Goal: Task Accomplishment & Management: Complete application form

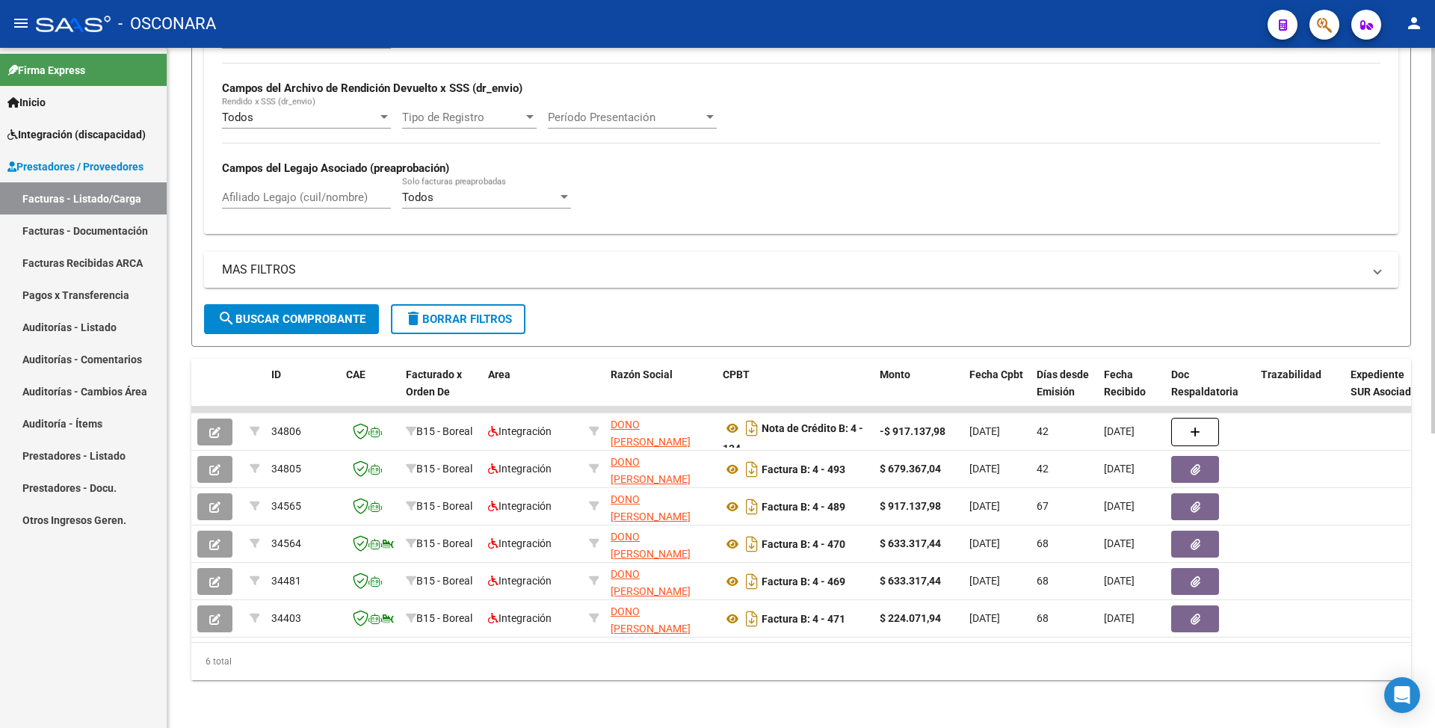
scroll to position [120, 0]
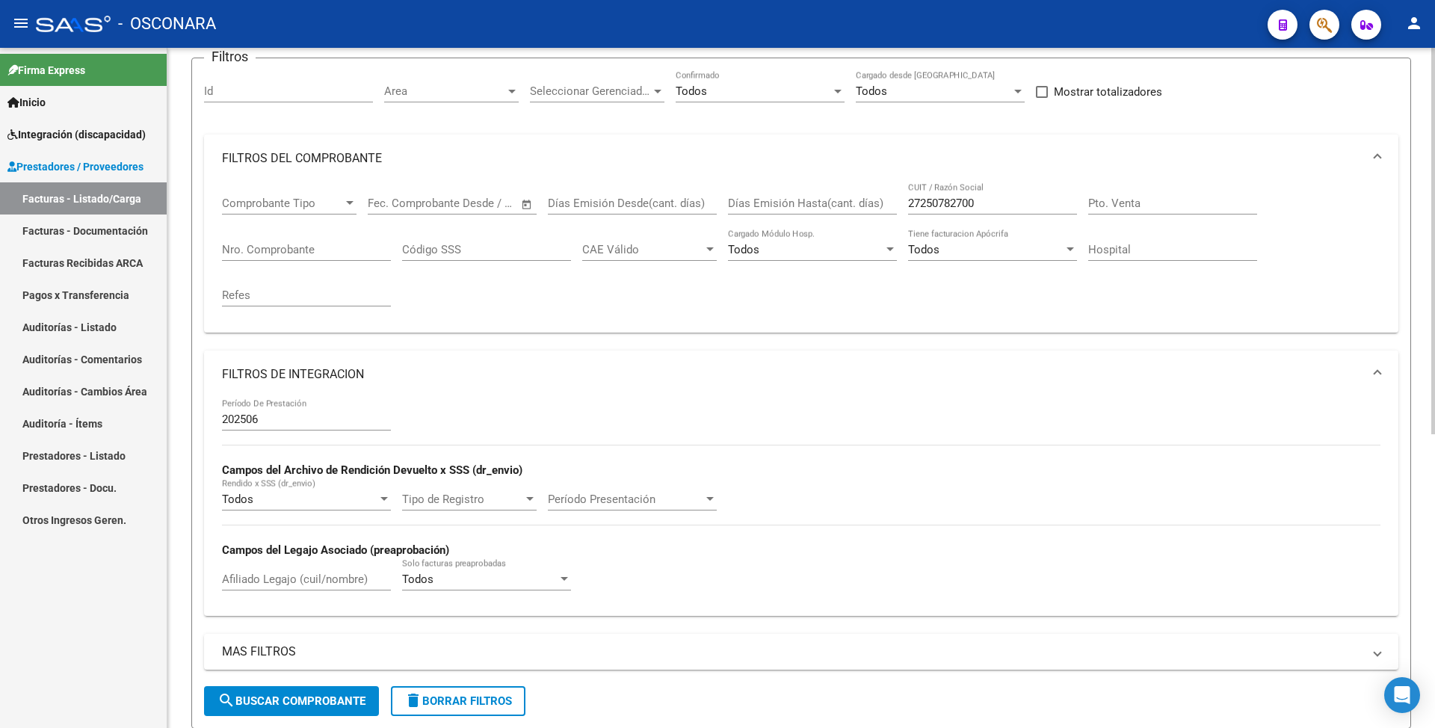
click at [937, 192] on div "27250782700 CUIT / Razón Social" at bounding box center [992, 198] width 169 height 32
click at [940, 203] on input "27250782700" at bounding box center [992, 203] width 169 height 13
paste input "367739458"
type input "27367739458"
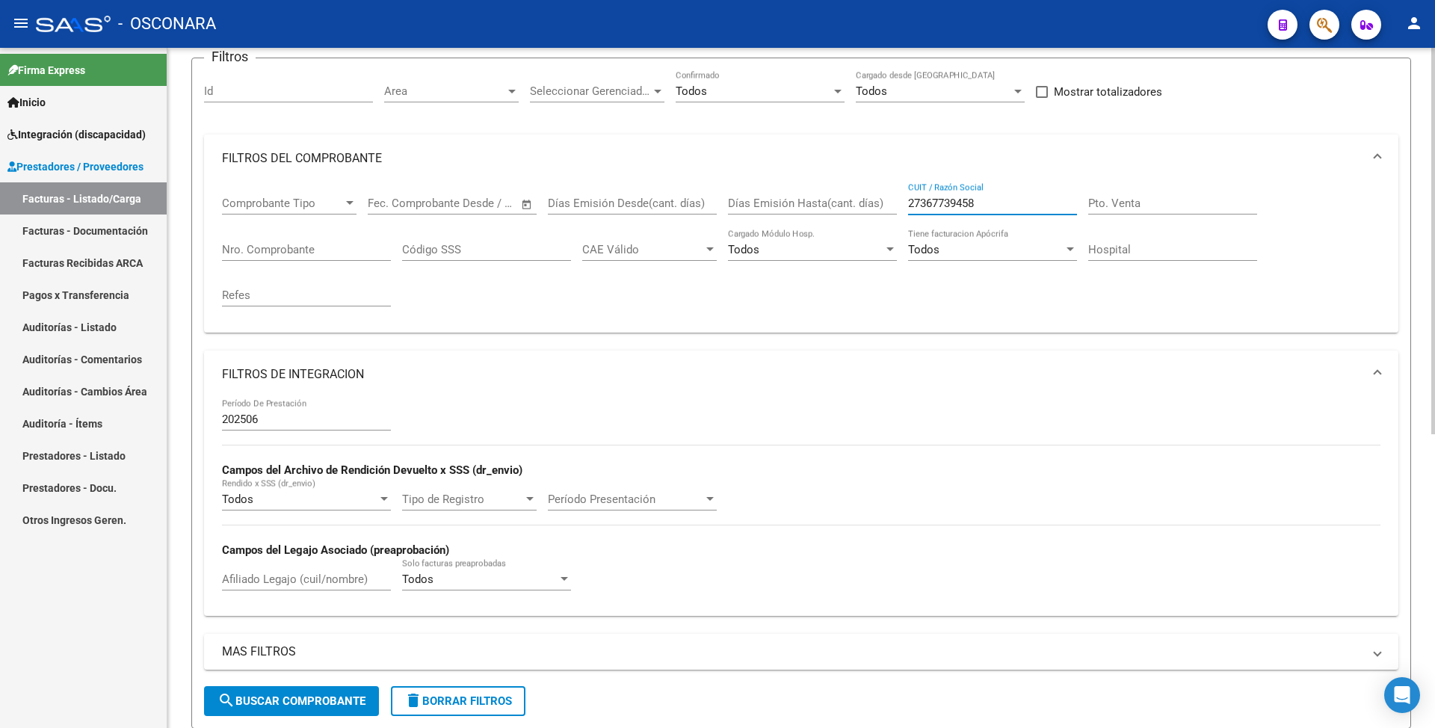
click at [300, 423] on input "202506" at bounding box center [306, 419] width 169 height 13
type input "202506"
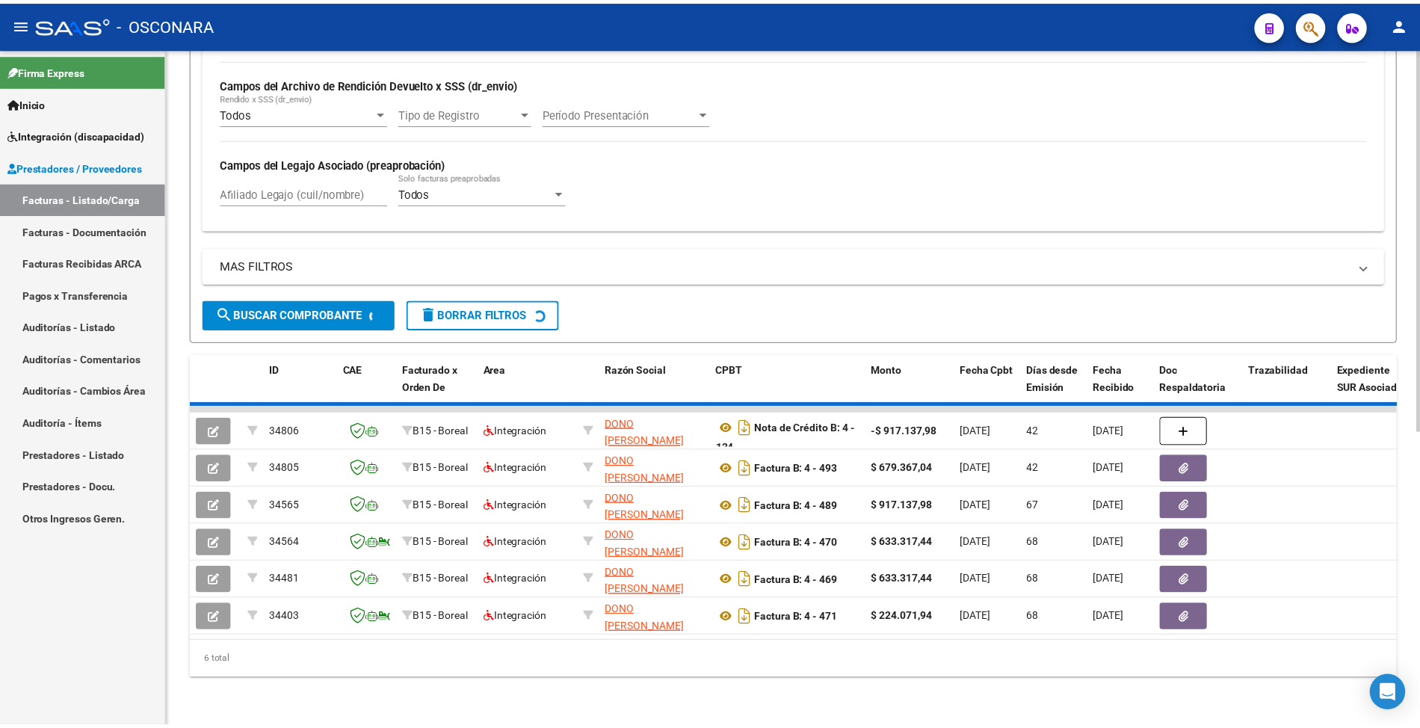
scroll to position [330, 0]
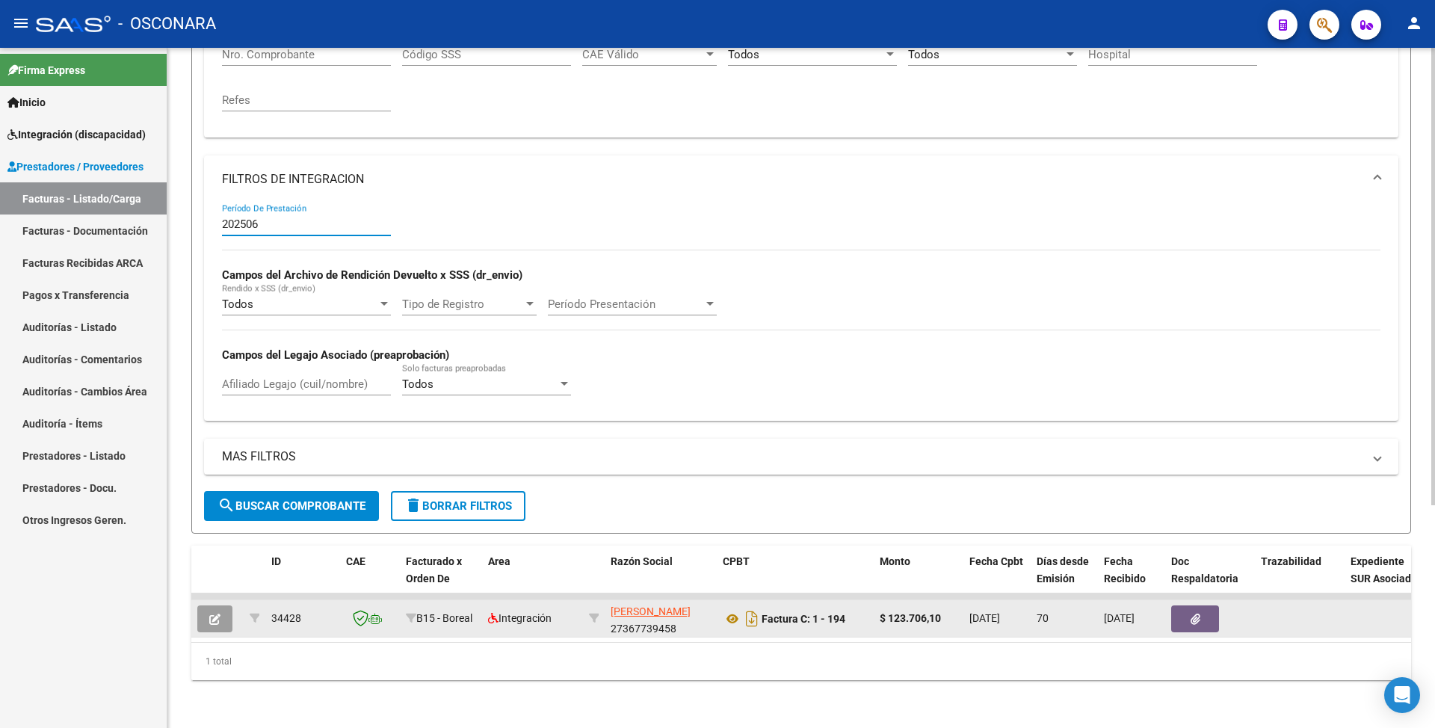
click at [219, 614] on icon "button" at bounding box center [214, 619] width 11 height 11
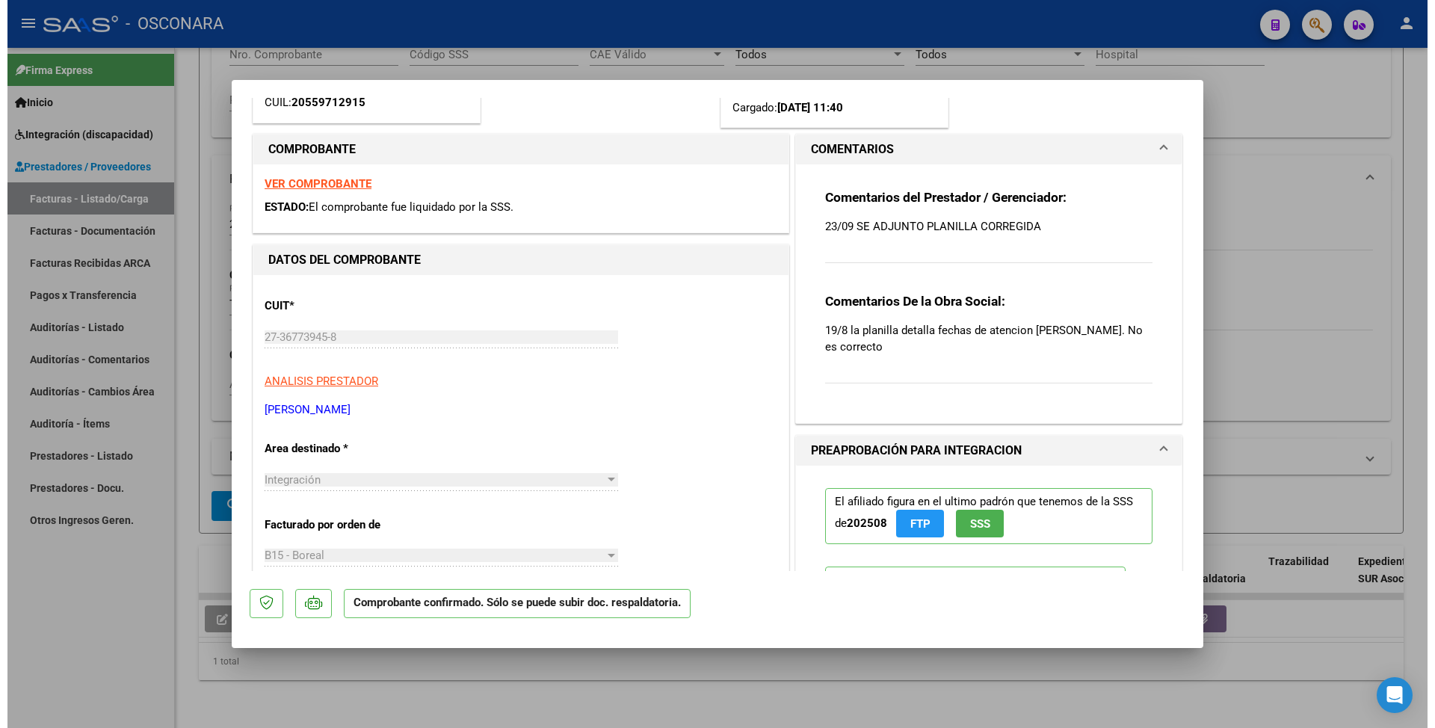
scroll to position [199, 0]
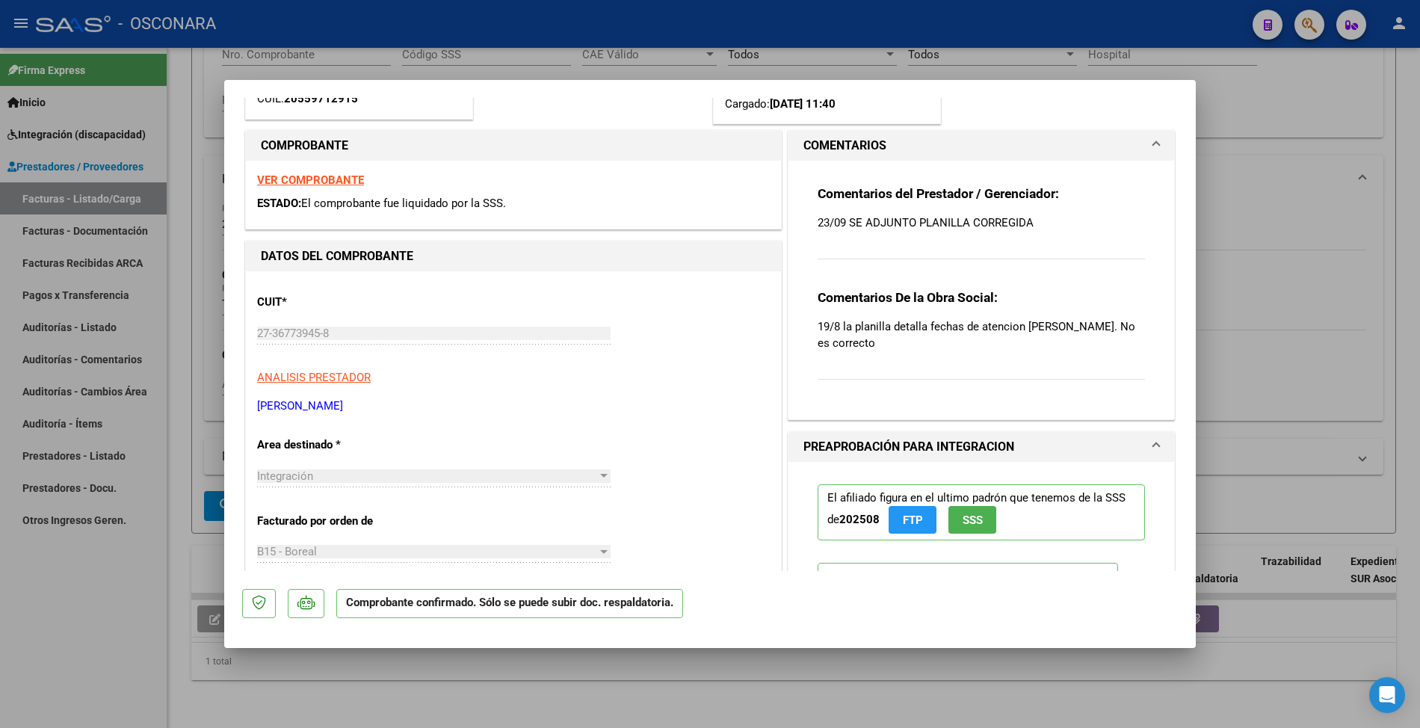
click at [688, 670] on div at bounding box center [710, 364] width 1420 height 728
type input "$ 0,00"
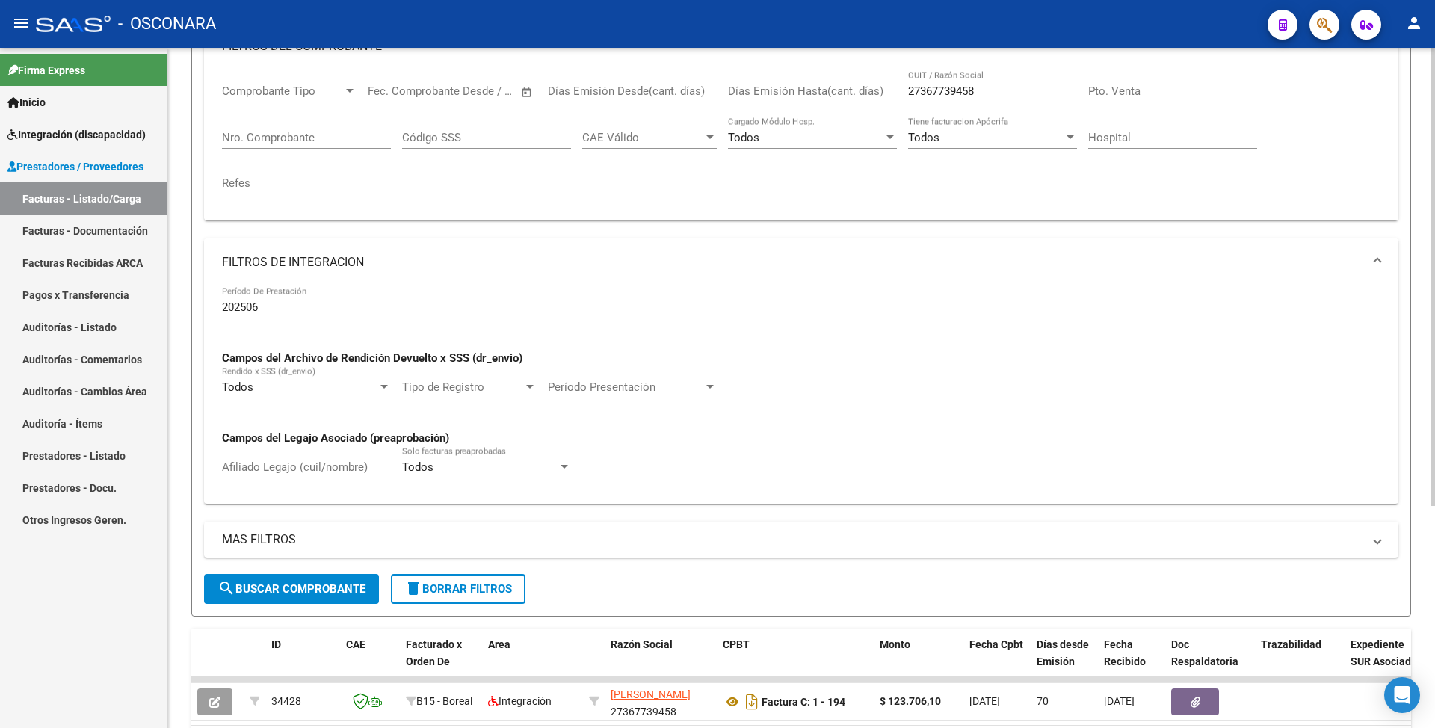
scroll to position [0, 0]
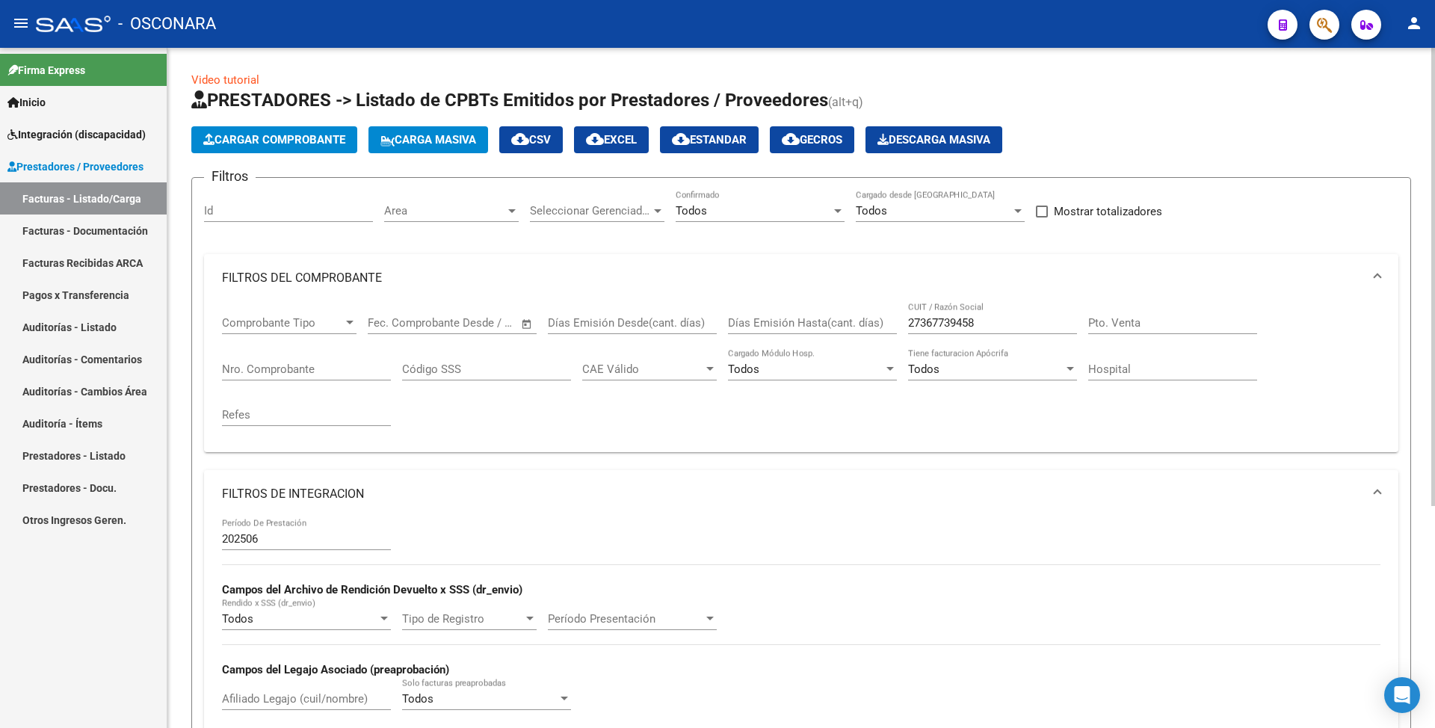
click at [969, 309] on div "27367739458 CUIT / Razón Social" at bounding box center [992, 318] width 169 height 32
click at [966, 320] on input "27367739458" at bounding box center [992, 322] width 169 height 13
paste input "3123332954"
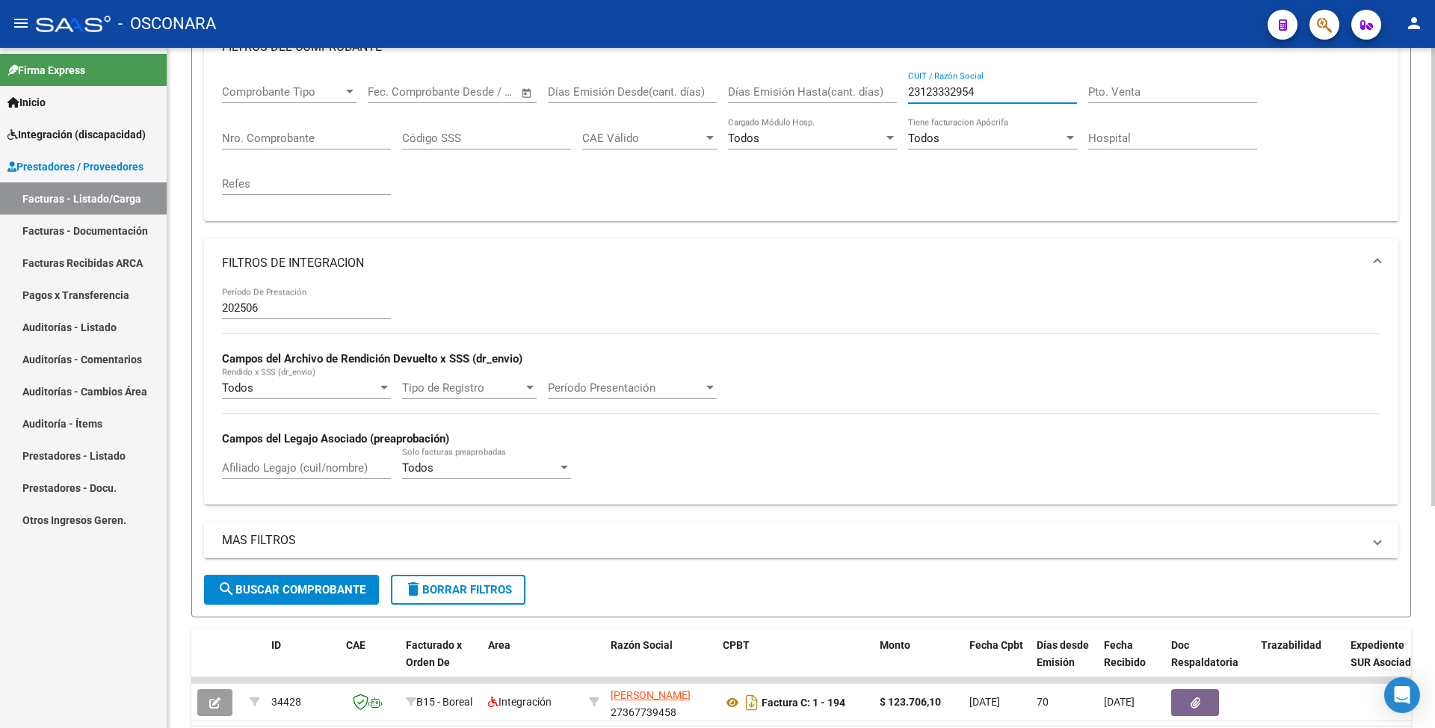
scroll to position [330, 0]
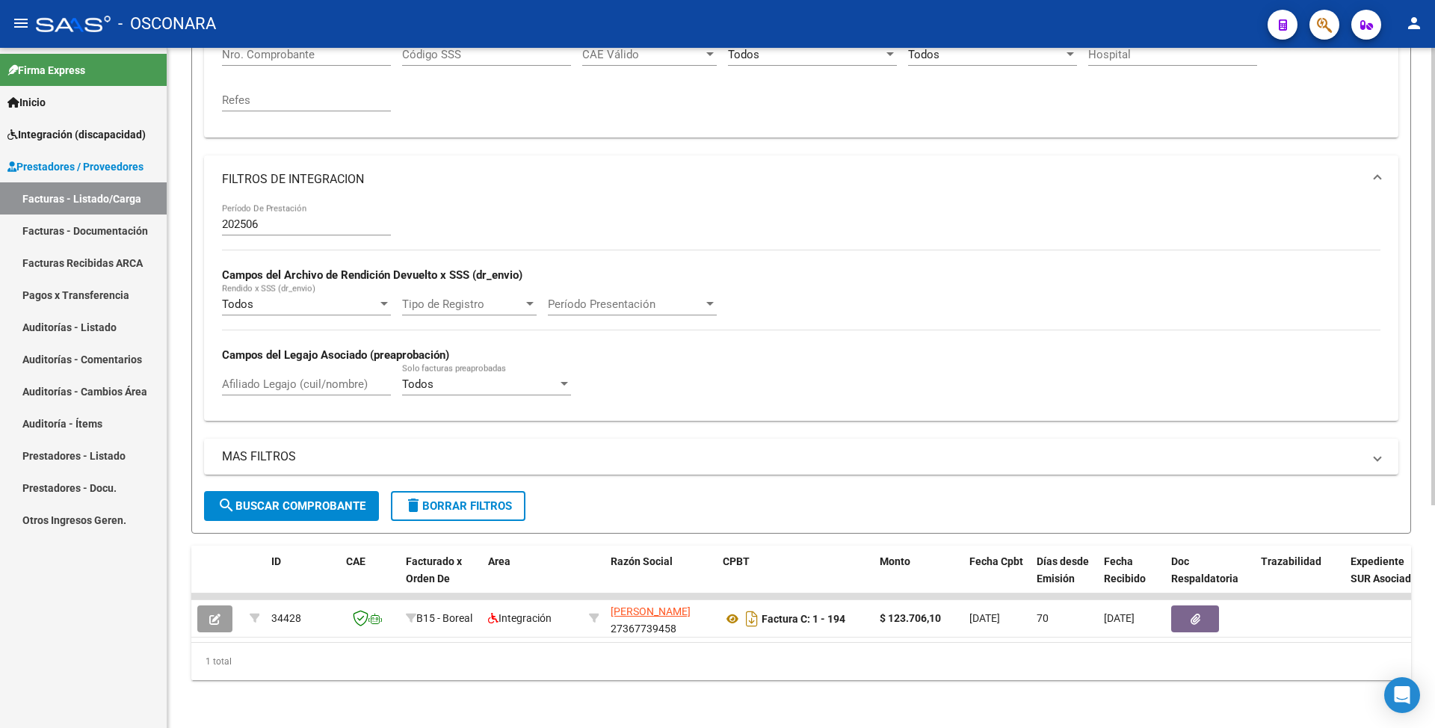
type input "23123332954"
click at [277, 203] on div "202506 Período De Prestación" at bounding box center [306, 219] width 169 height 32
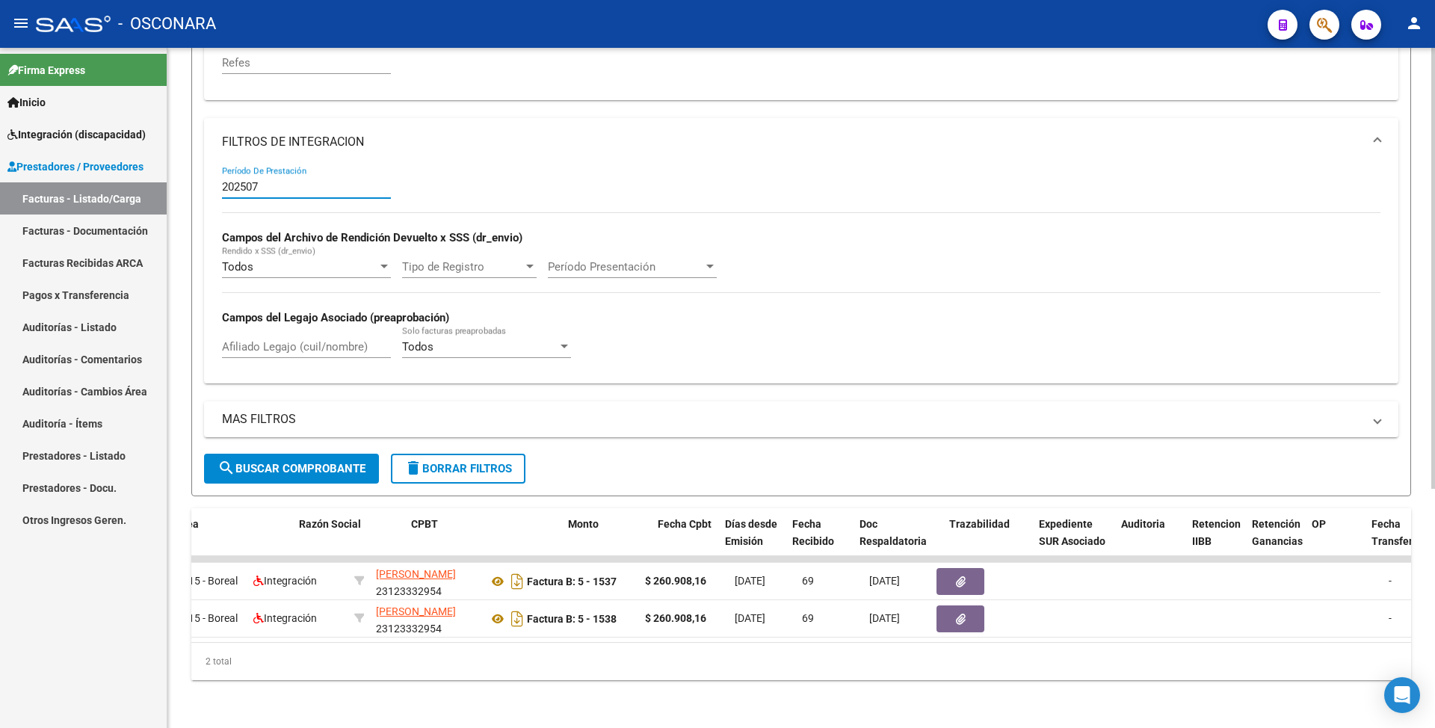
scroll to position [0, 0]
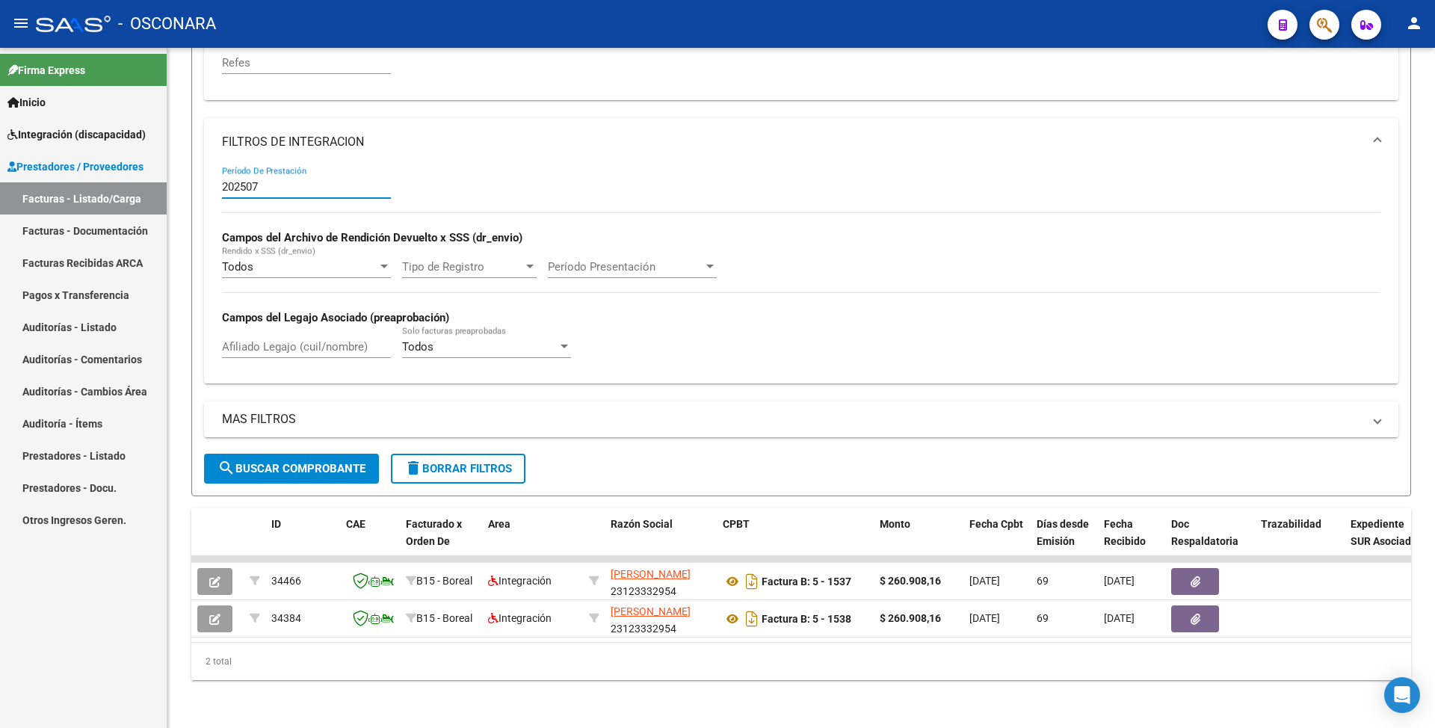
type input "202507"
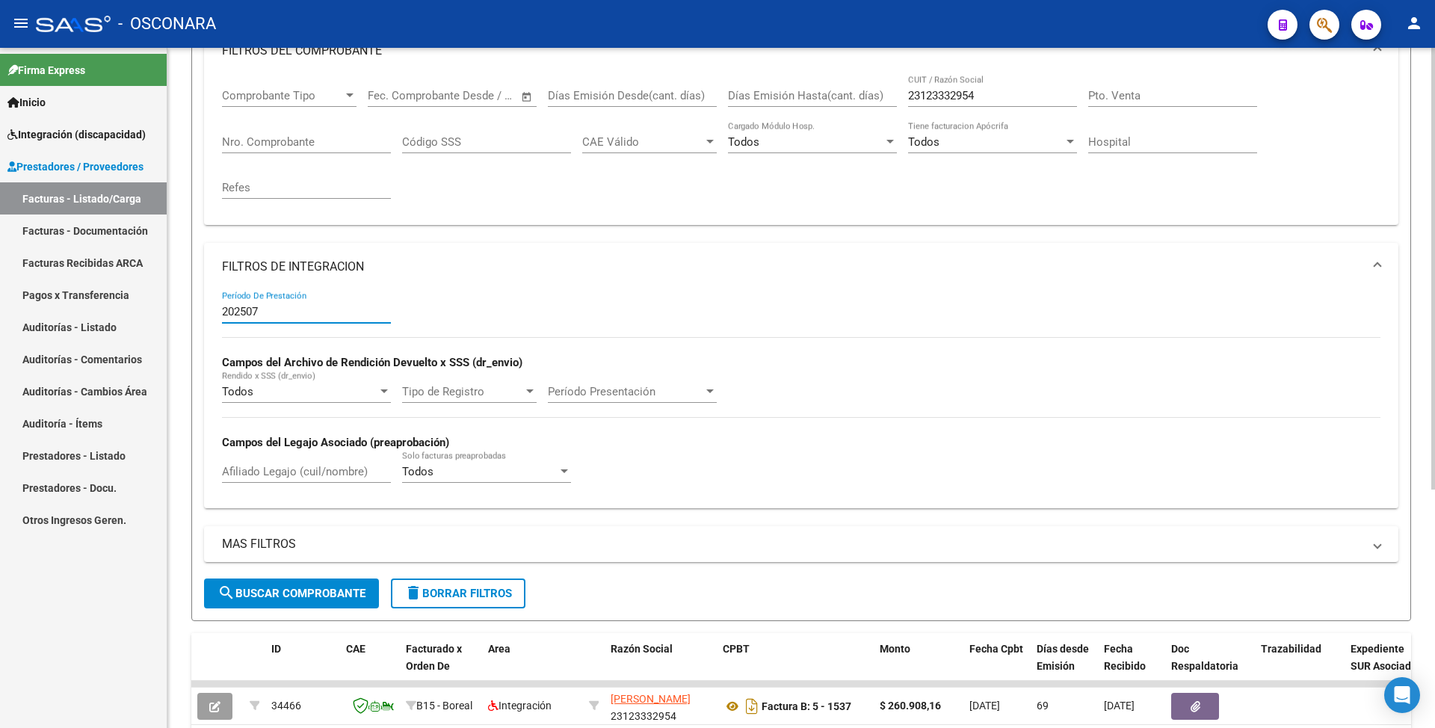
scroll to position [70, 0]
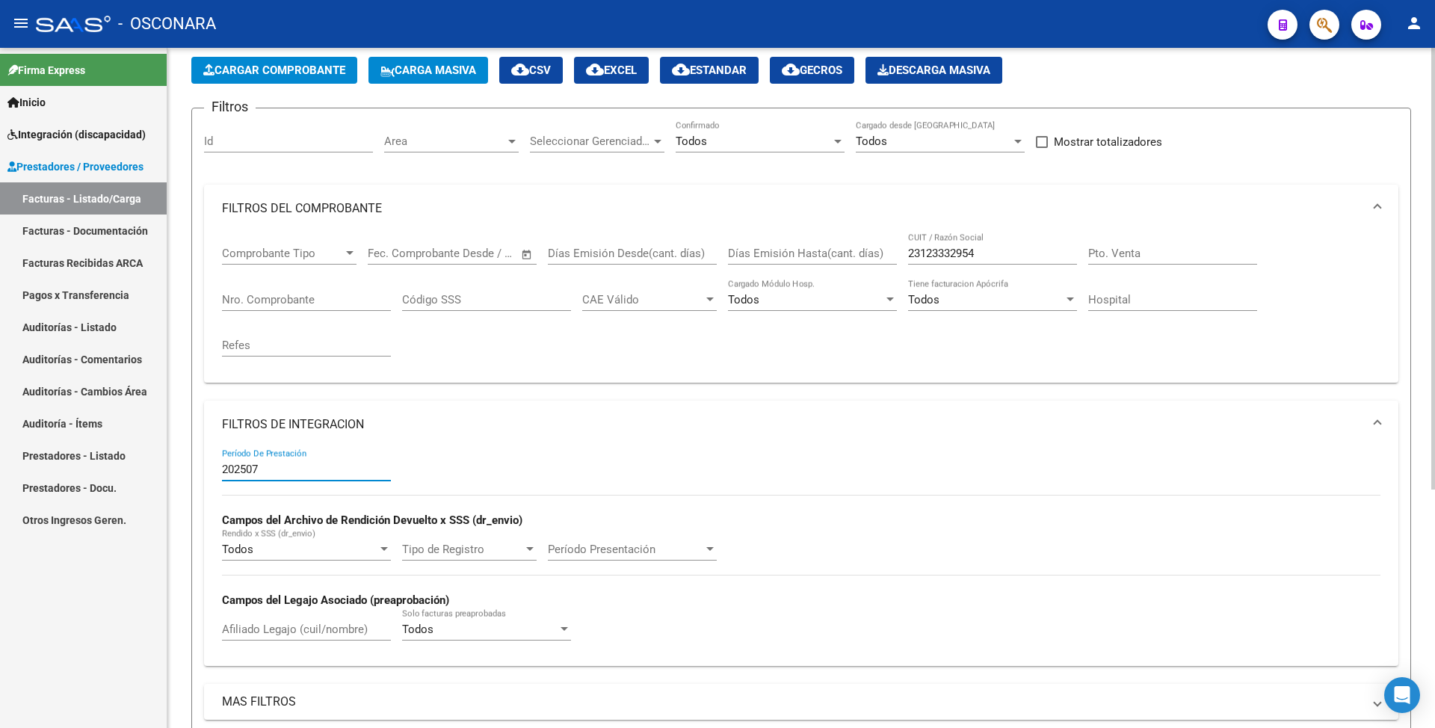
click at [907, 257] on div "Comprobante Tipo Comprobante Tipo Fecha inicio – Fecha fin Fec. Comprobante Des…" at bounding box center [801, 301] width 1159 height 138
click at [922, 251] on input "23123332954" at bounding box center [992, 253] width 169 height 13
paste input "35576323"
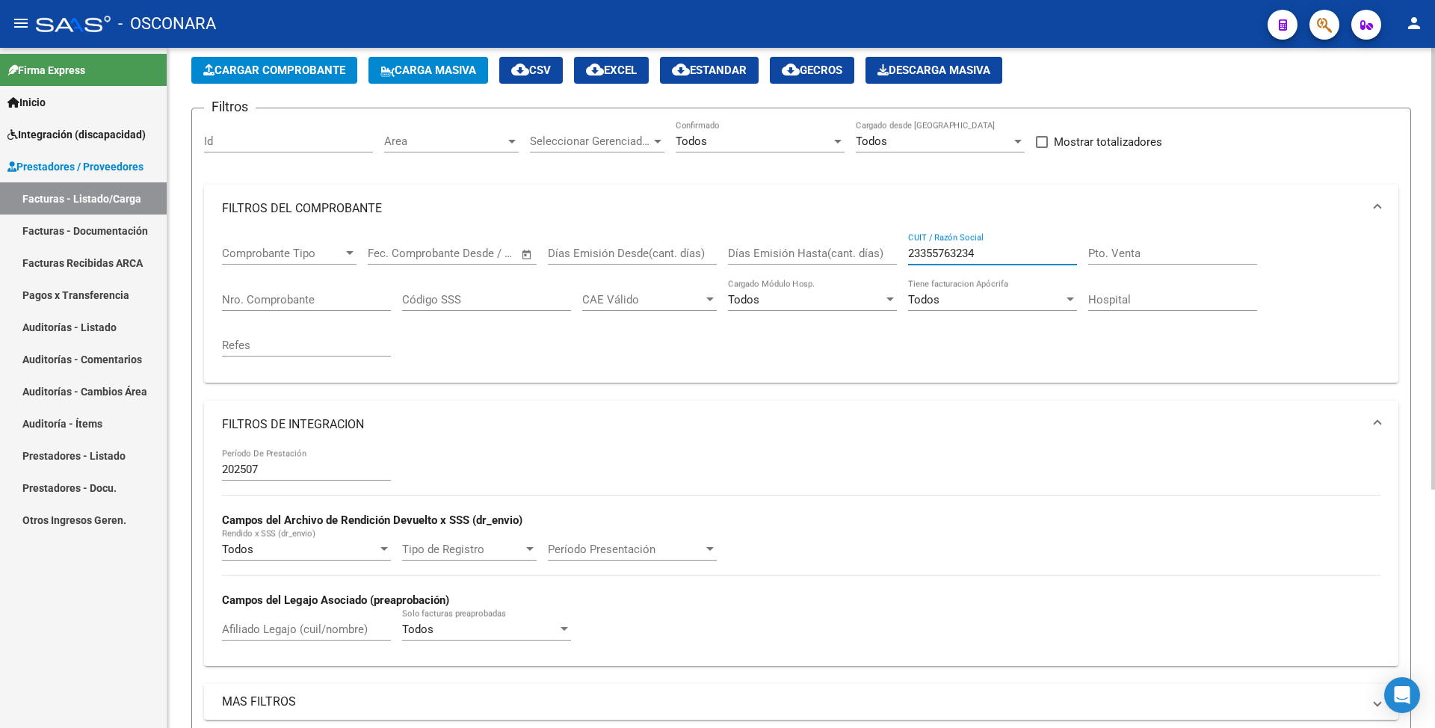
scroll to position [269, 0]
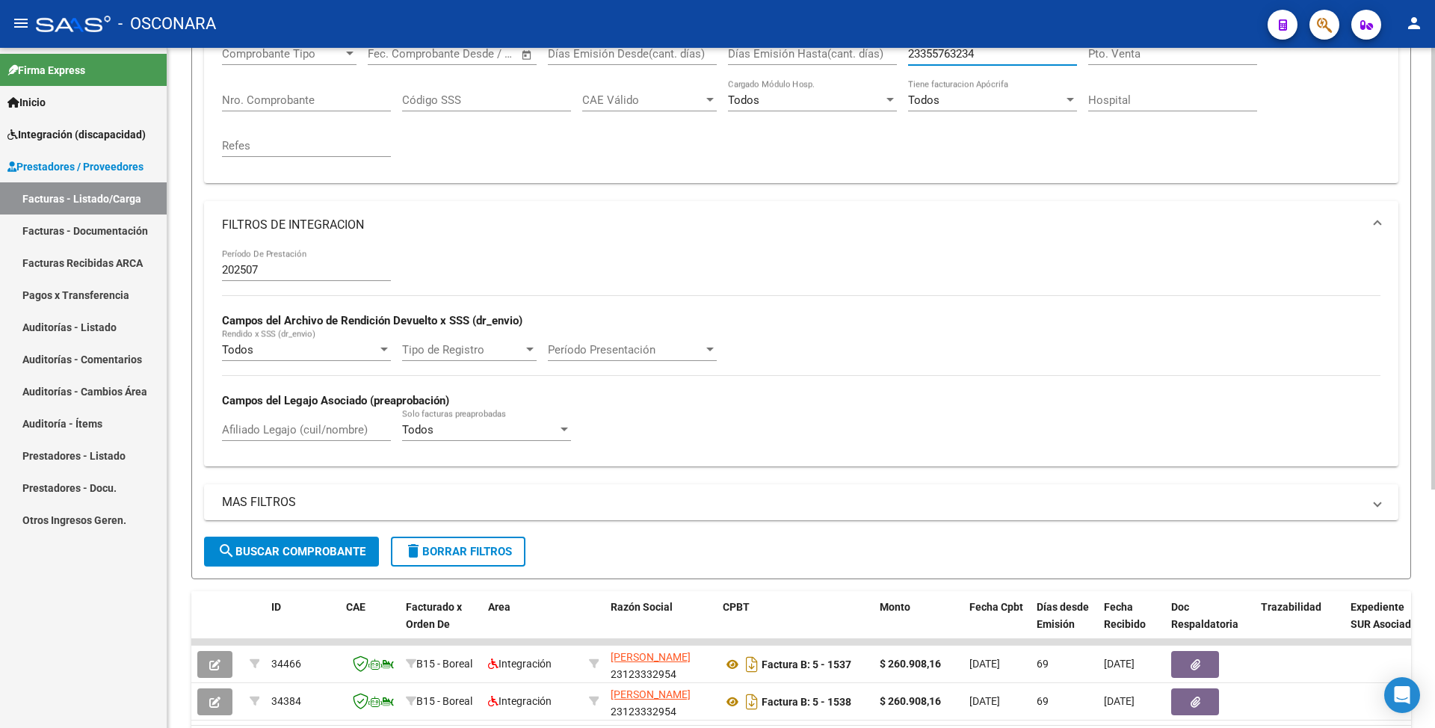
type input "23355763234"
click at [291, 265] on input "202507" at bounding box center [306, 269] width 169 height 13
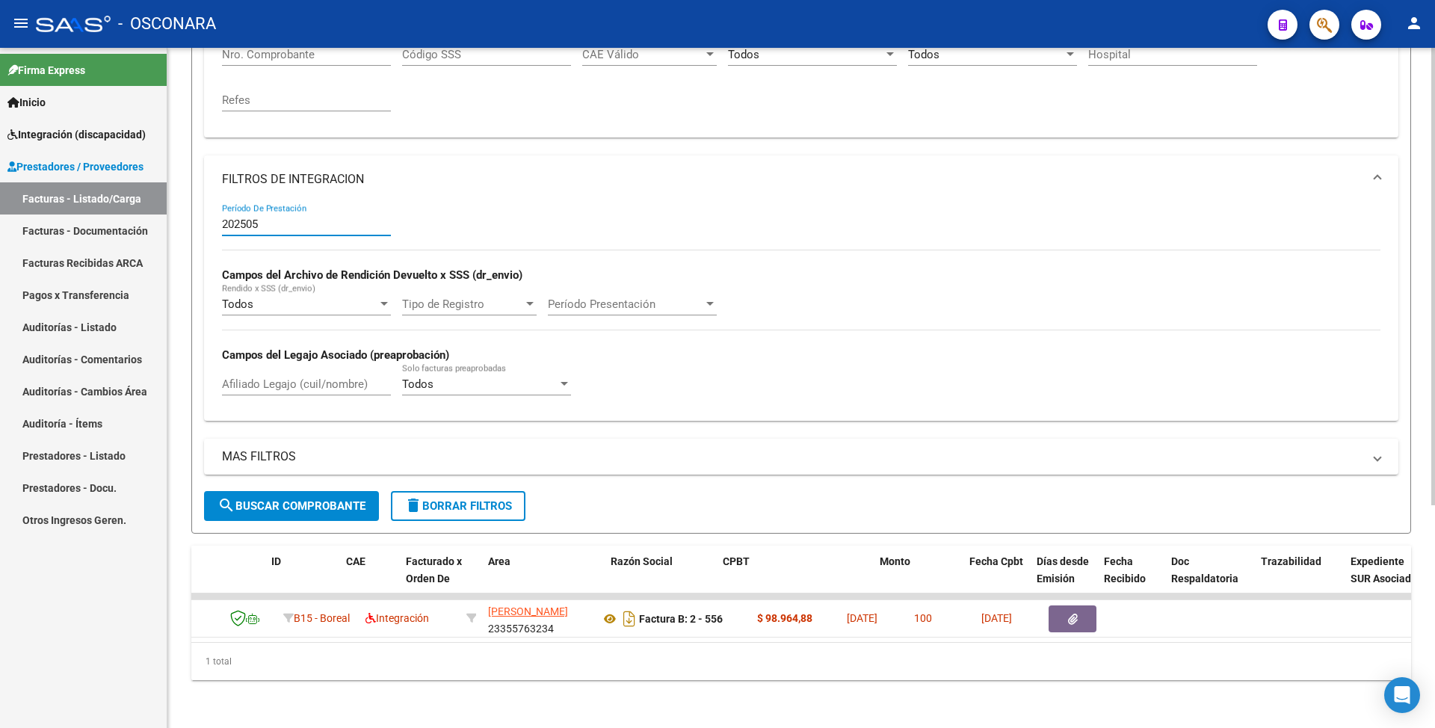
scroll to position [0, 0]
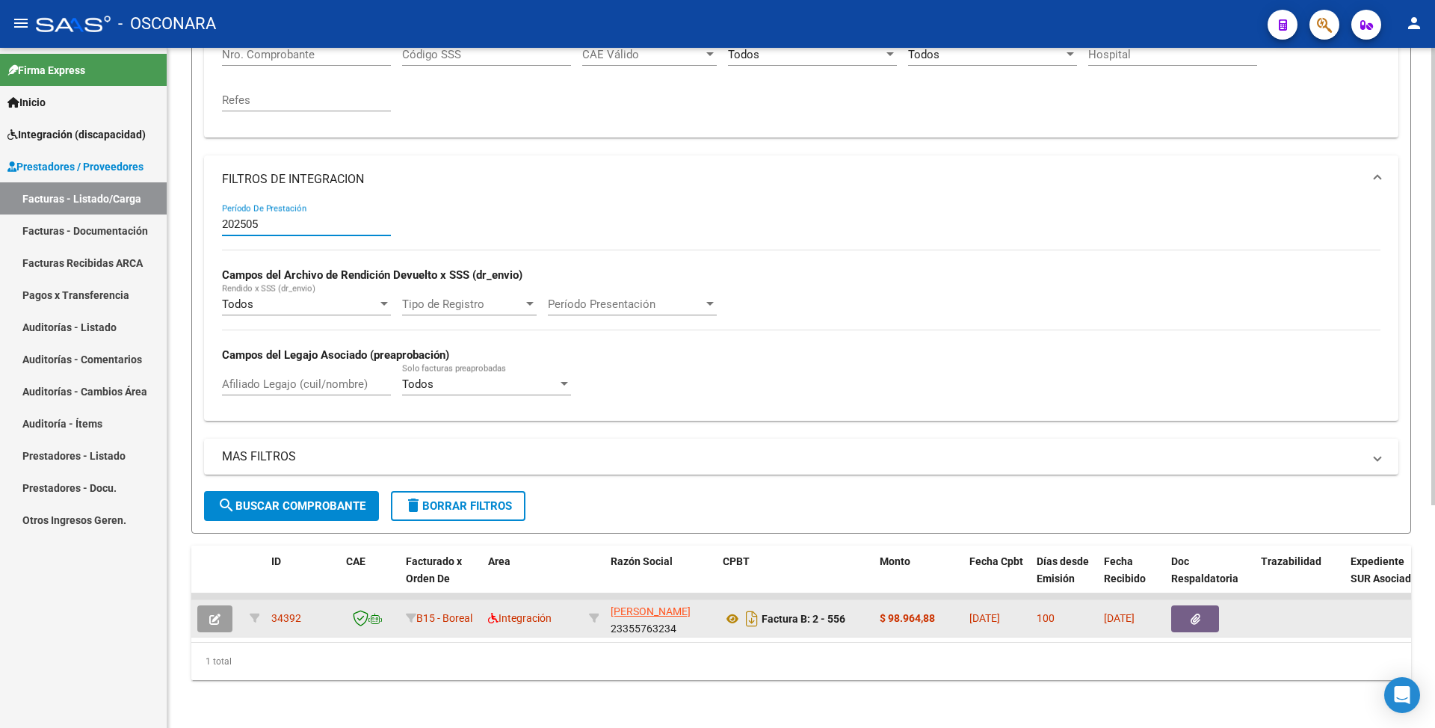
type input "202505"
click at [220, 619] on datatable-body-cell at bounding box center [217, 618] width 52 height 37
click at [220, 605] on button "button" at bounding box center [214, 618] width 35 height 27
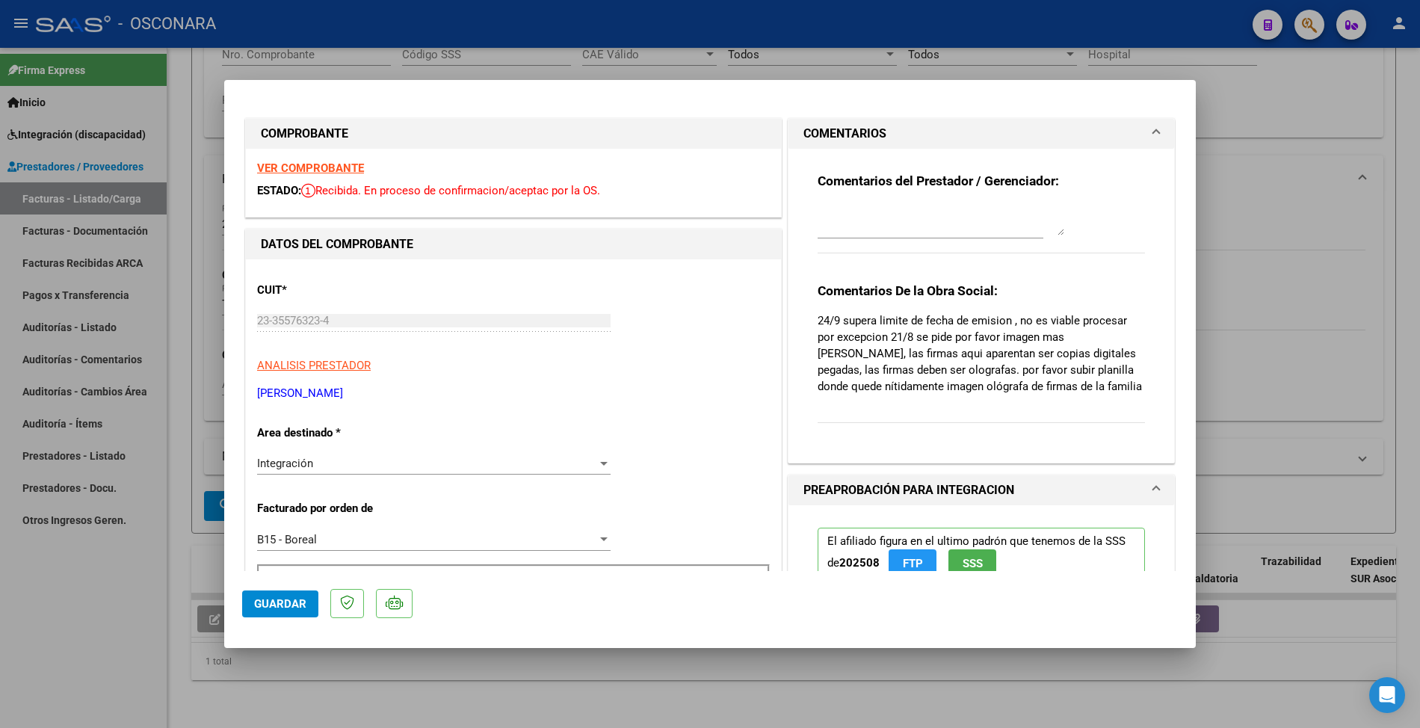
click at [581, 677] on div at bounding box center [710, 364] width 1420 height 728
type input "$ 0,00"
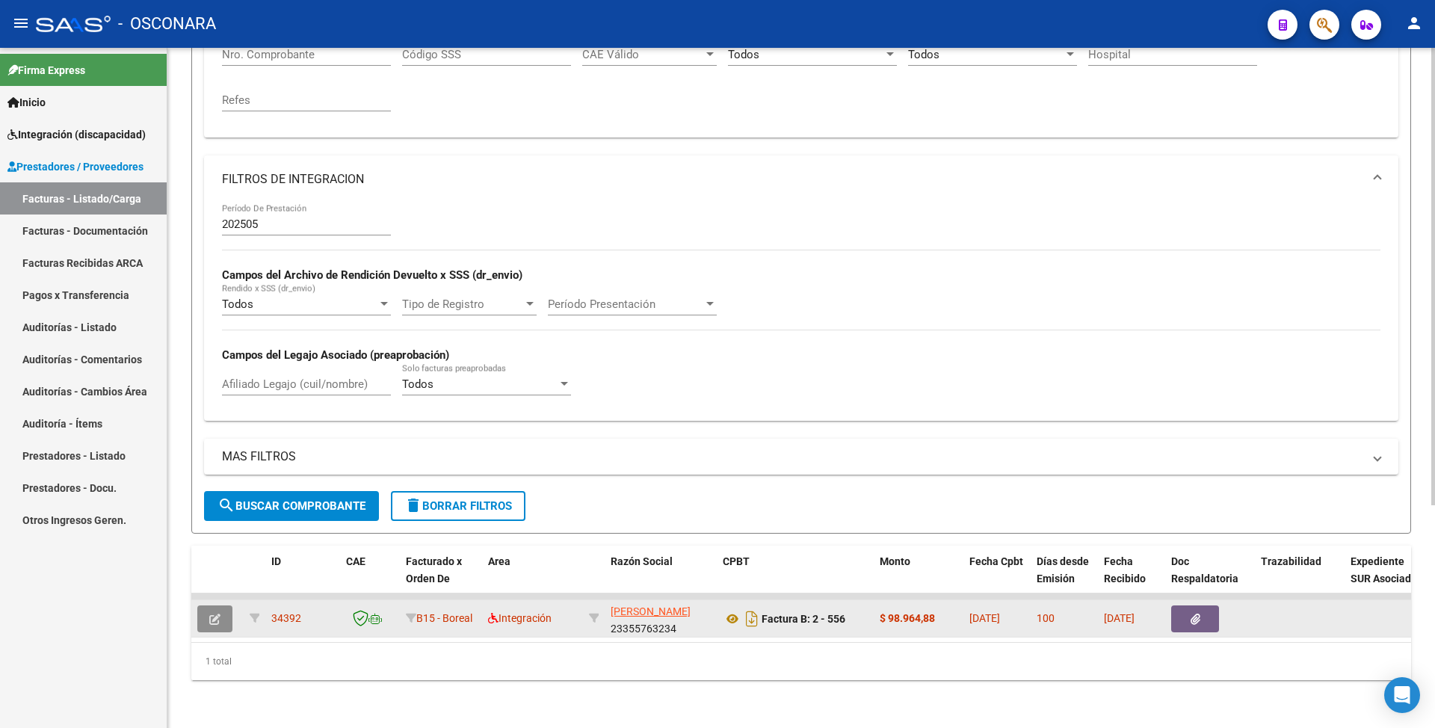
click at [225, 605] on button "button" at bounding box center [214, 618] width 35 height 27
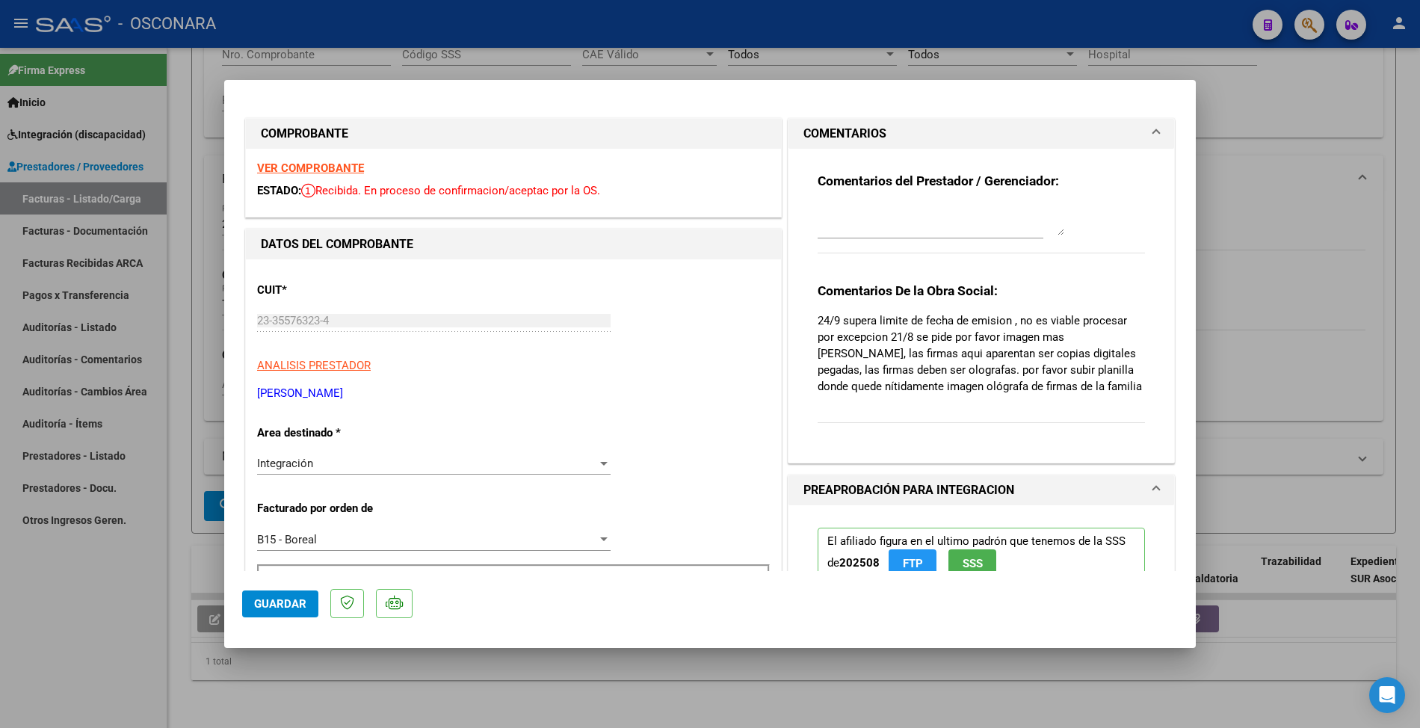
click at [204, 473] on div at bounding box center [710, 364] width 1420 height 728
type input "$ 0,00"
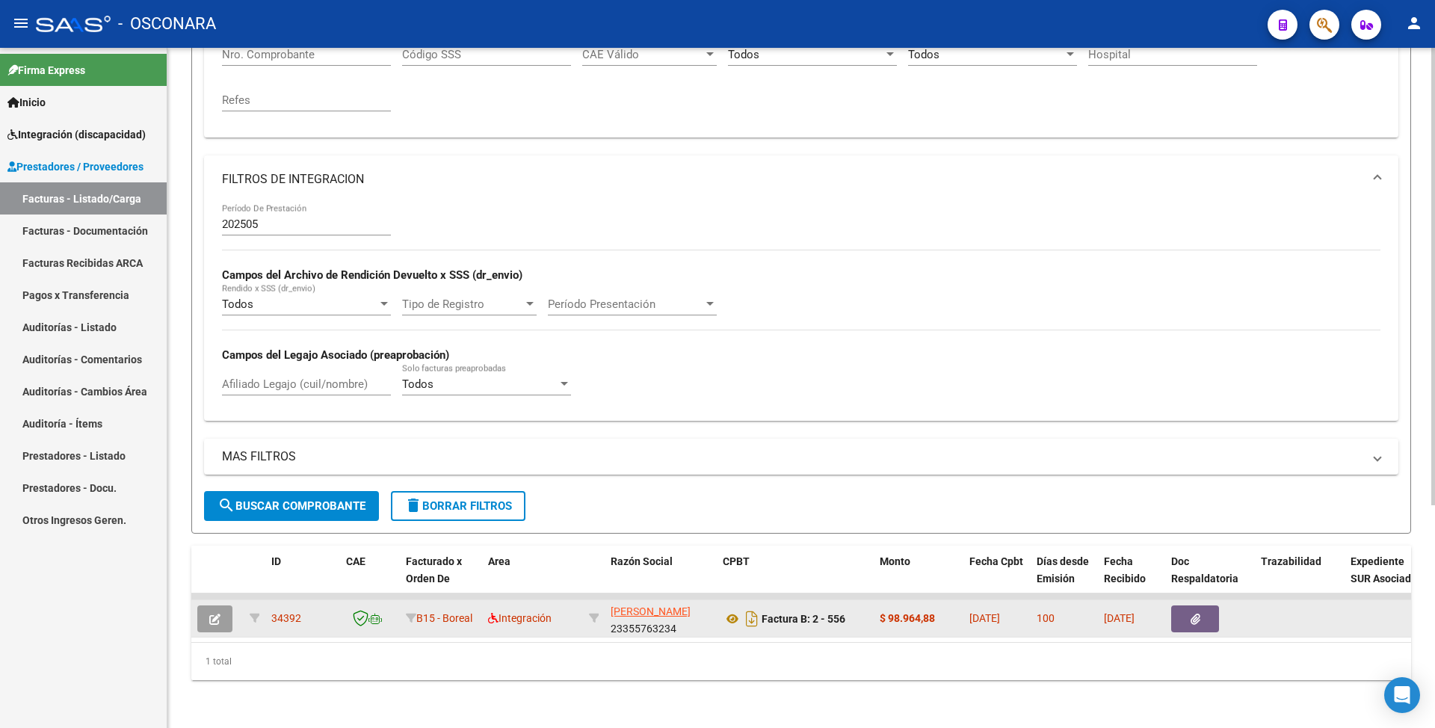
click at [273, 612] on span "34392" at bounding box center [286, 618] width 30 height 12
copy span "34392"
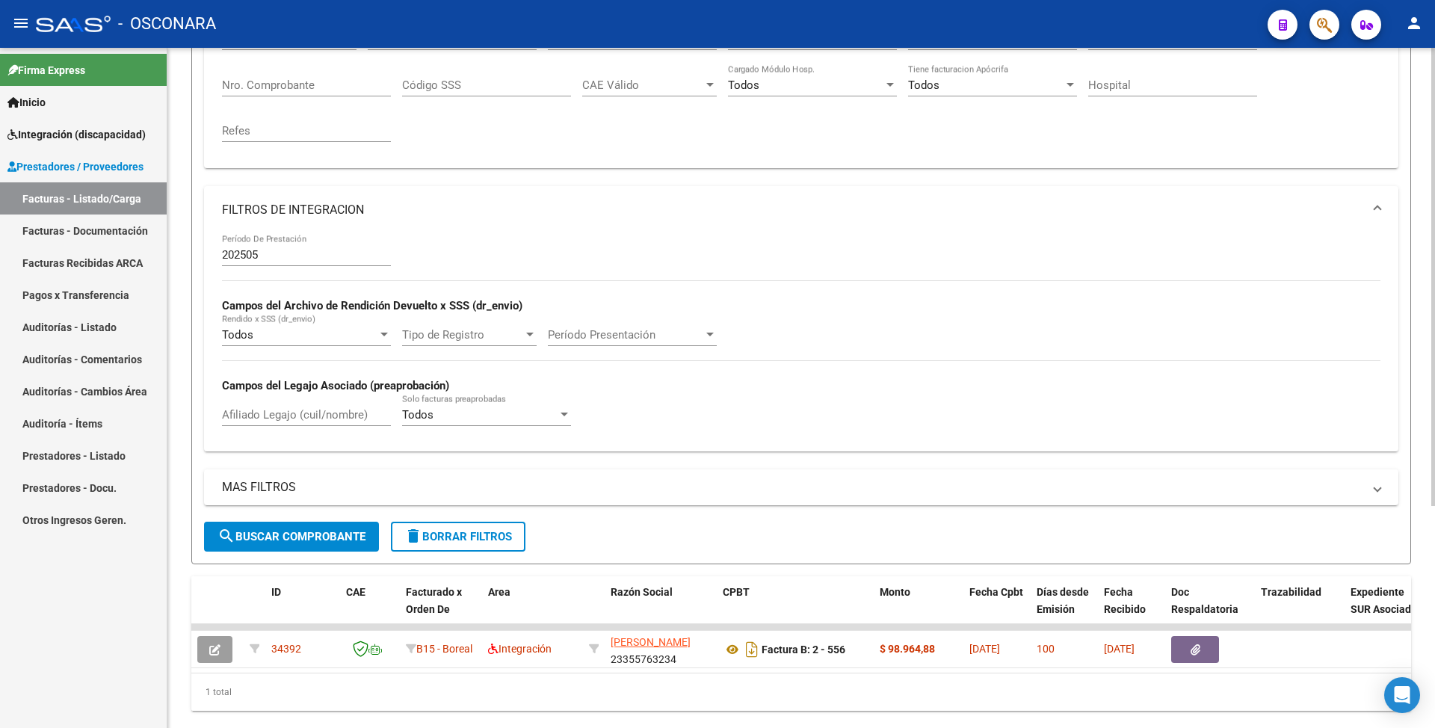
scroll to position [330, 0]
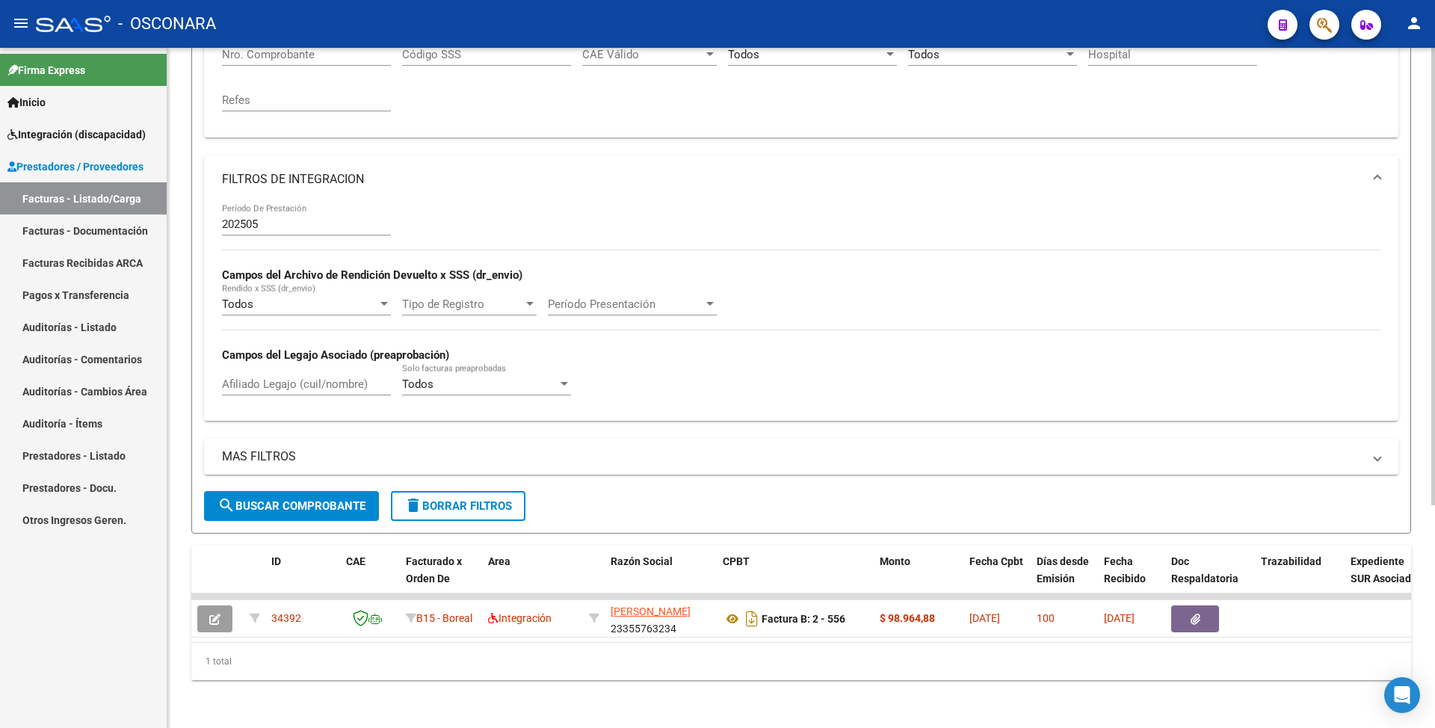
click at [288, 218] on input "202505" at bounding box center [306, 224] width 169 height 13
type input "202506"
click at [268, 203] on div "202506 Período De Prestación" at bounding box center [306, 219] width 169 height 32
click at [270, 218] on input "202506" at bounding box center [306, 224] width 169 height 13
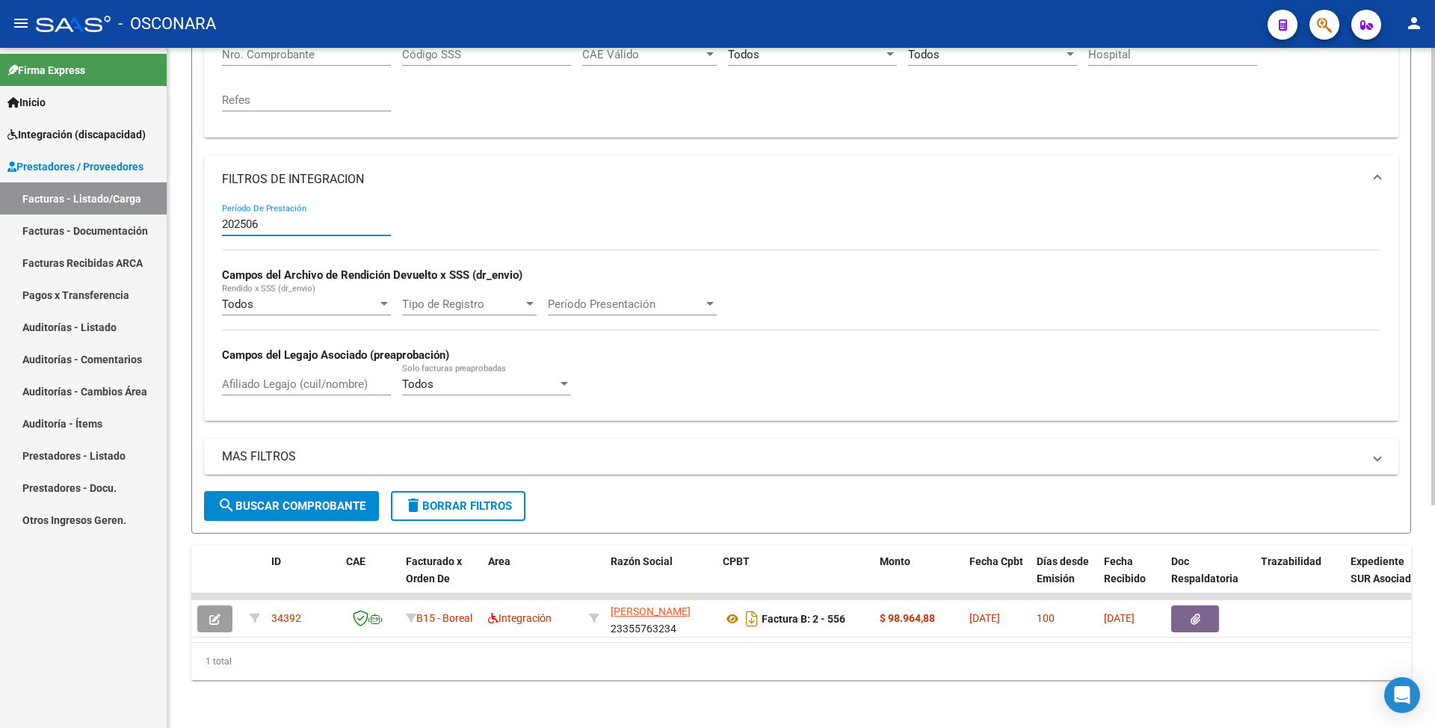
click at [270, 218] on input "202506" at bounding box center [306, 224] width 169 height 13
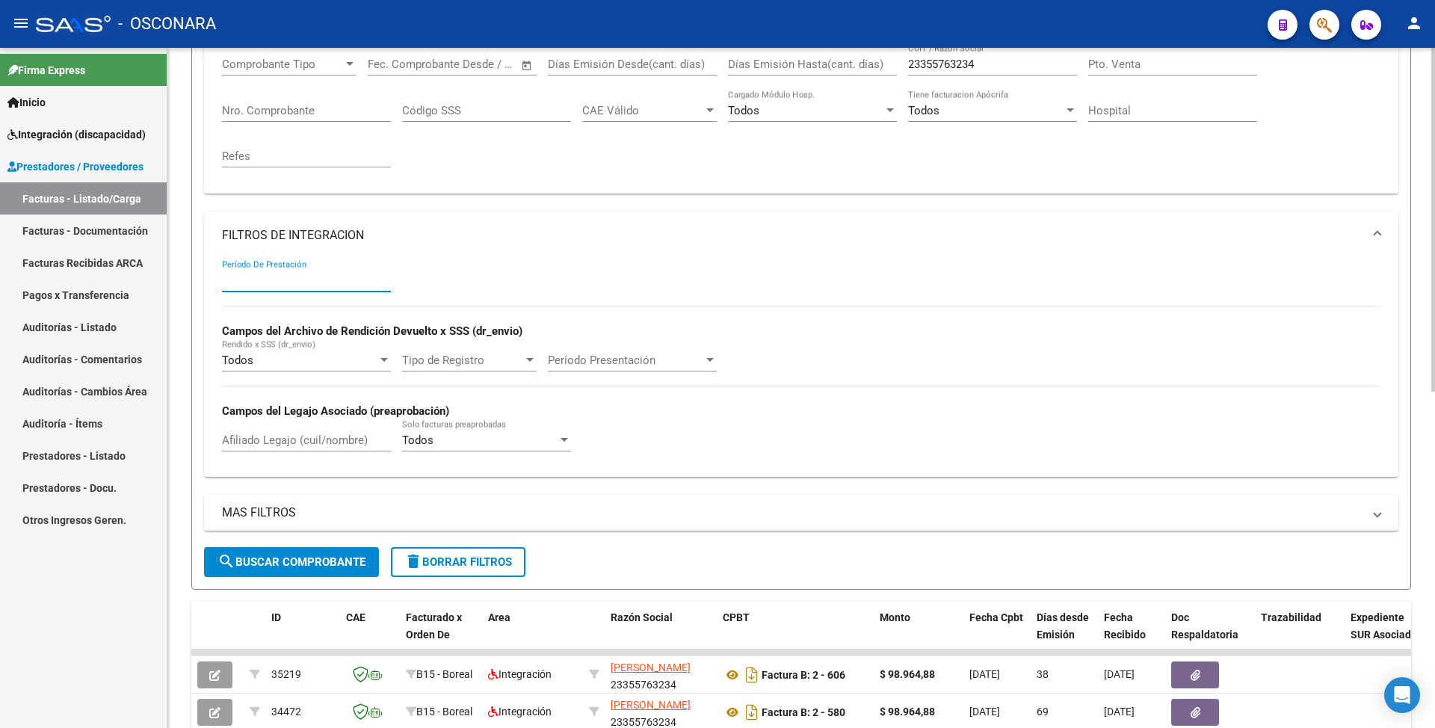
scroll to position [231, 0]
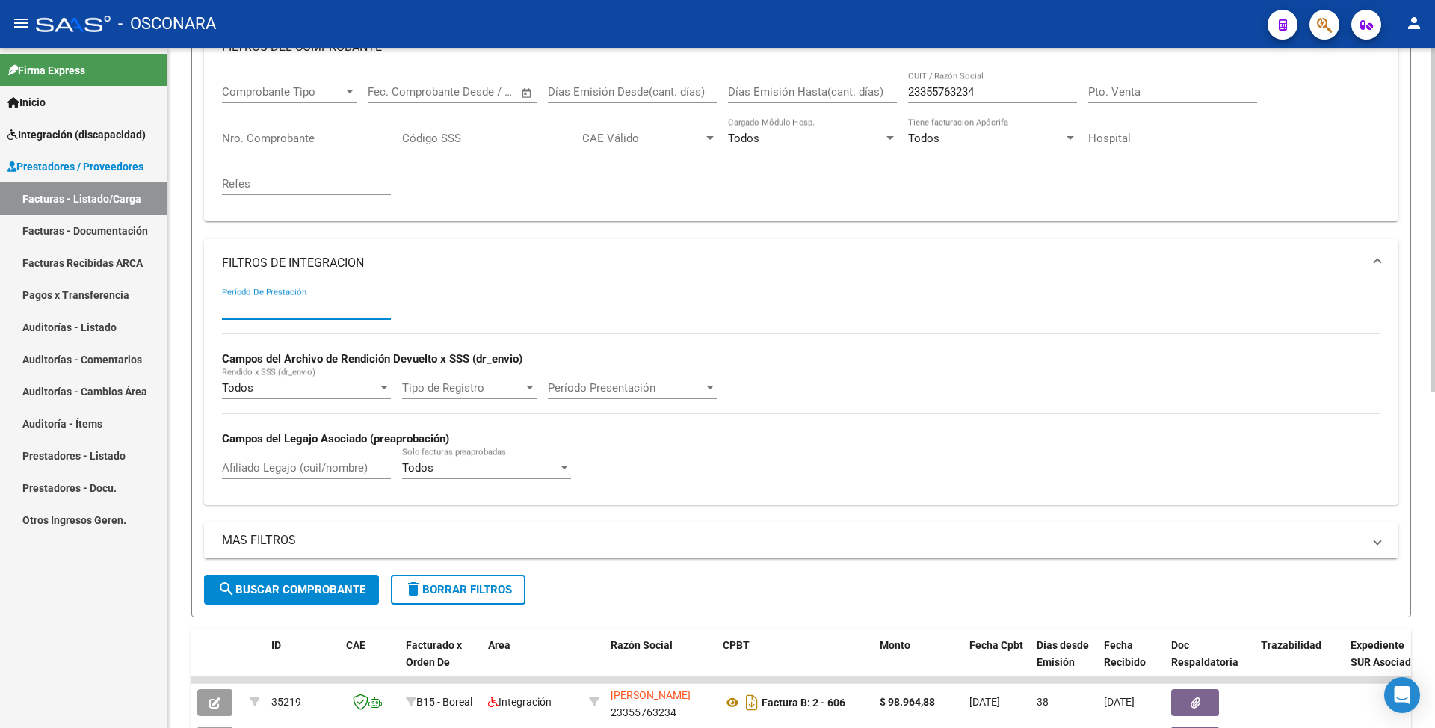
click at [345, 294] on div "Período De Prestación" at bounding box center [306, 303] width 169 height 32
click at [383, 270] on mat-panel-title "FILTROS DE INTEGRACION" at bounding box center [792, 263] width 1141 height 16
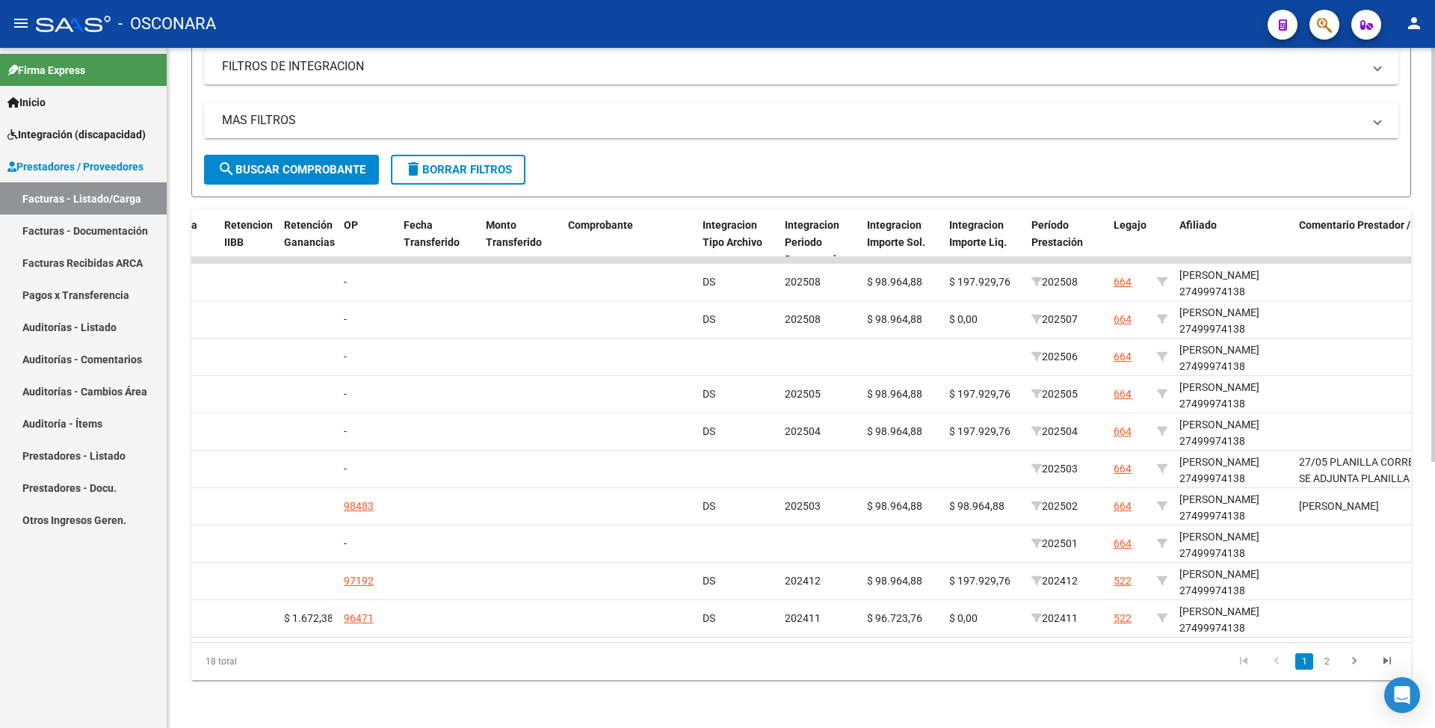
scroll to position [0, 0]
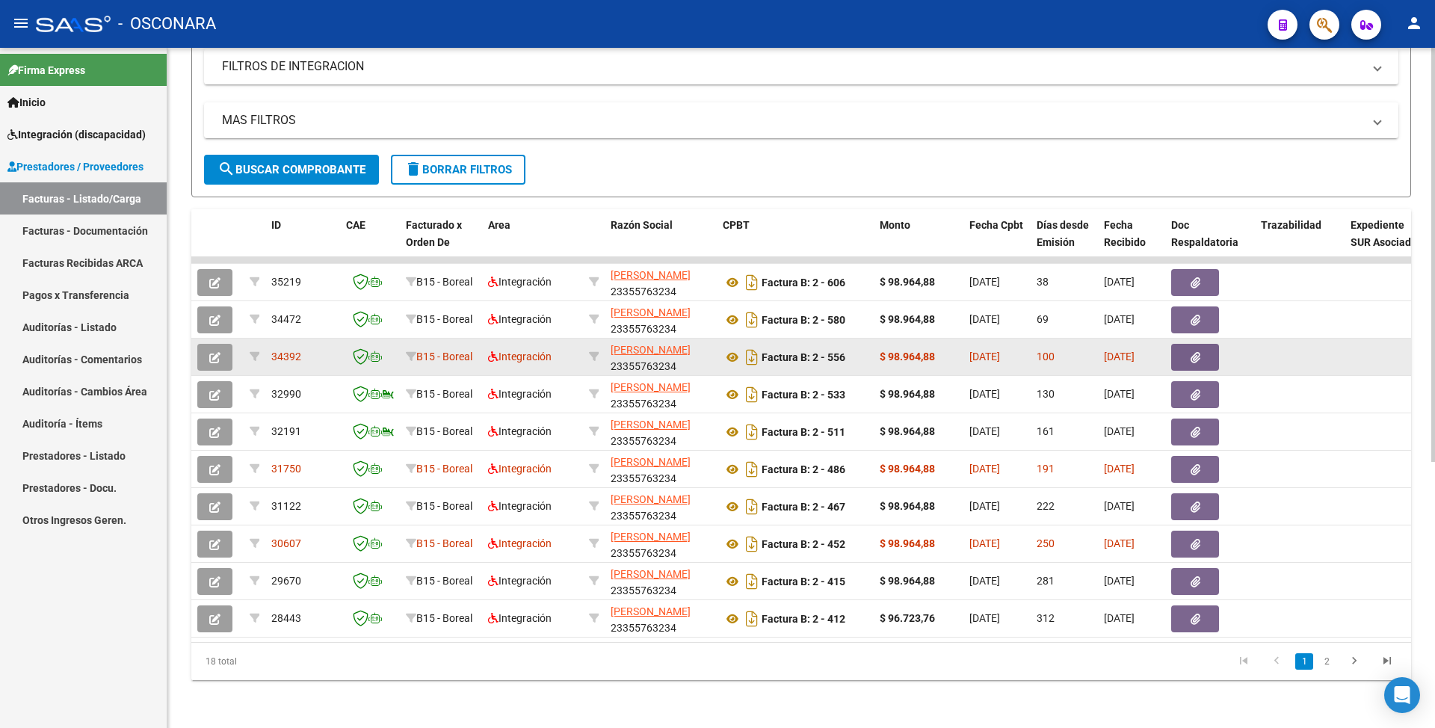
click at [291, 351] on span "34392" at bounding box center [286, 357] width 30 height 12
copy span "34392"
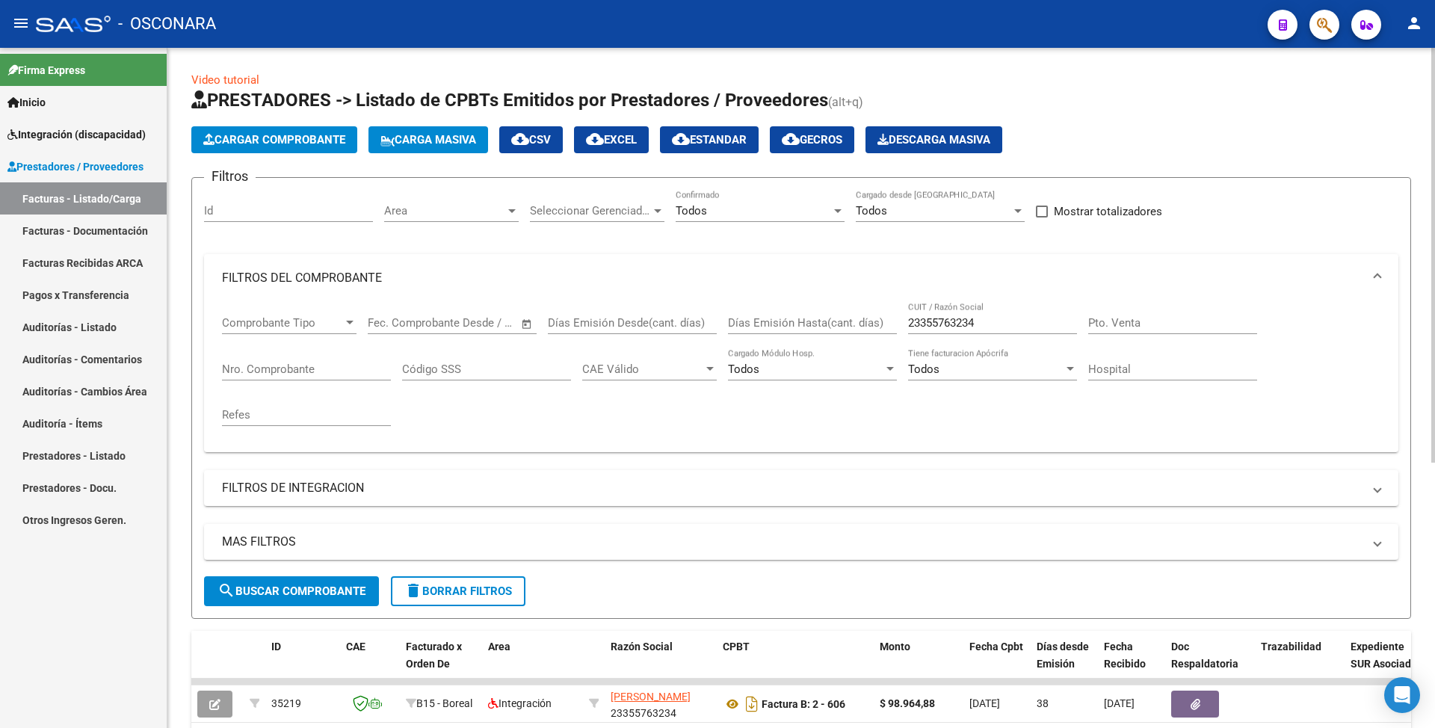
click at [278, 158] on app-list-header "PRESTADORES -> Listado de CPBTs Emitidos por Prestadores / Proveedores (alt+q) …" at bounding box center [801, 353] width 1220 height 531
click at [279, 158] on app-list-header "PRESTADORES -> Listado de CPBTs Emitidos por Prestadores / Proveedores (alt+q) …" at bounding box center [801, 353] width 1220 height 531
click at [293, 142] on span "Cargar Comprobante" at bounding box center [274, 139] width 142 height 13
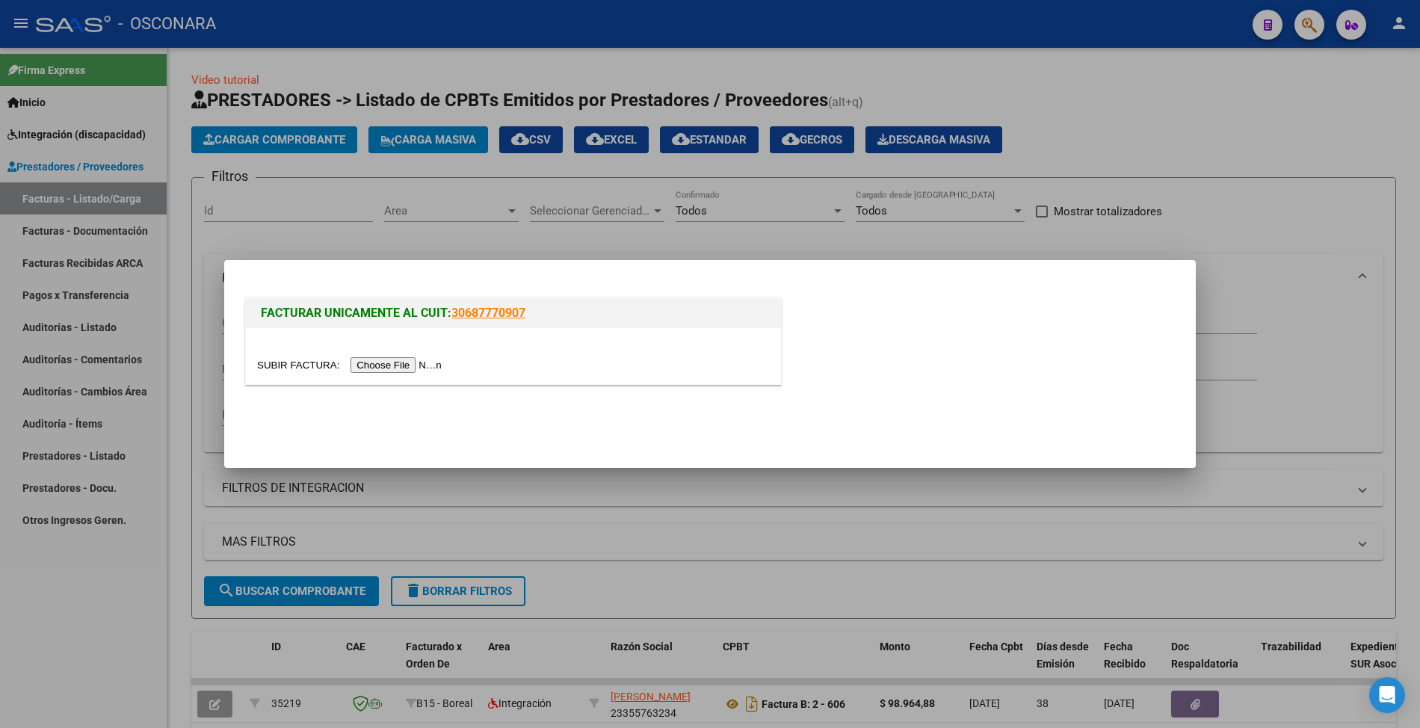
click at [446, 365] on input "file" at bounding box center [351, 365] width 189 height 16
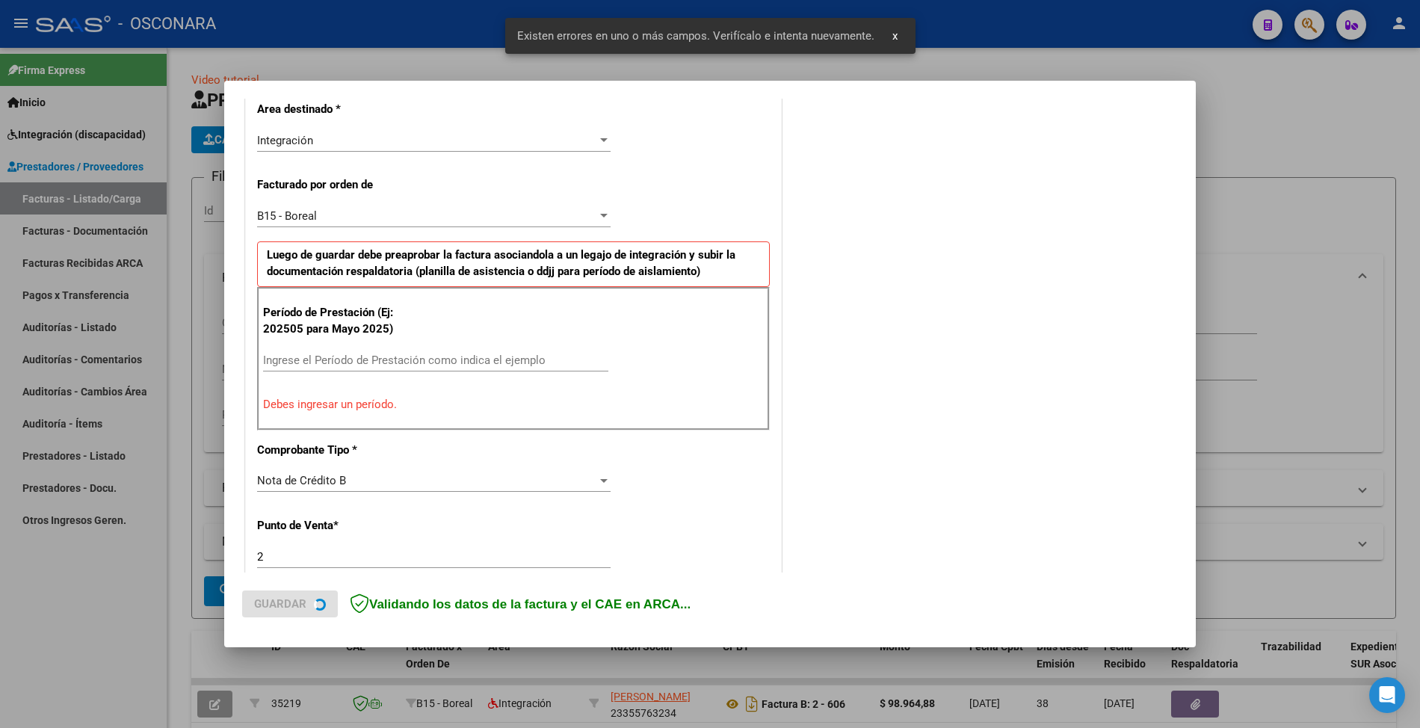
scroll to position [362, 0]
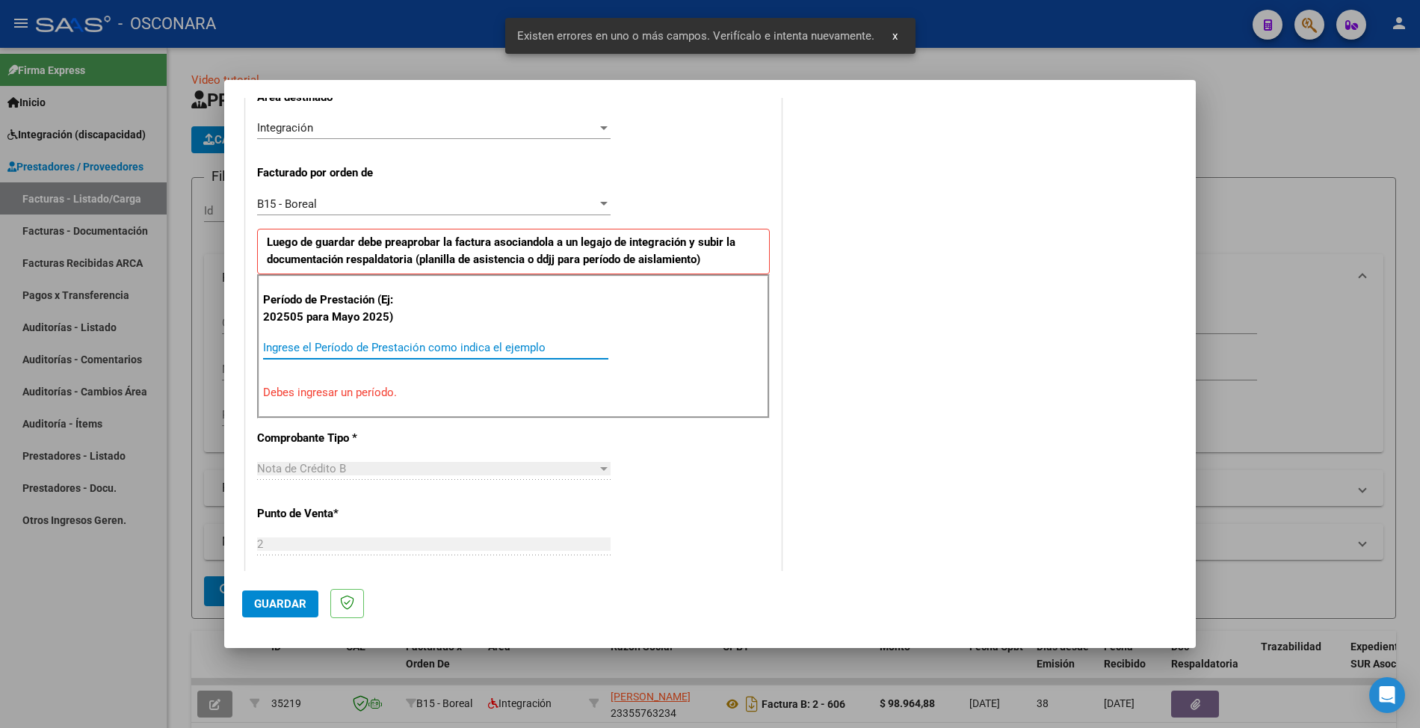
click at [348, 348] on input "Ingrese el Período de Prestación como indica el ejemplo" at bounding box center [435, 347] width 345 height 13
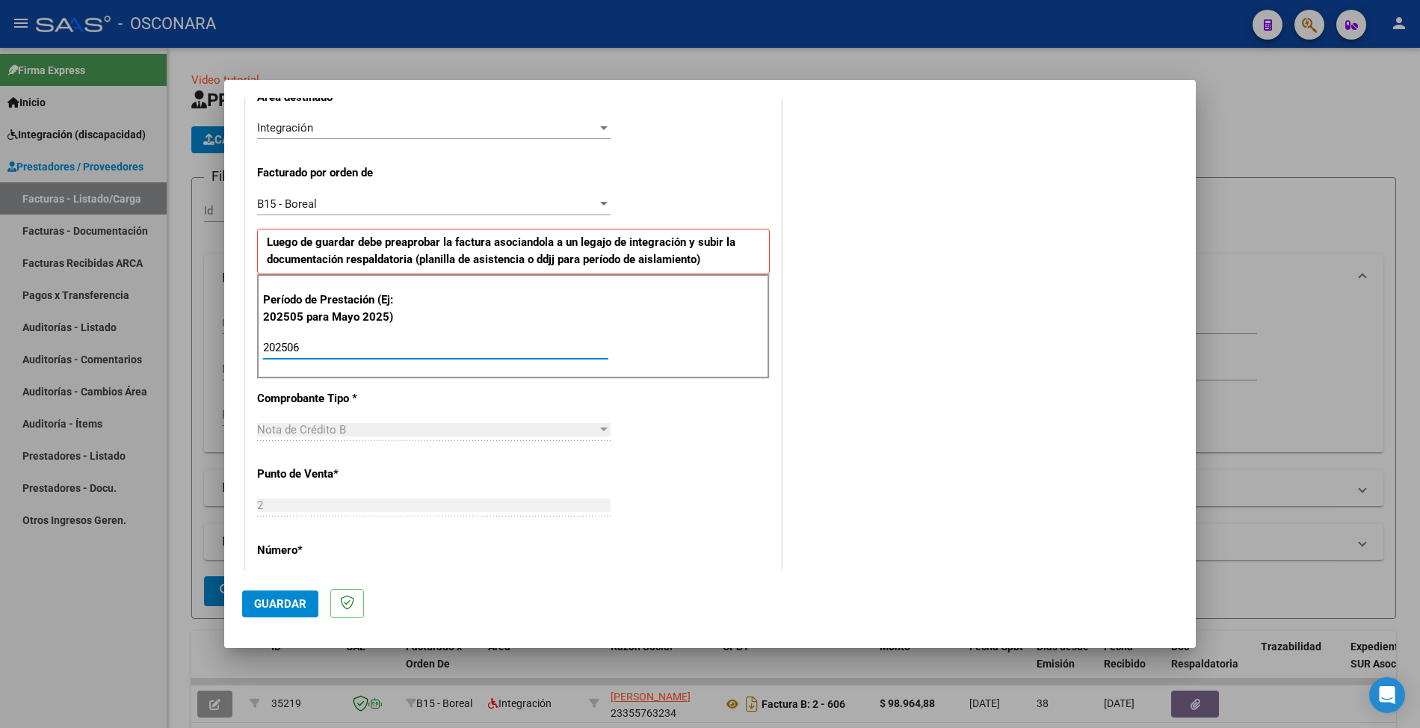
type input "202506"
click at [272, 608] on span "Guardar" at bounding box center [280, 603] width 52 height 13
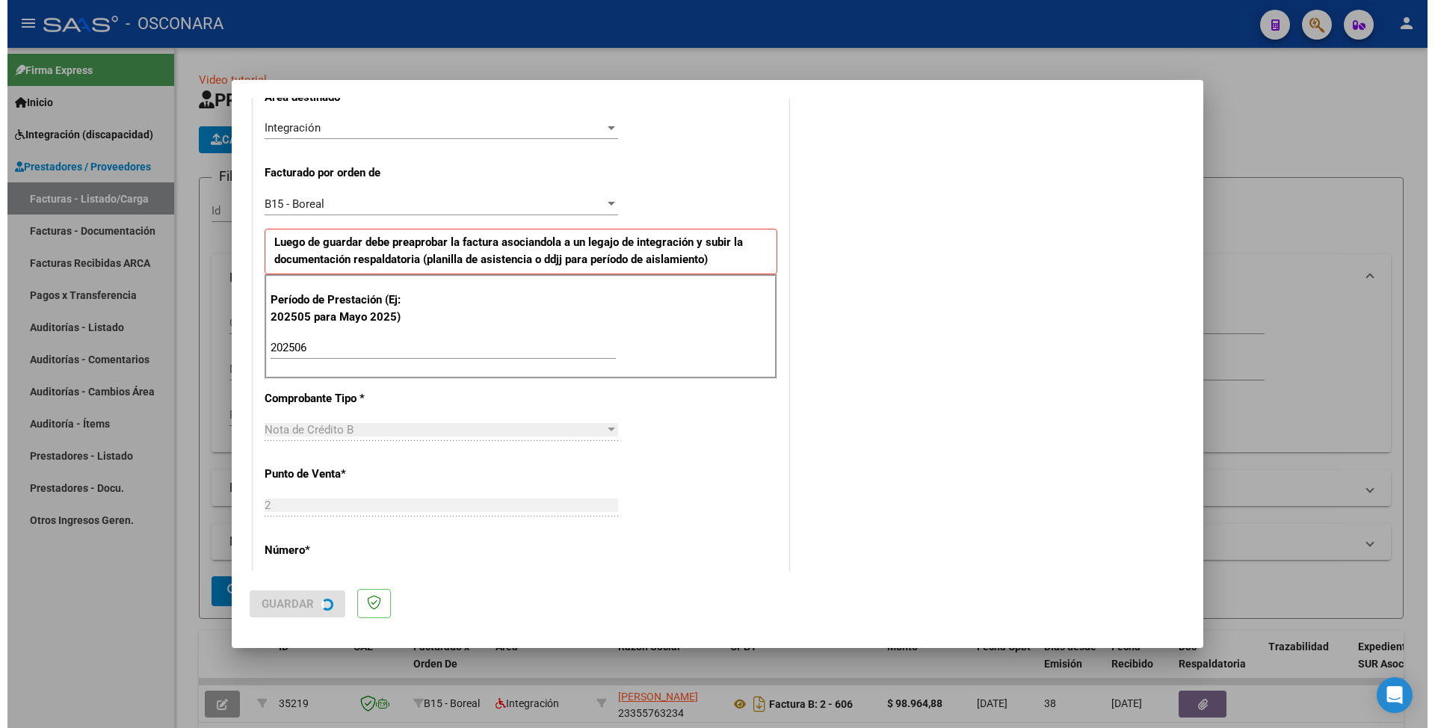
scroll to position [0, 0]
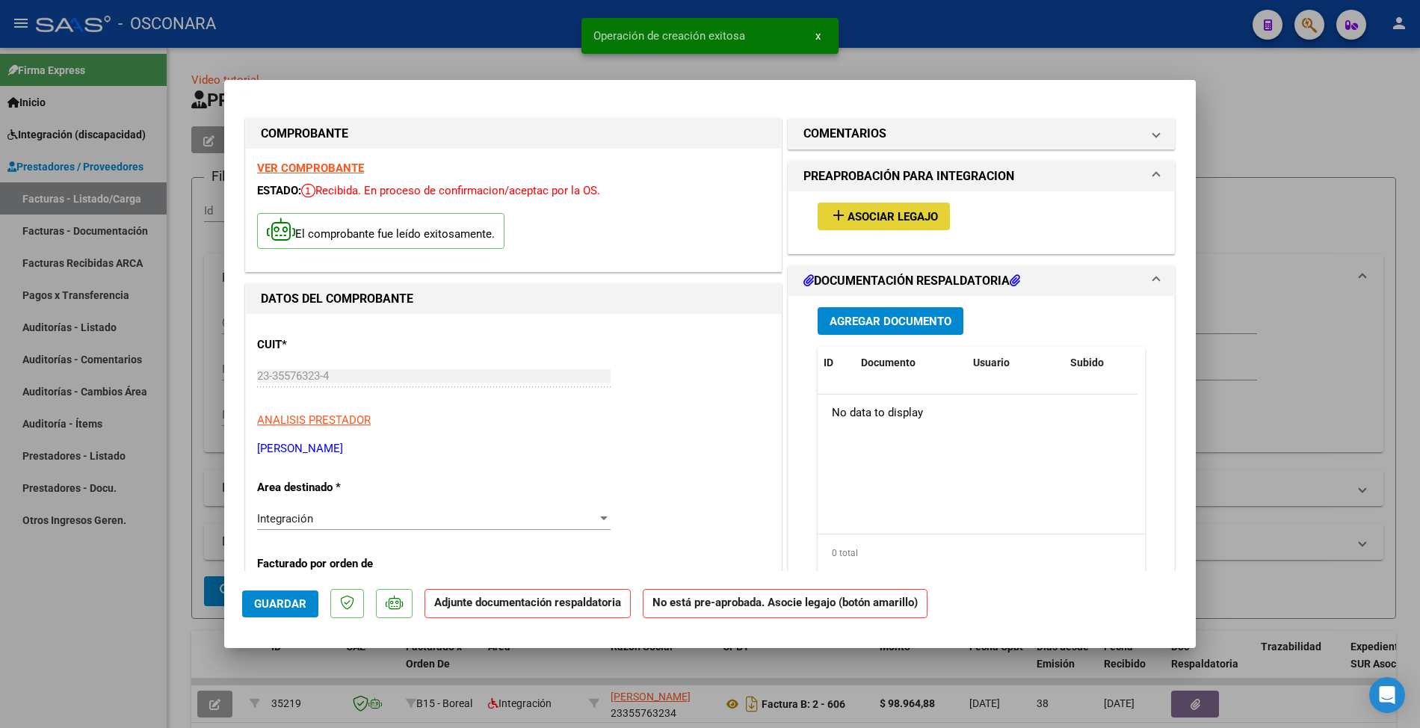
click at [849, 203] on button "add Asociar Legajo" at bounding box center [884, 217] width 132 height 28
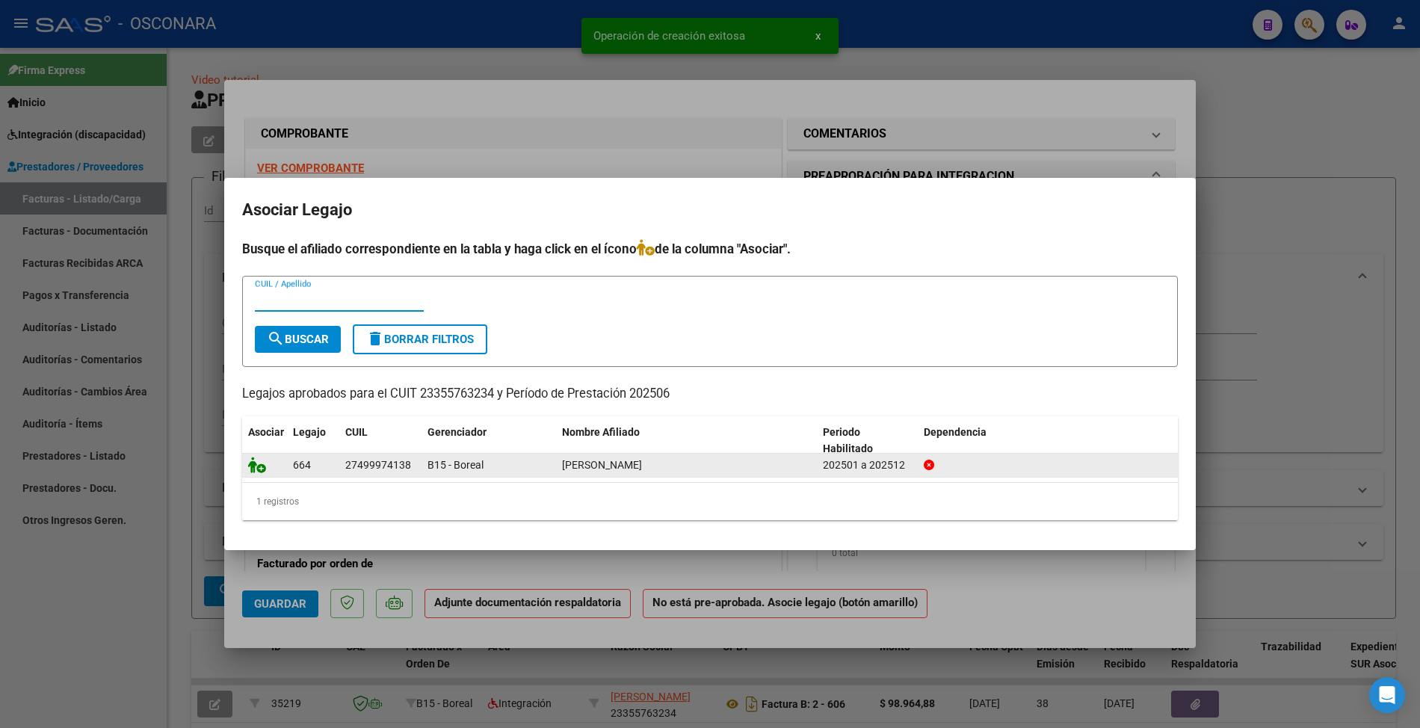
click at [263, 464] on icon at bounding box center [257, 465] width 18 height 16
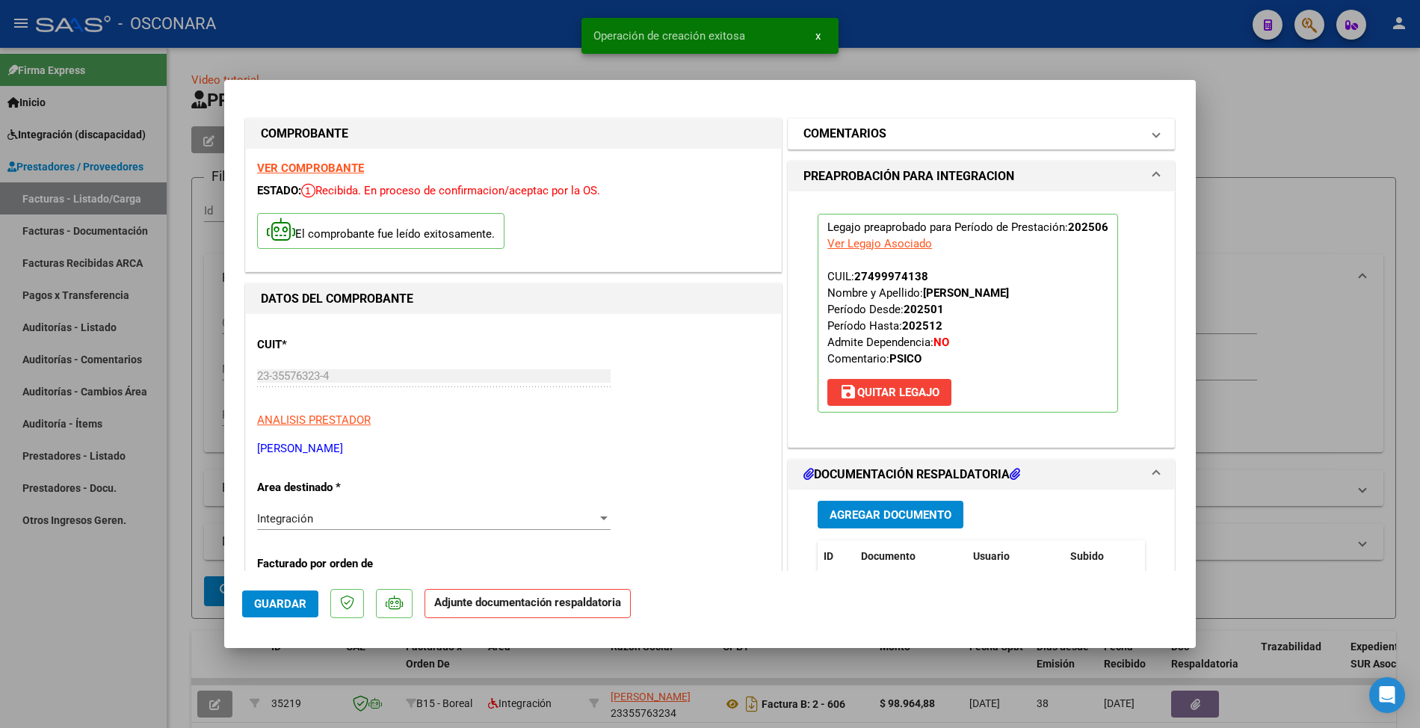
click at [829, 135] on h1 "COMENTARIOS" at bounding box center [844, 134] width 83 height 18
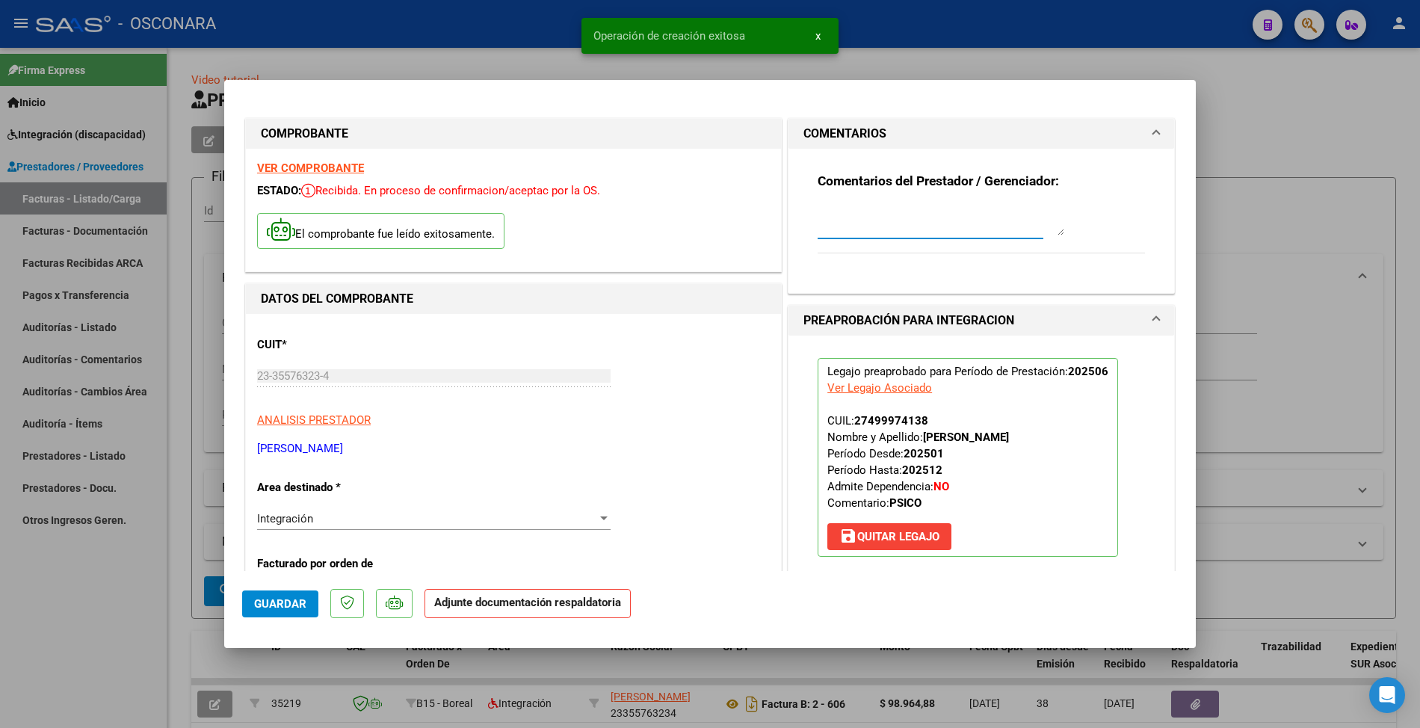
click at [848, 207] on textarea at bounding box center [941, 221] width 247 height 30
type textarea "ANULA FC 556 ID"
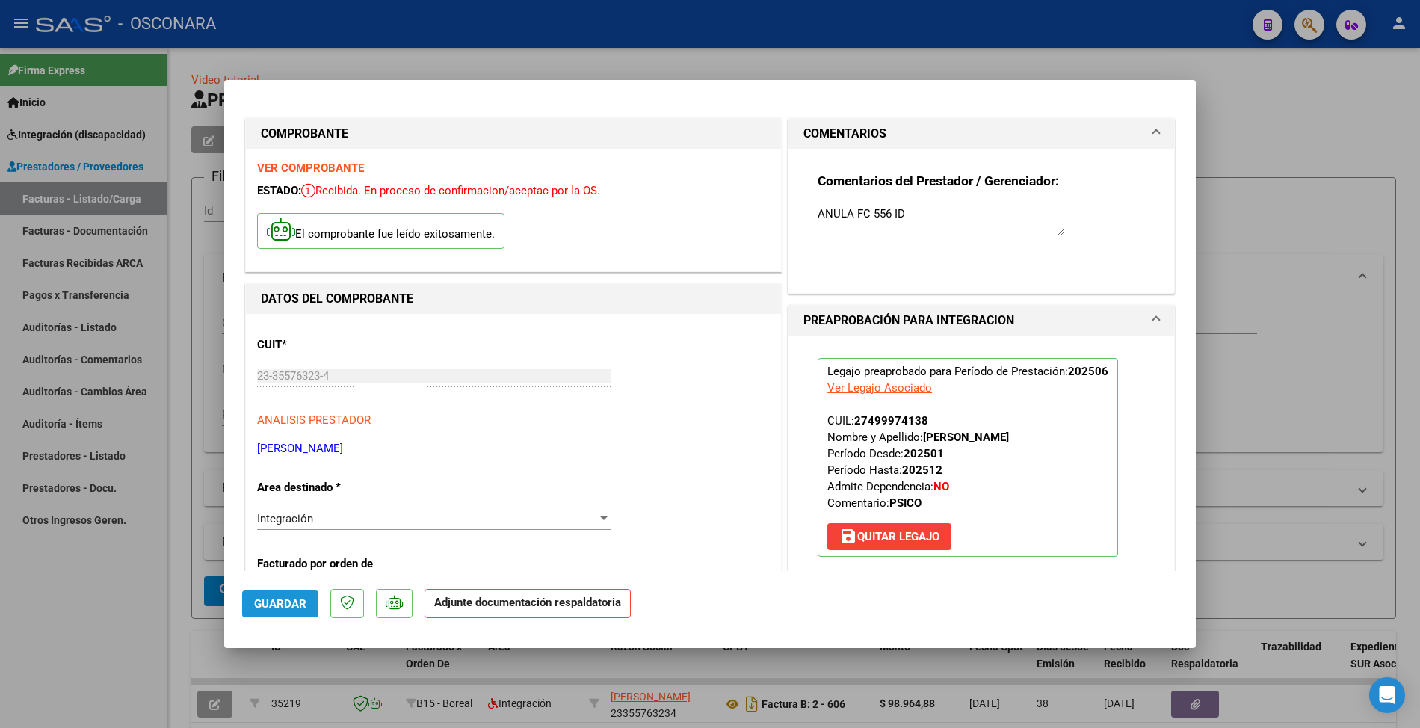
click at [312, 602] on button "Guardar" at bounding box center [280, 603] width 76 height 27
click at [182, 608] on div at bounding box center [710, 364] width 1420 height 728
type input "$ 0,00"
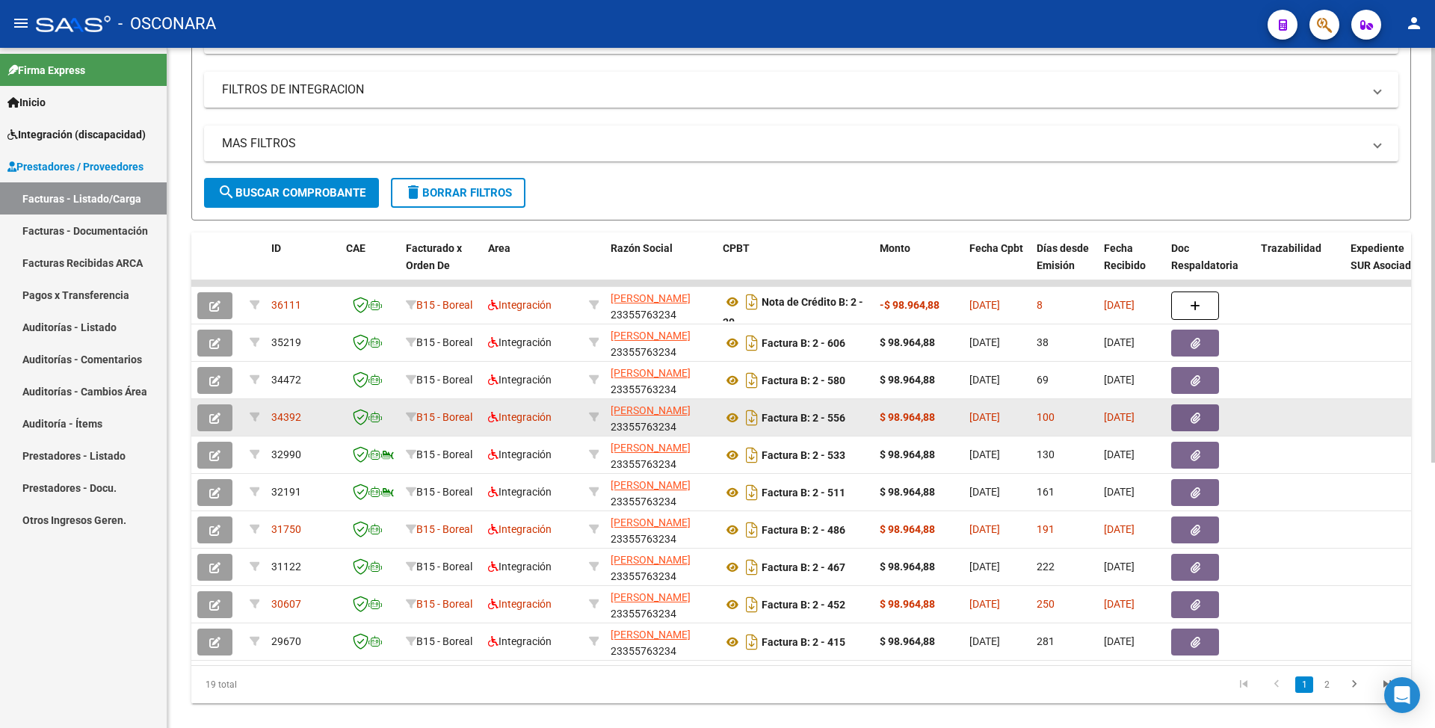
click at [294, 428] on datatable-body-cell "34392" at bounding box center [302, 417] width 75 height 37
click at [297, 419] on span "34392" at bounding box center [286, 417] width 30 height 12
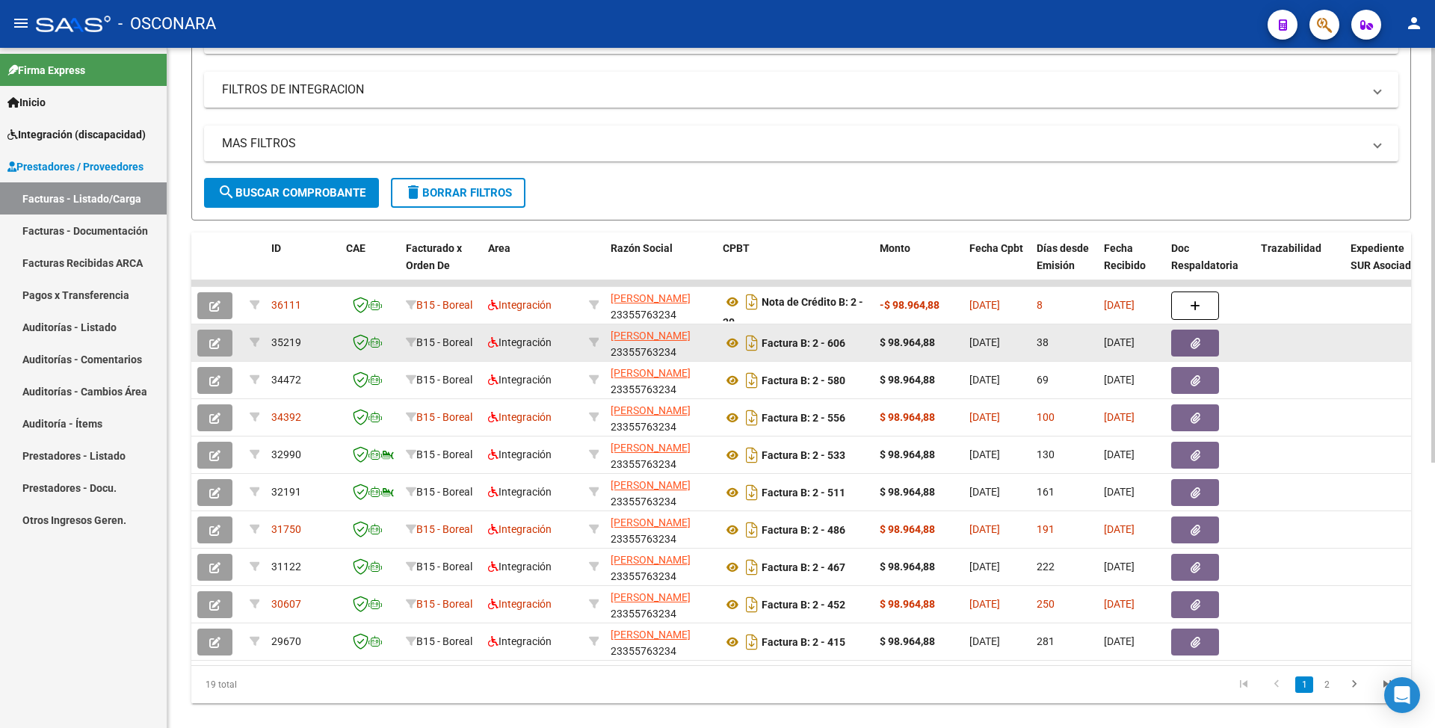
copy span "34392"
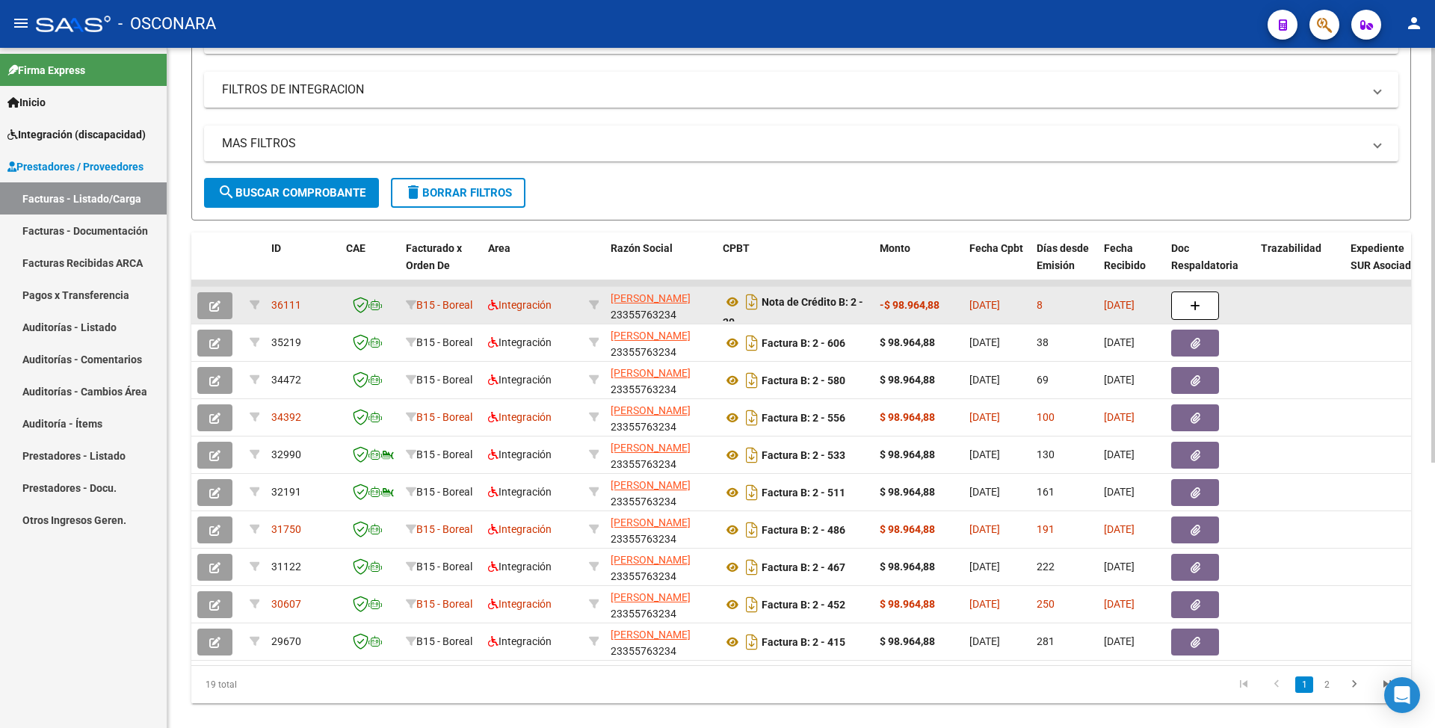
click at [215, 303] on icon "button" at bounding box center [214, 305] width 11 height 11
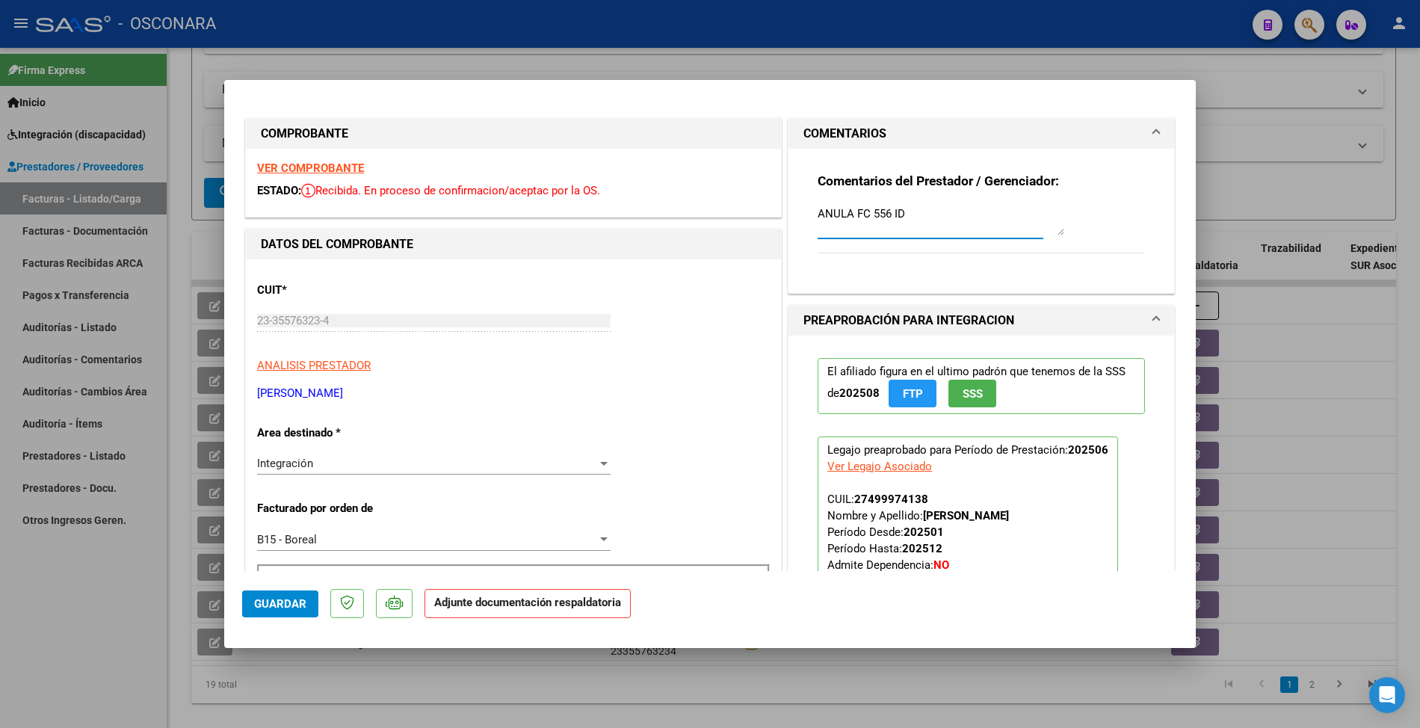
click at [931, 206] on textarea "ANULA FC 556 ID" at bounding box center [941, 221] width 247 height 30
paste textarea "34392"
type textarea "ANULA FC 556 ID 34392"
click at [263, 610] on span "Guardar" at bounding box center [280, 603] width 52 height 13
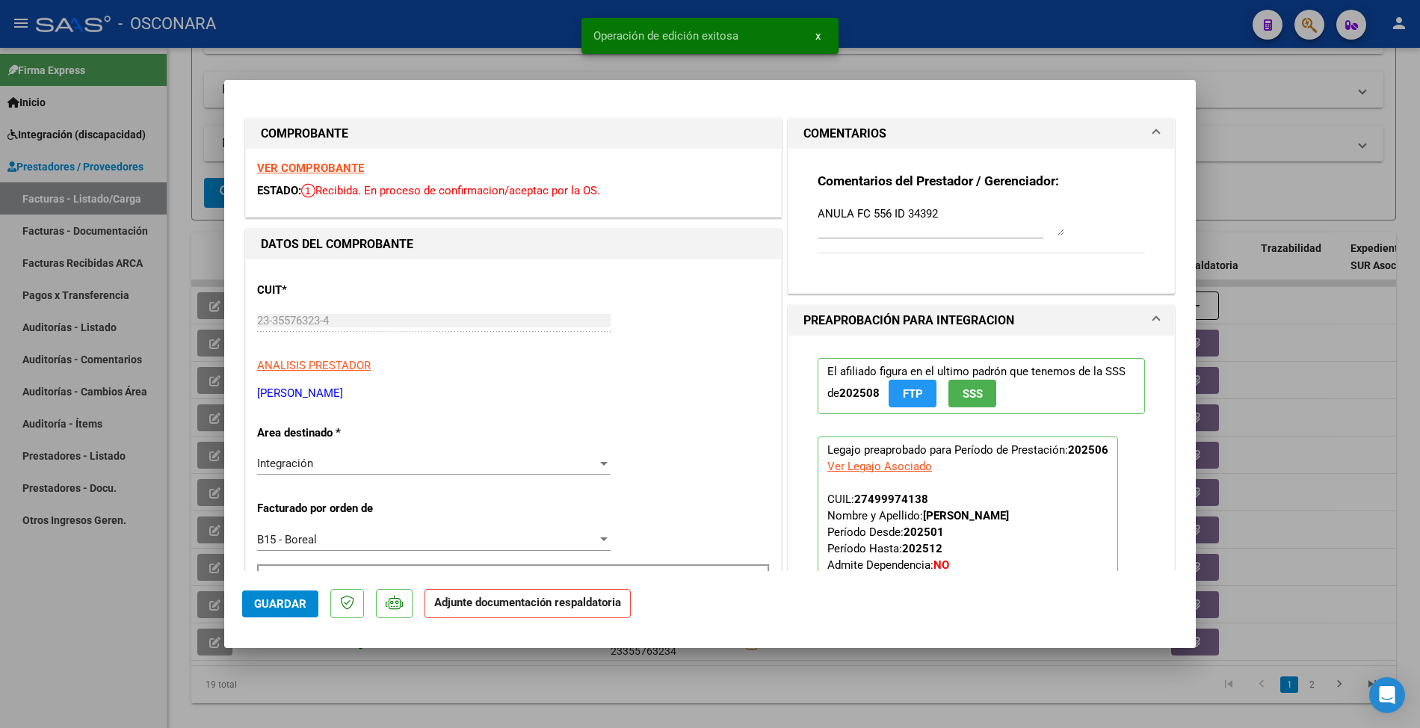
click at [196, 605] on div at bounding box center [710, 364] width 1420 height 728
type input "$ 0,00"
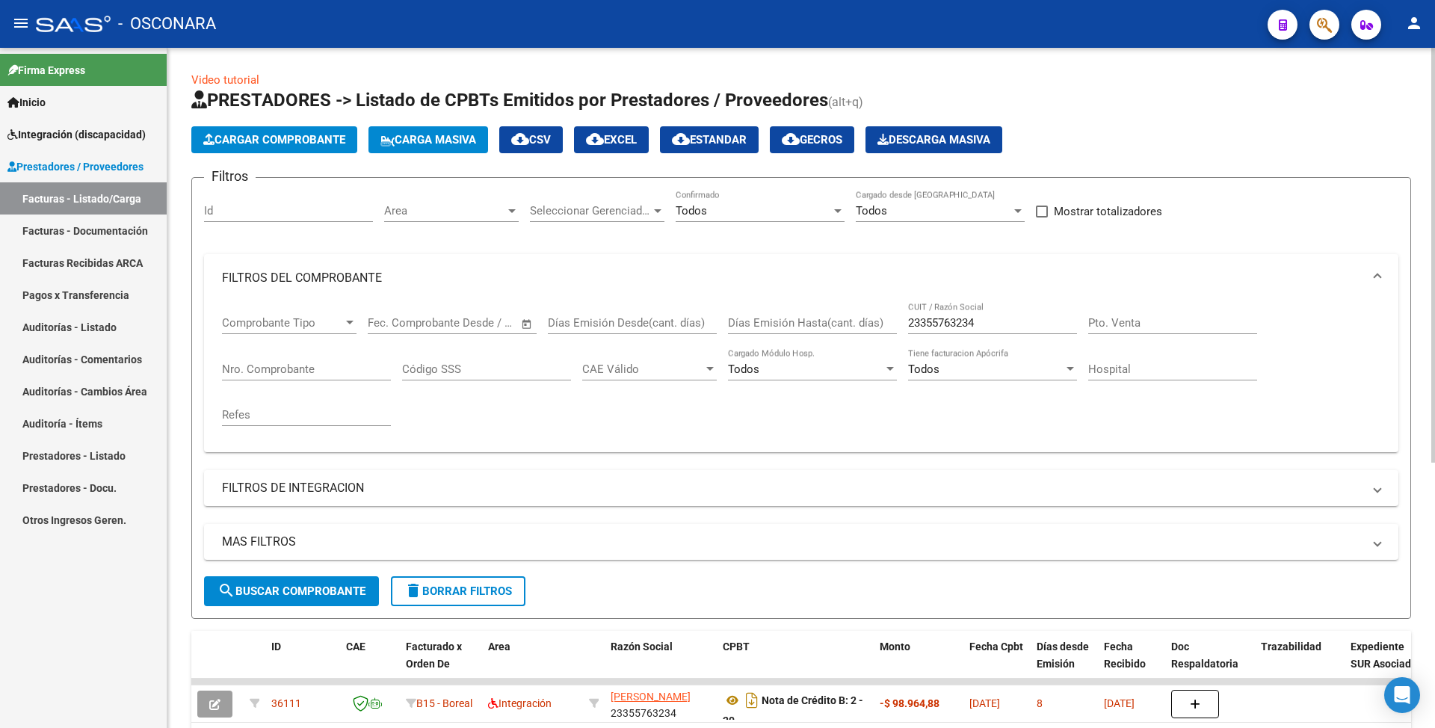
click at [904, 324] on div "Comprobante Tipo Comprobante Tipo Fecha inicio – Fecha fin Fec. Comprobante Des…" at bounding box center [801, 371] width 1159 height 138
click at [922, 324] on input "23355763234" at bounding box center [992, 322] width 169 height 13
paste input "12333295"
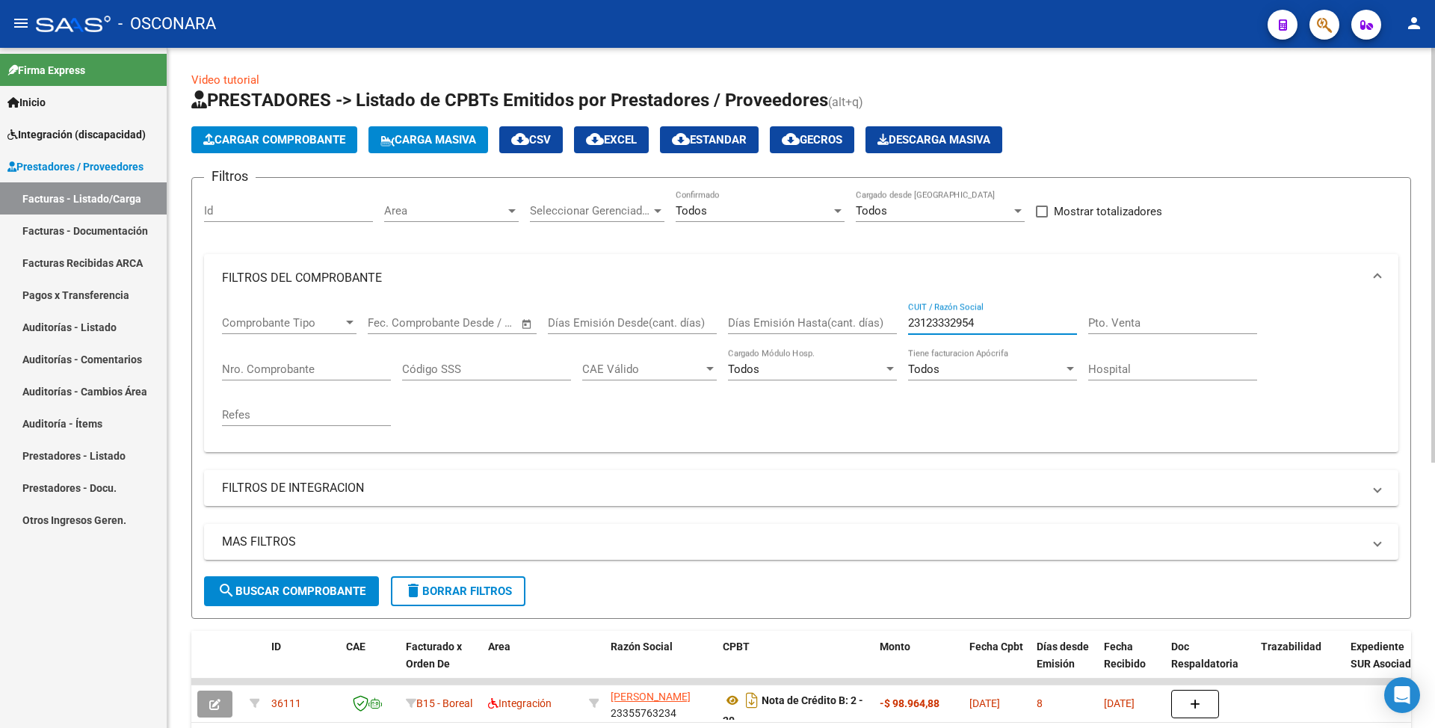
type input "23123332954"
click at [333, 592] on span "search Buscar Comprobante" at bounding box center [292, 590] width 148 height 13
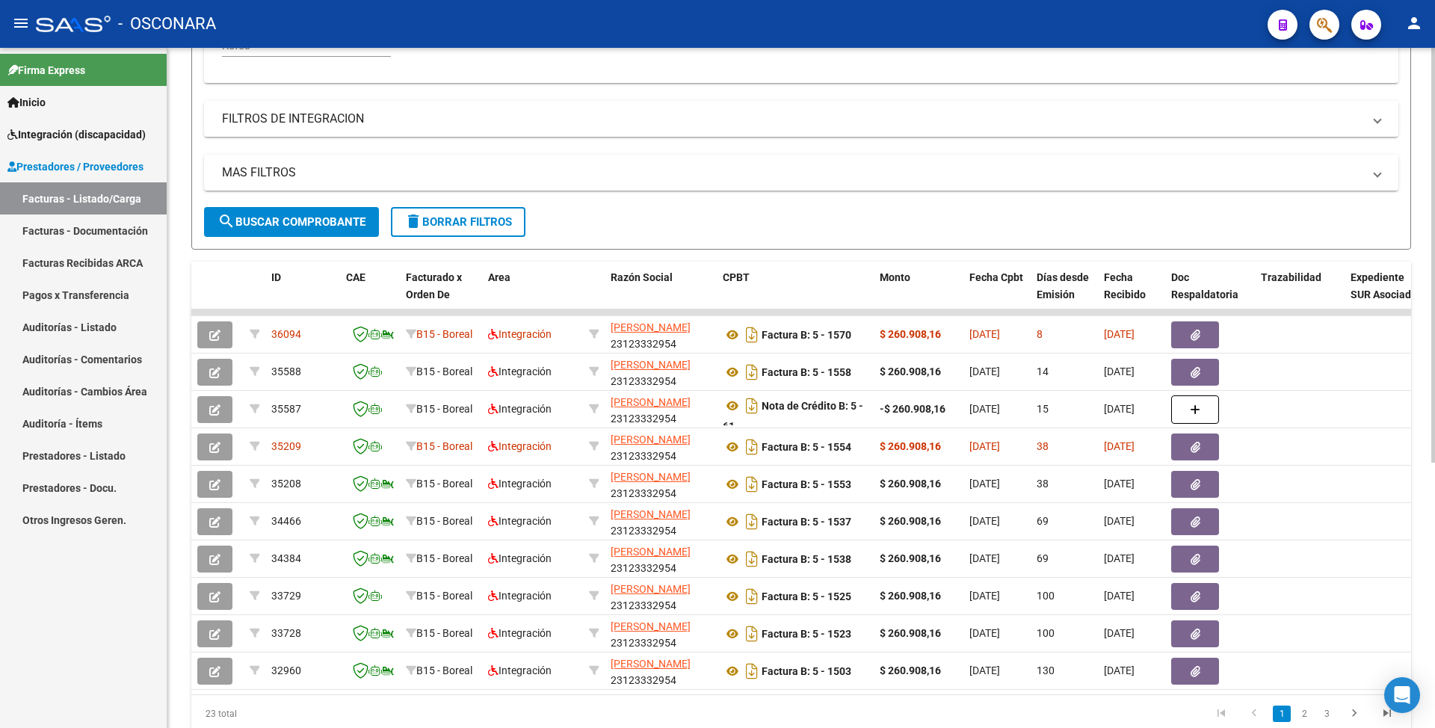
scroll to position [398, 0]
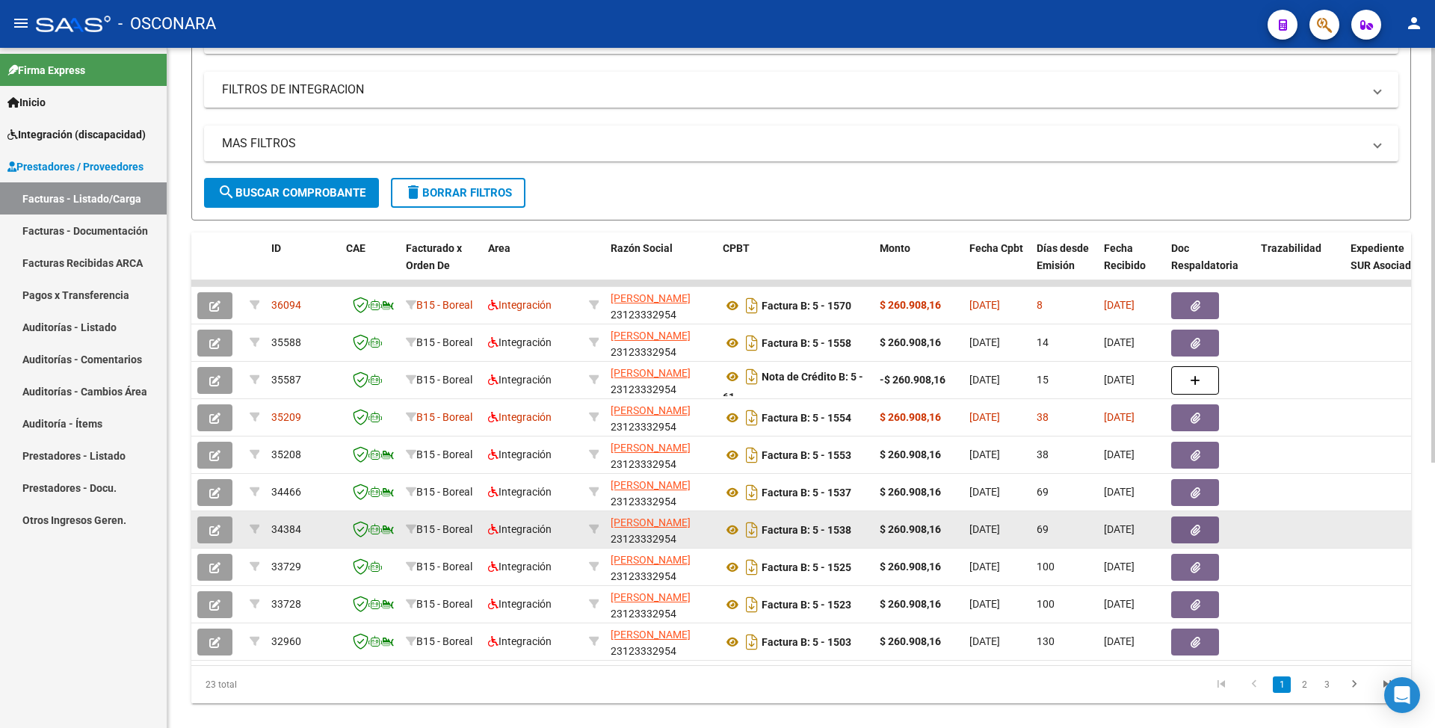
click at [691, 531] on app-link-go-to "[PERSON_NAME]" at bounding box center [651, 522] width 80 height 17
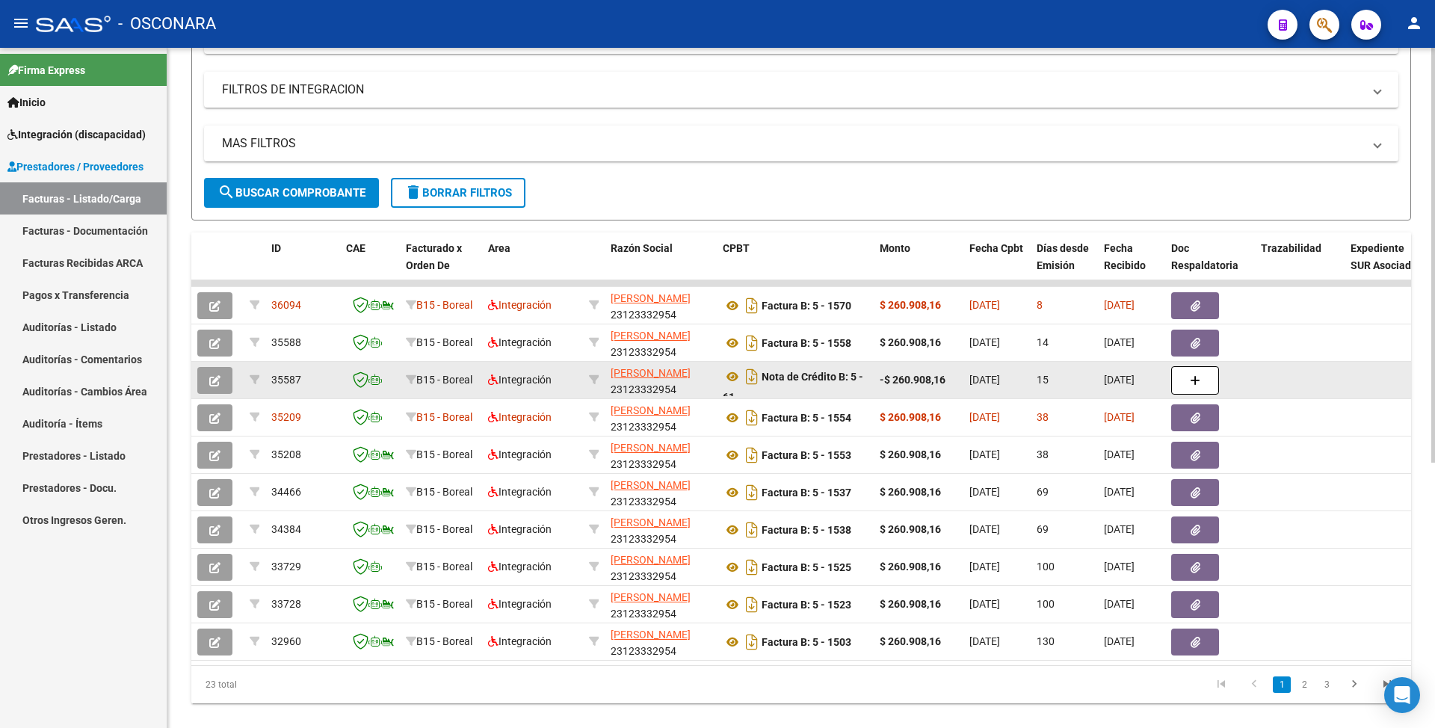
scroll to position [0, 0]
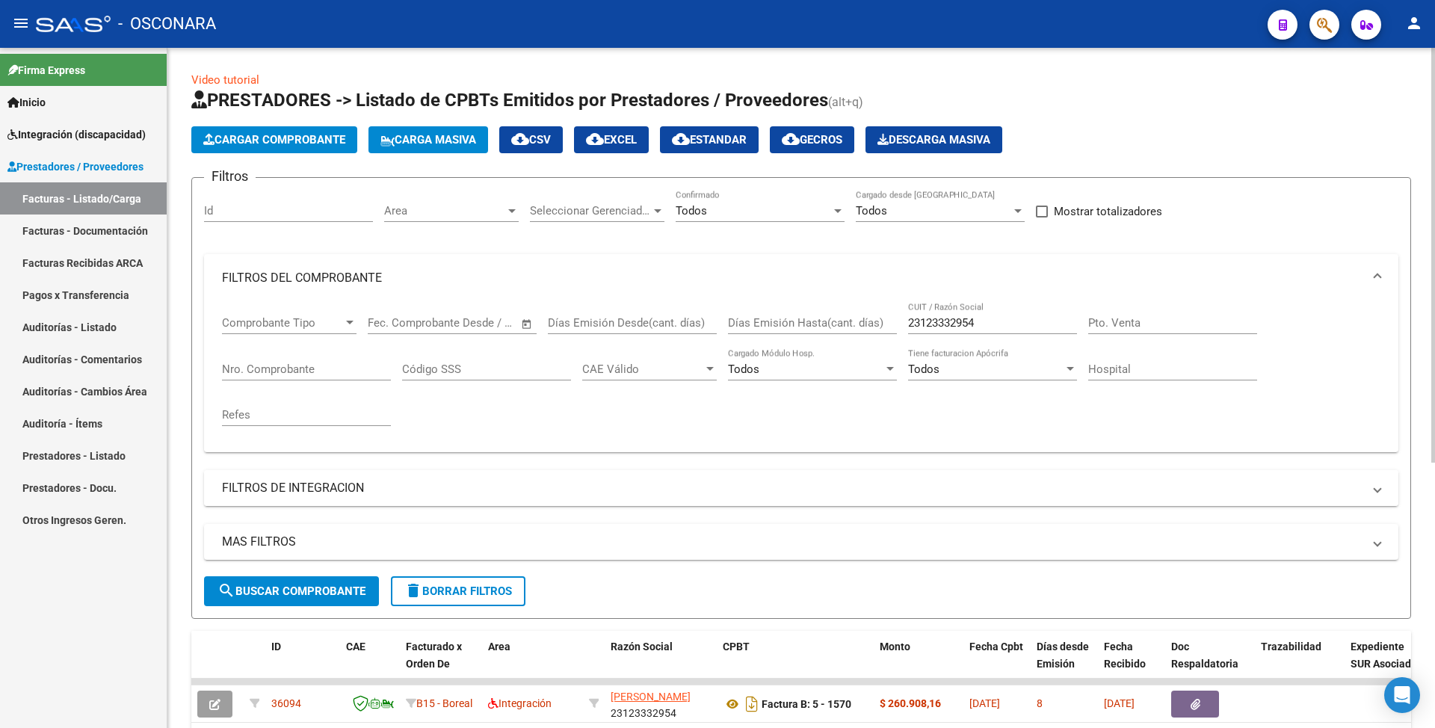
click at [259, 495] on mat-panel-title "FILTROS DE INTEGRACION" at bounding box center [792, 488] width 1141 height 16
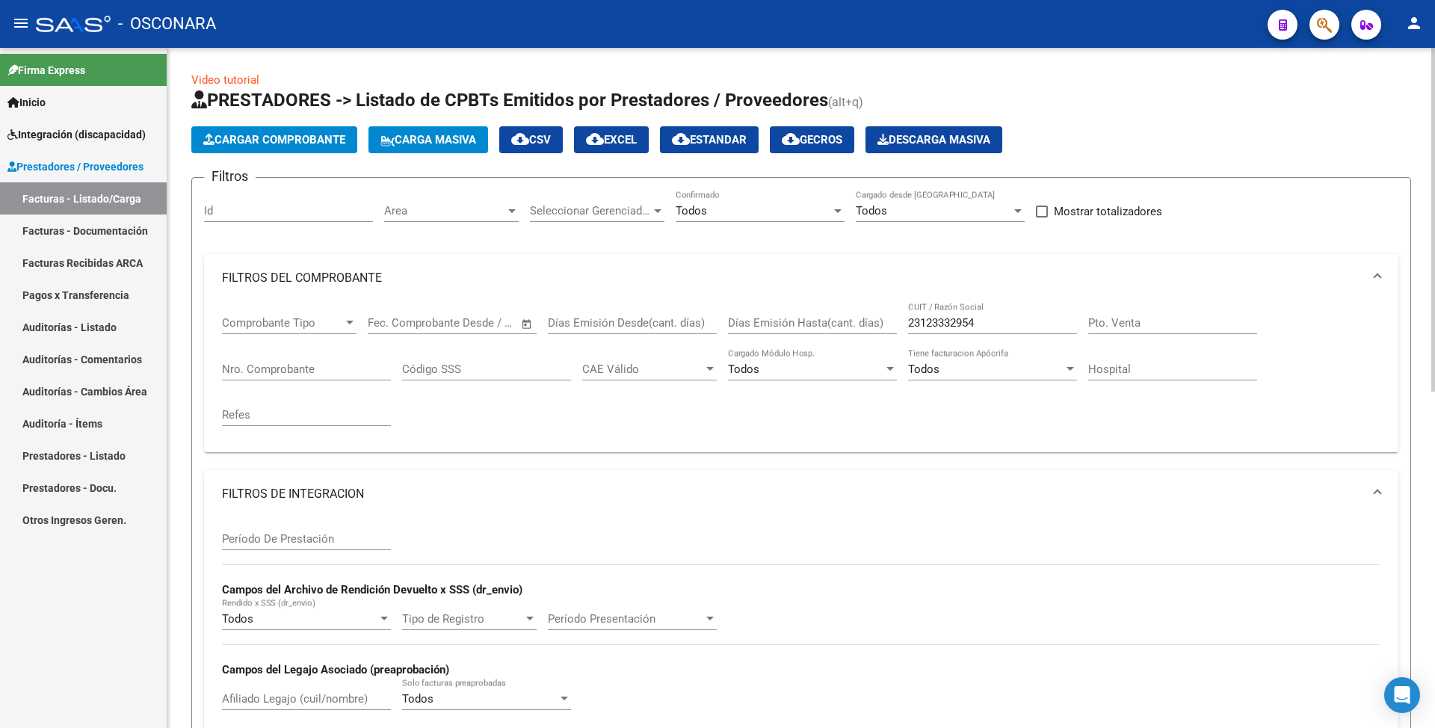
click at [286, 531] on div "Período De Prestación" at bounding box center [306, 534] width 169 height 32
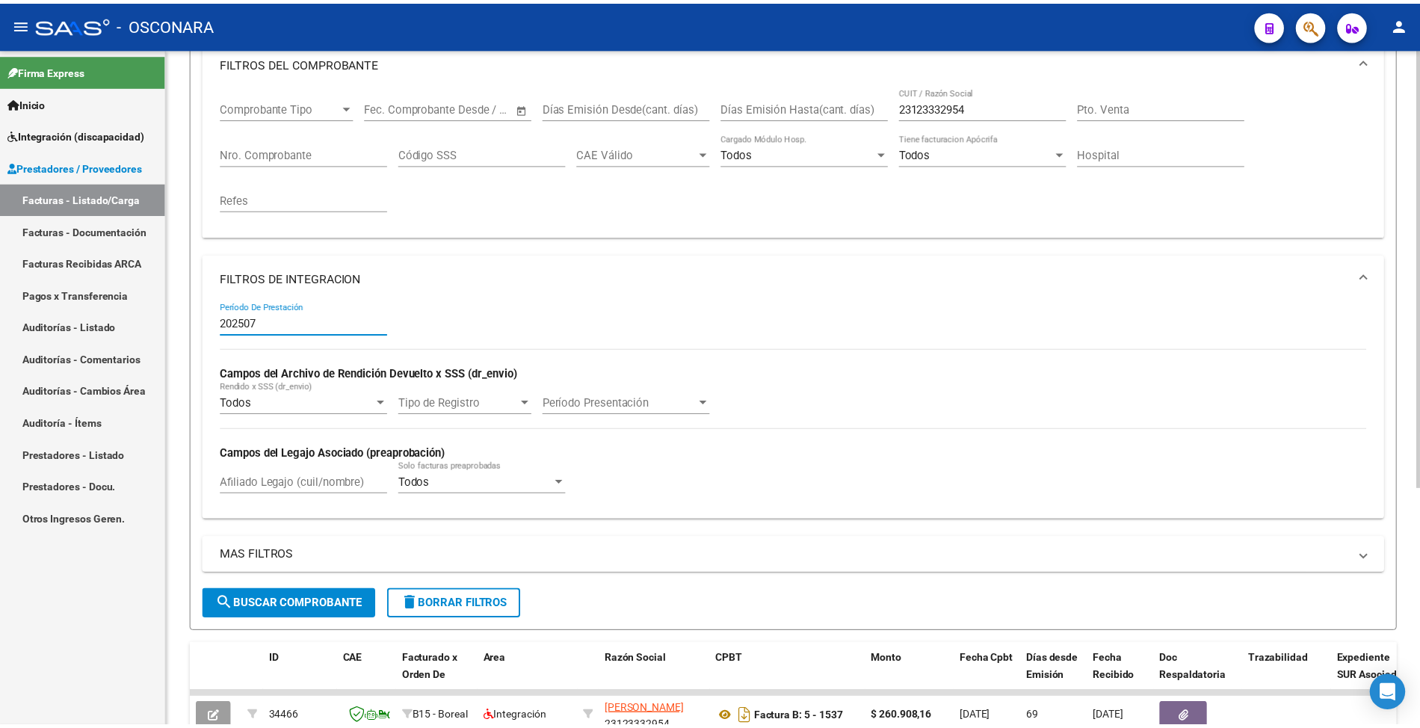
scroll to position [368, 0]
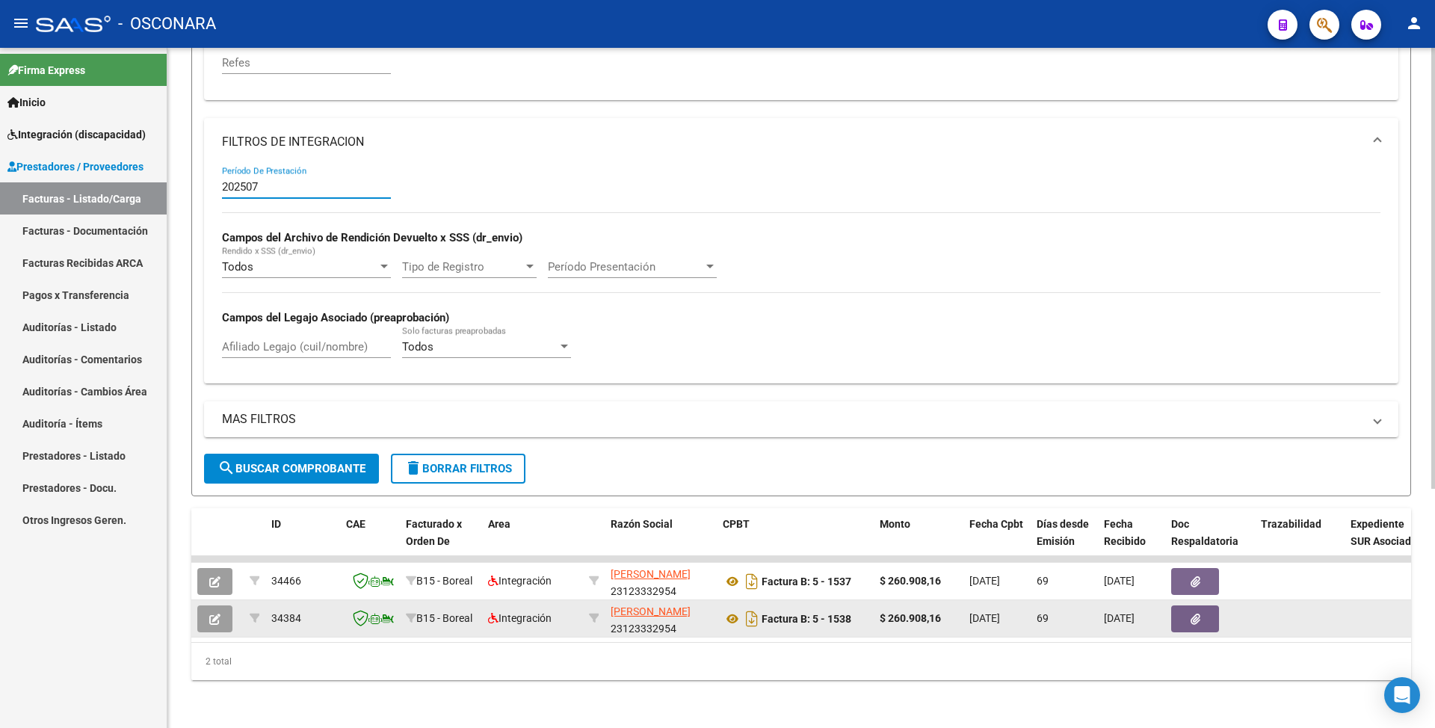
type input "202507"
click at [221, 605] on button "button" at bounding box center [214, 618] width 35 height 27
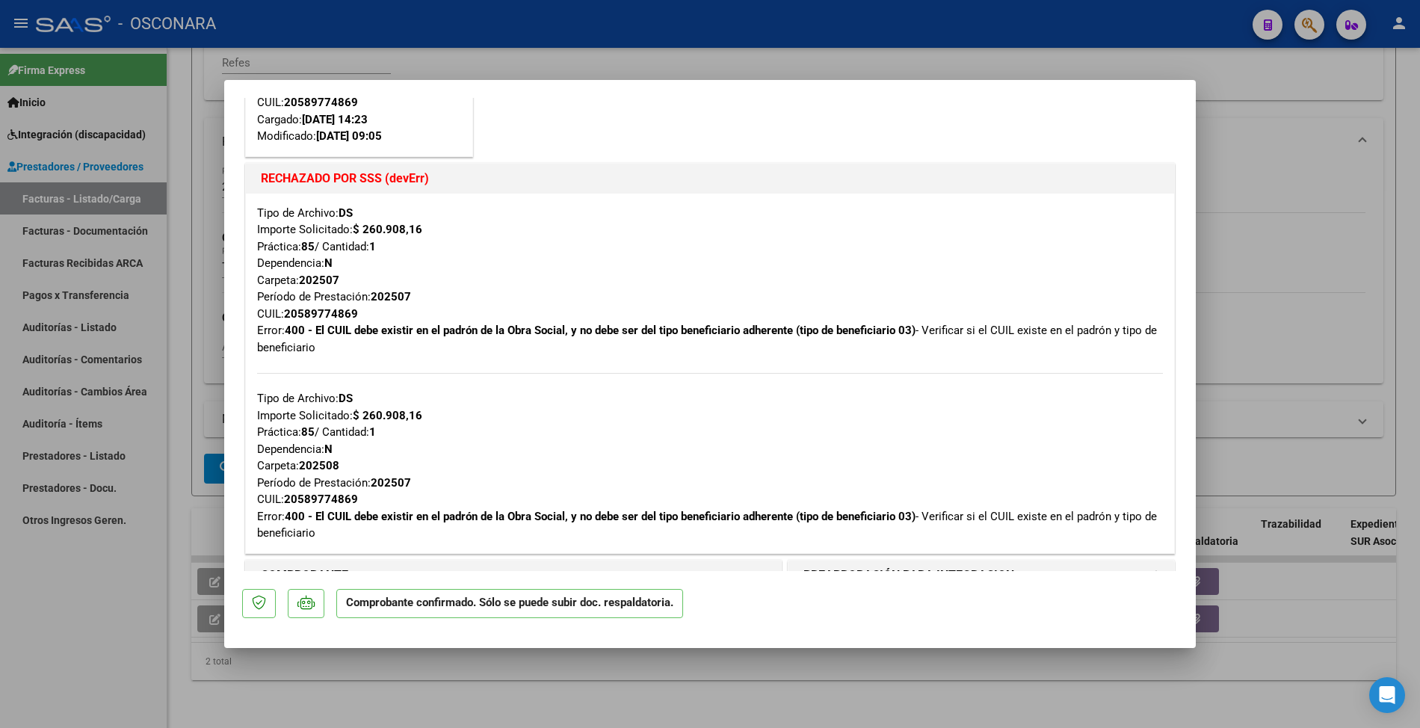
scroll to position [199, 0]
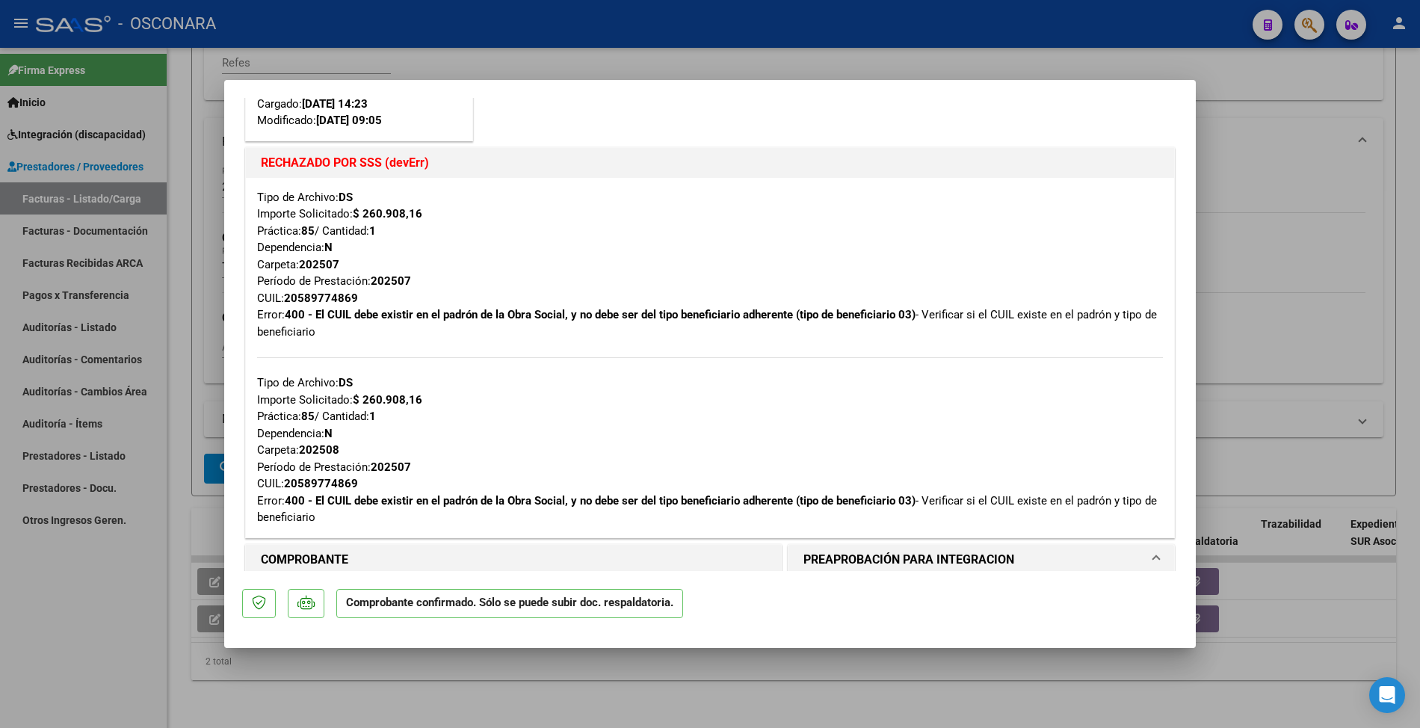
click at [451, 700] on div at bounding box center [710, 364] width 1420 height 728
type input "$ 0,00"
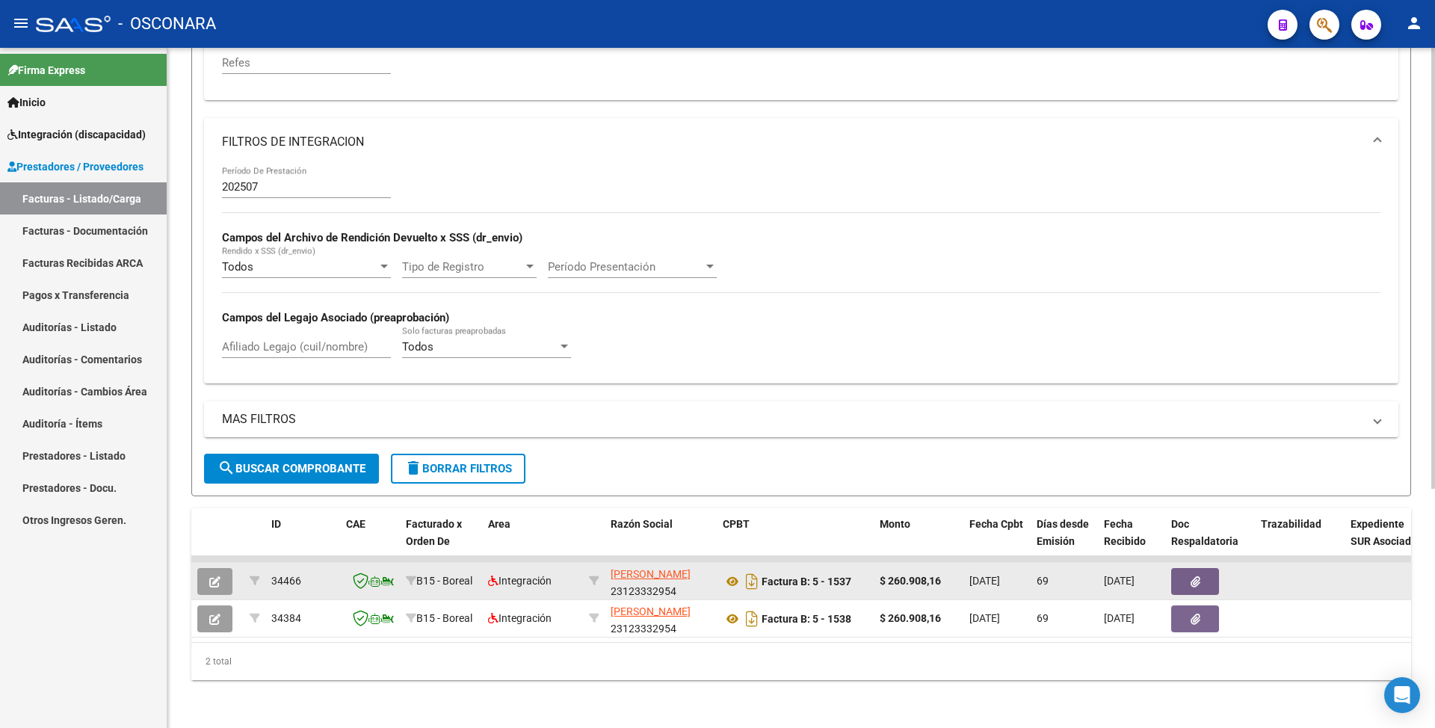
click at [208, 572] on button "button" at bounding box center [214, 581] width 35 height 27
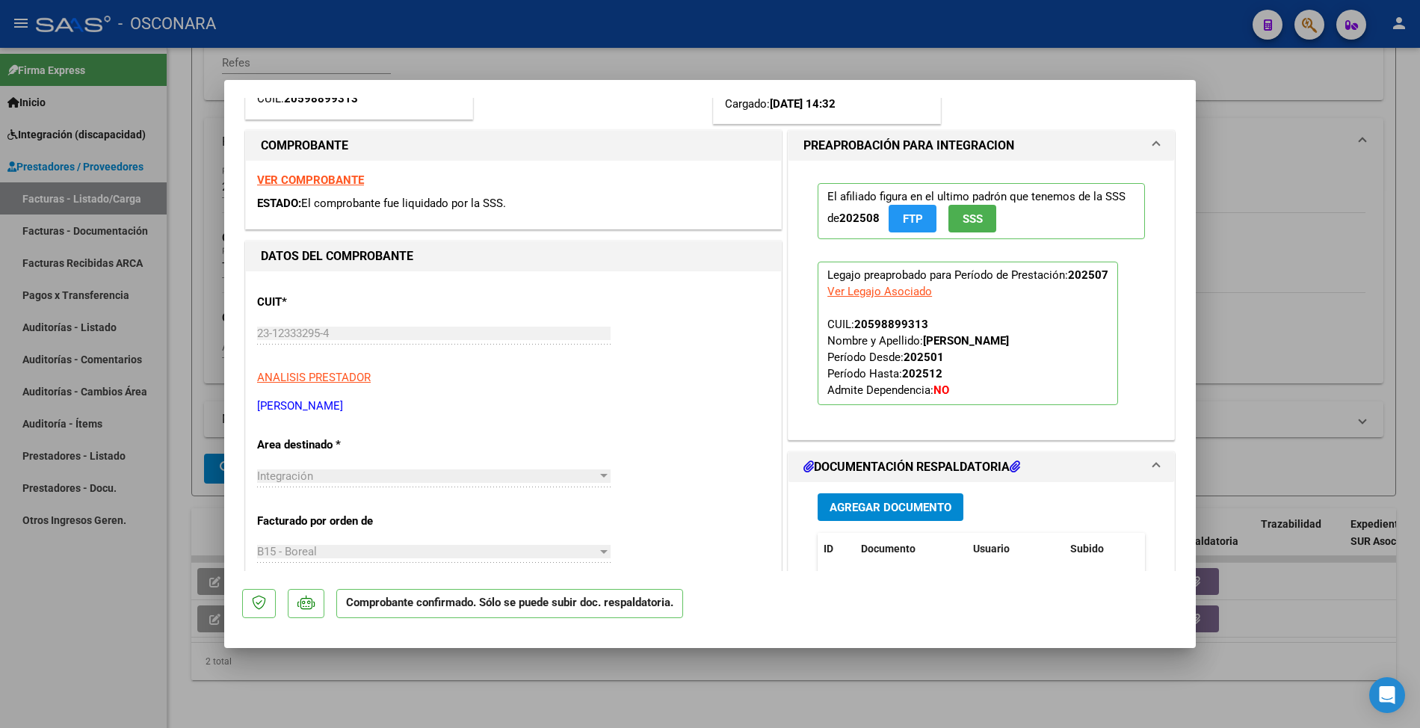
click at [428, 716] on div at bounding box center [710, 364] width 1420 height 728
type input "$ 0,00"
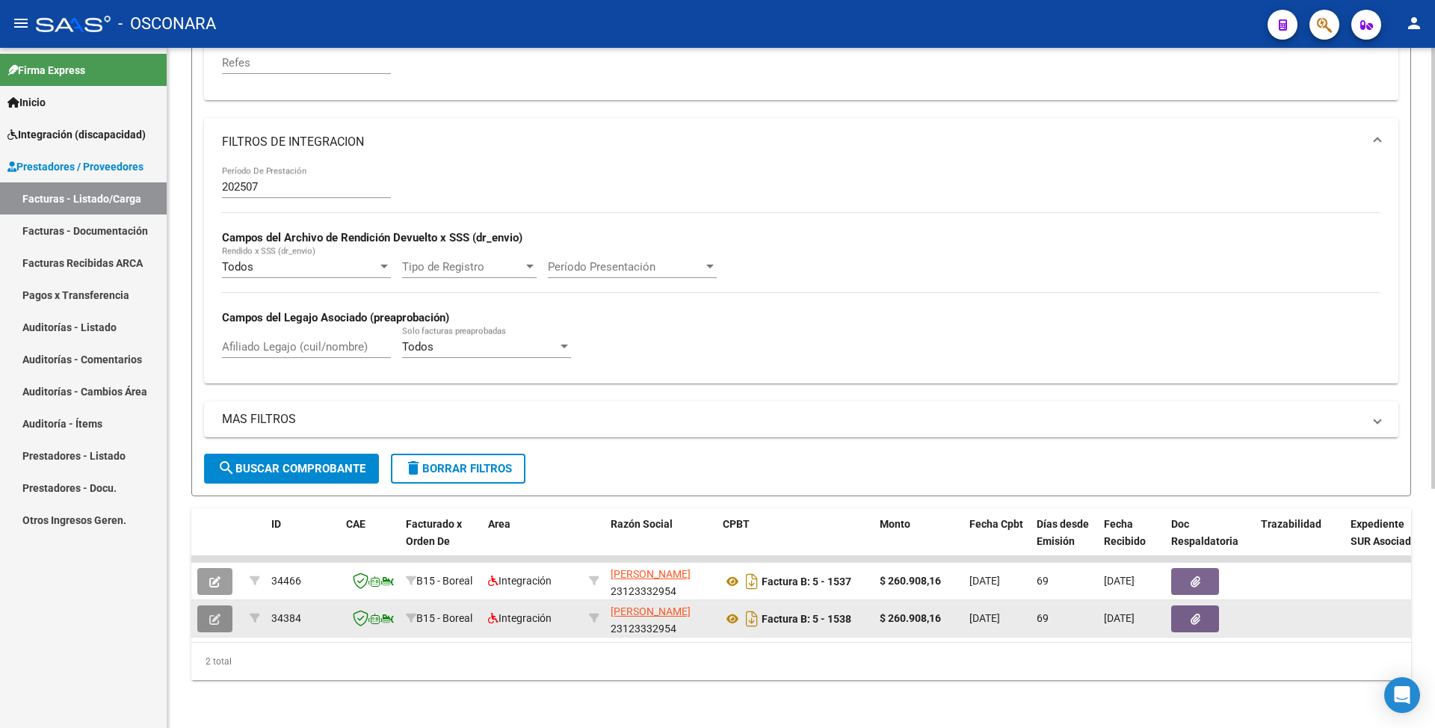
click at [216, 614] on icon "button" at bounding box center [214, 619] width 11 height 11
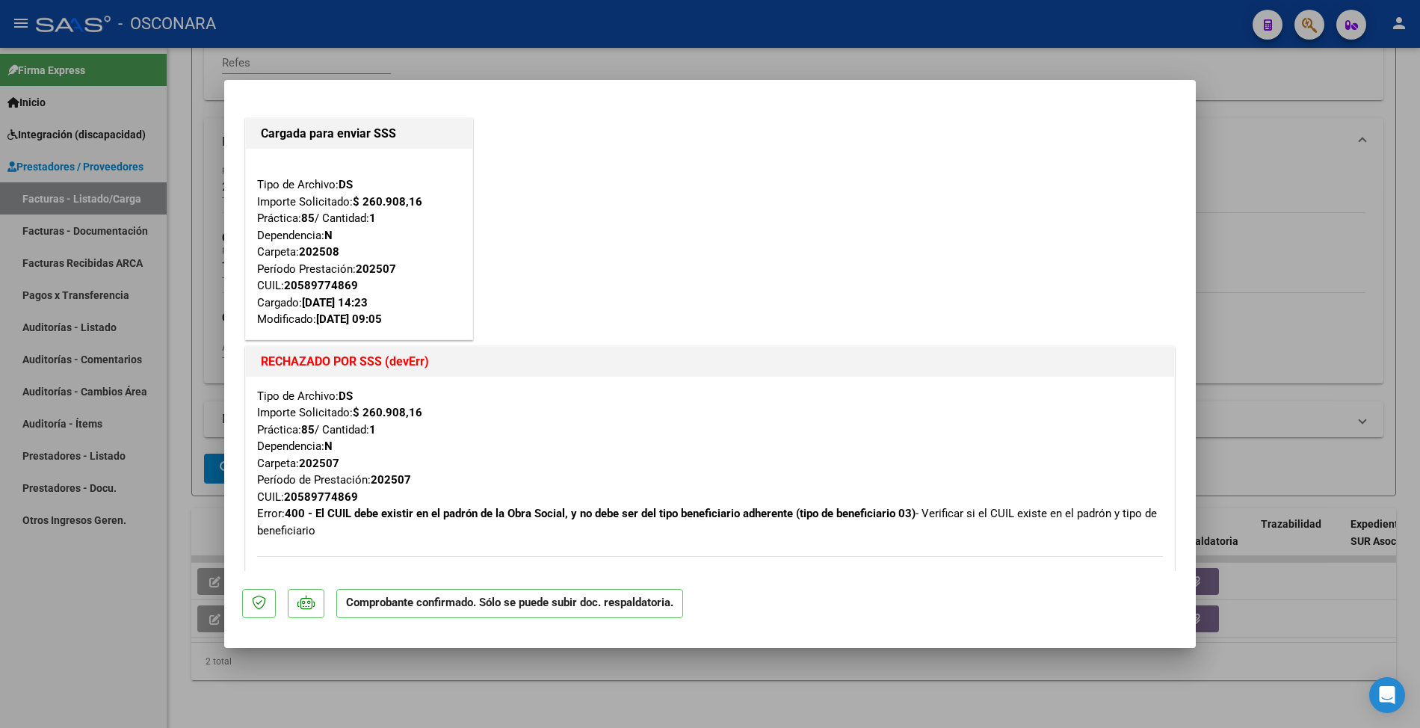
click at [206, 520] on div at bounding box center [710, 364] width 1420 height 728
type input "$ 0,00"
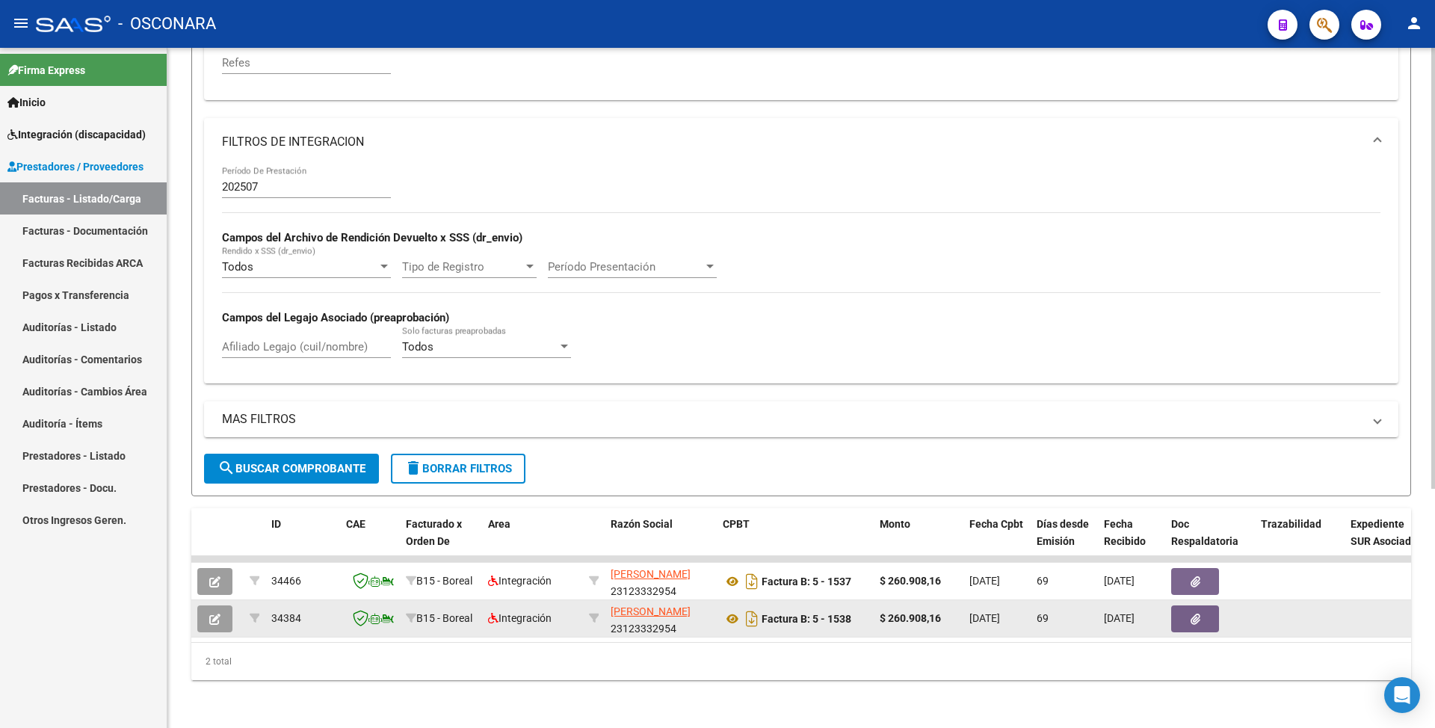
click at [286, 612] on span "34384" at bounding box center [286, 618] width 30 height 12
copy span "34384"
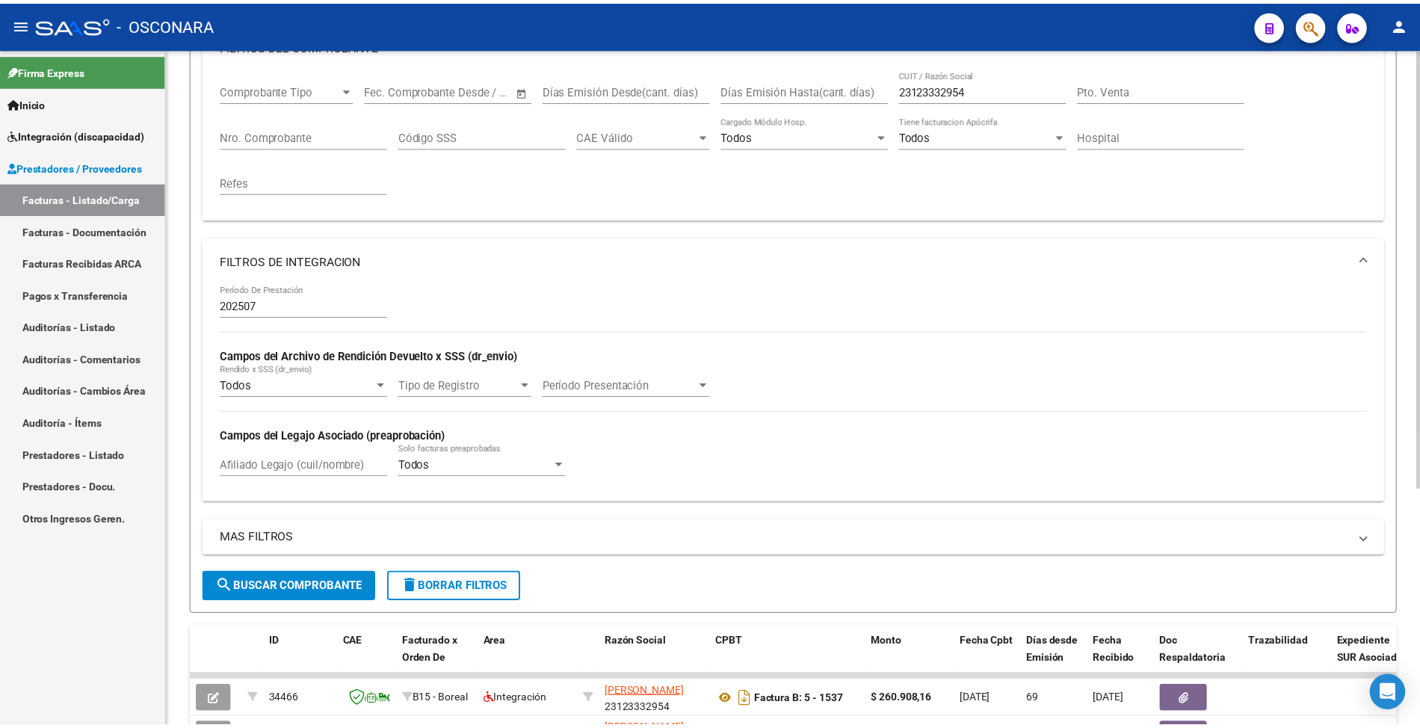
scroll to position [70, 0]
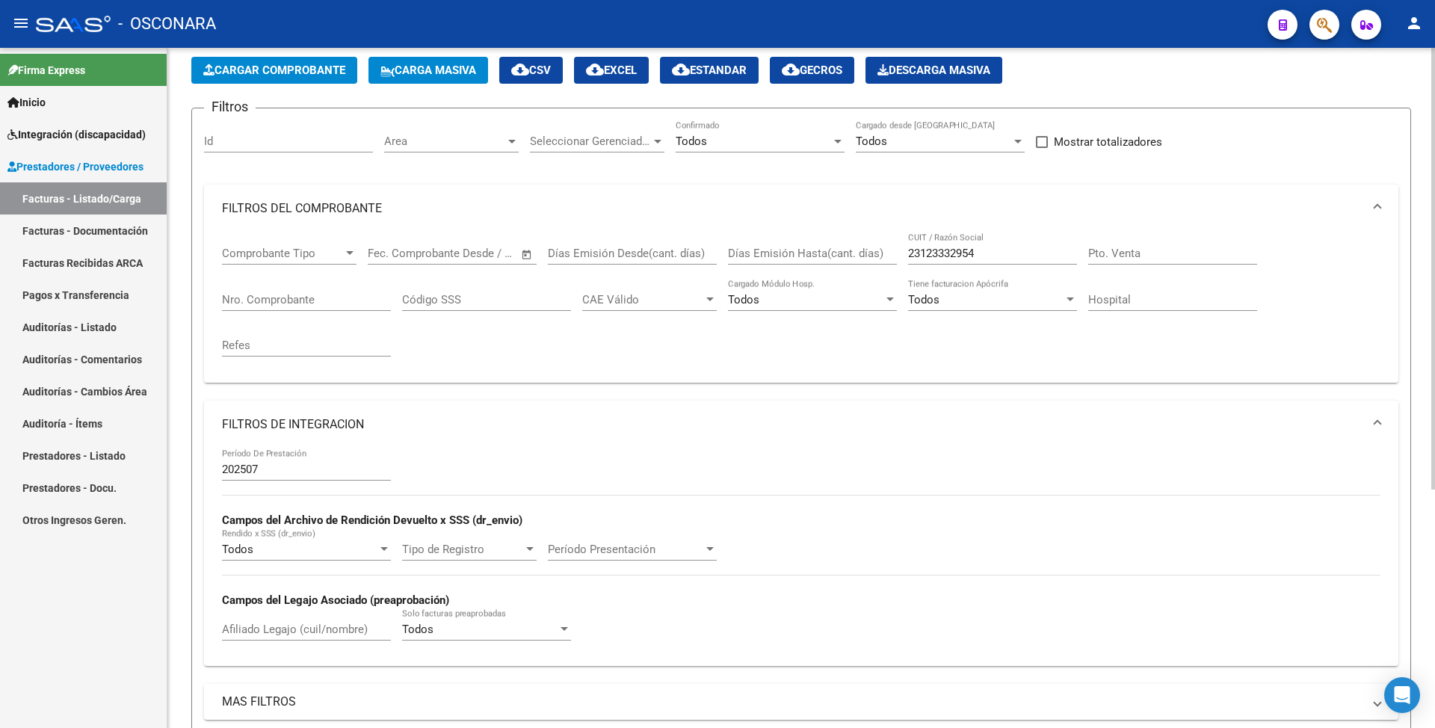
click at [265, 81] on button "Cargar Comprobante" at bounding box center [274, 70] width 166 height 27
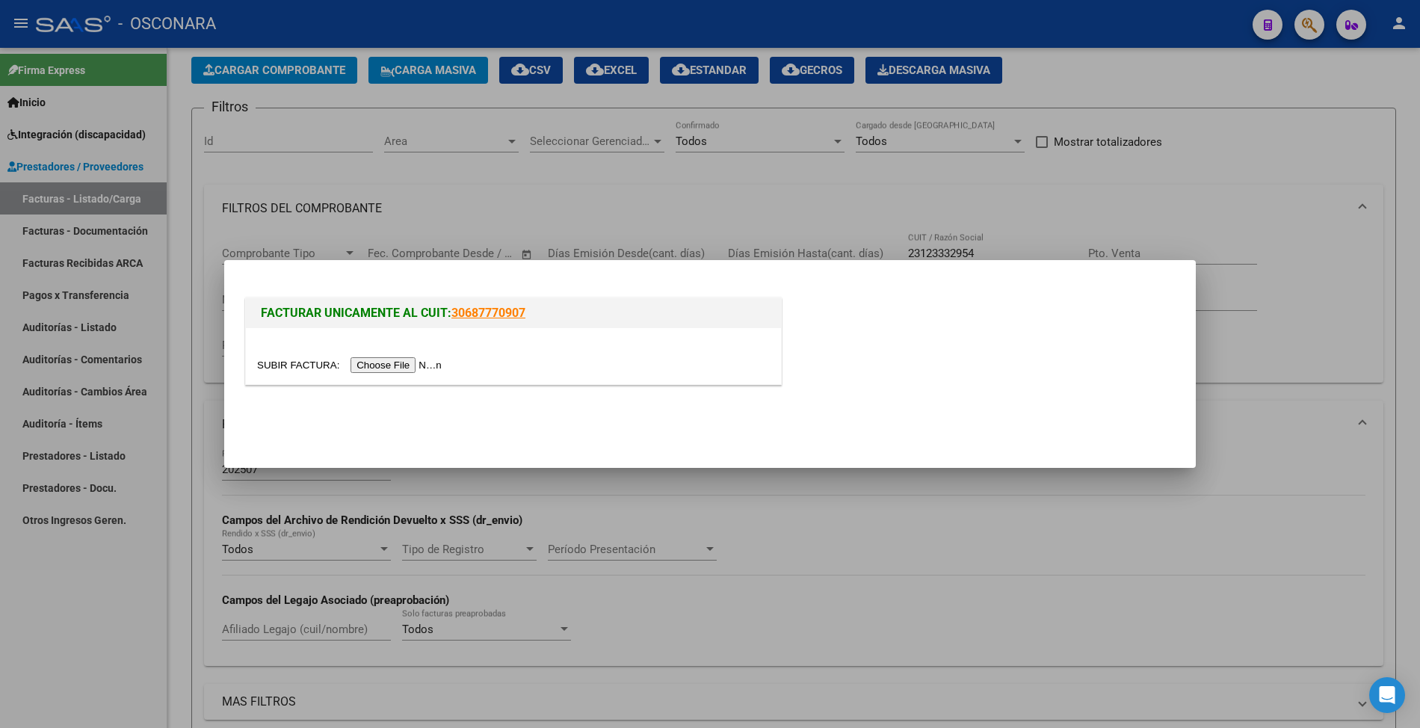
click at [419, 366] on input "file" at bounding box center [351, 365] width 189 height 16
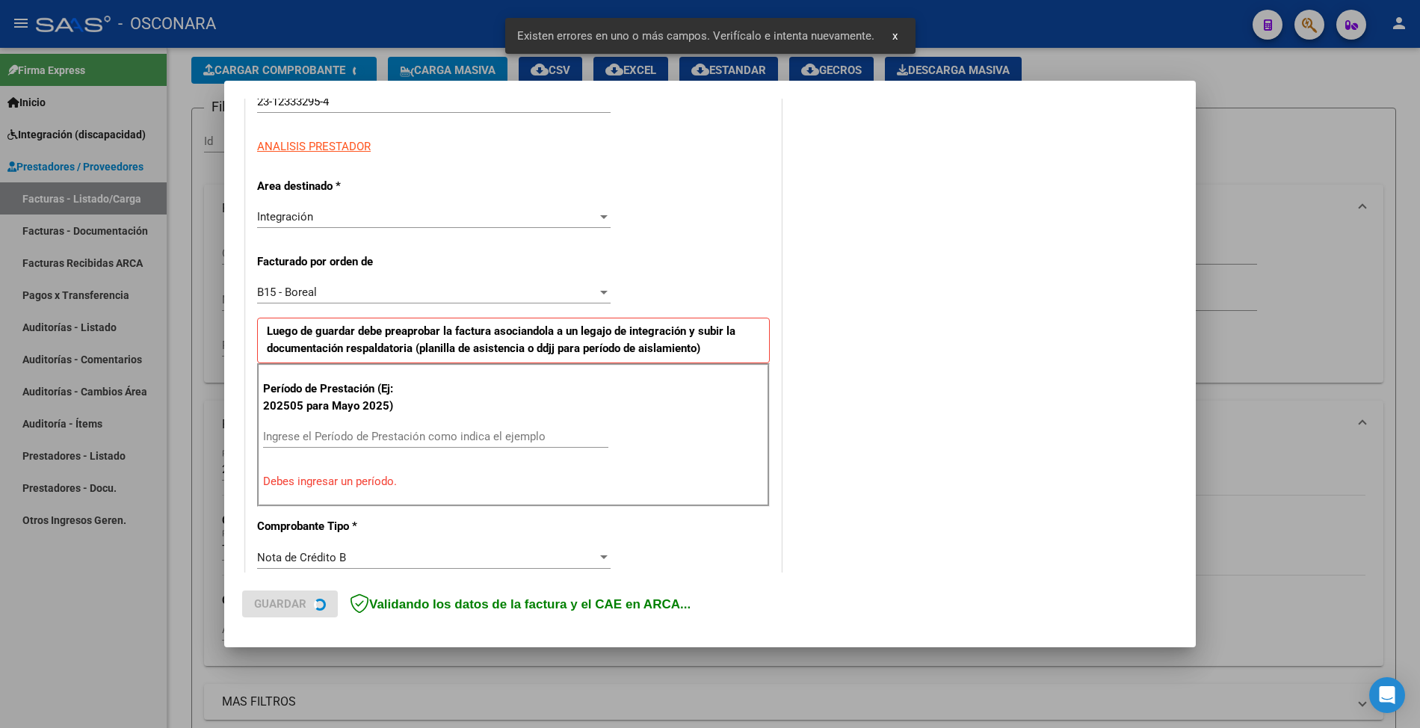
scroll to position [333, 0]
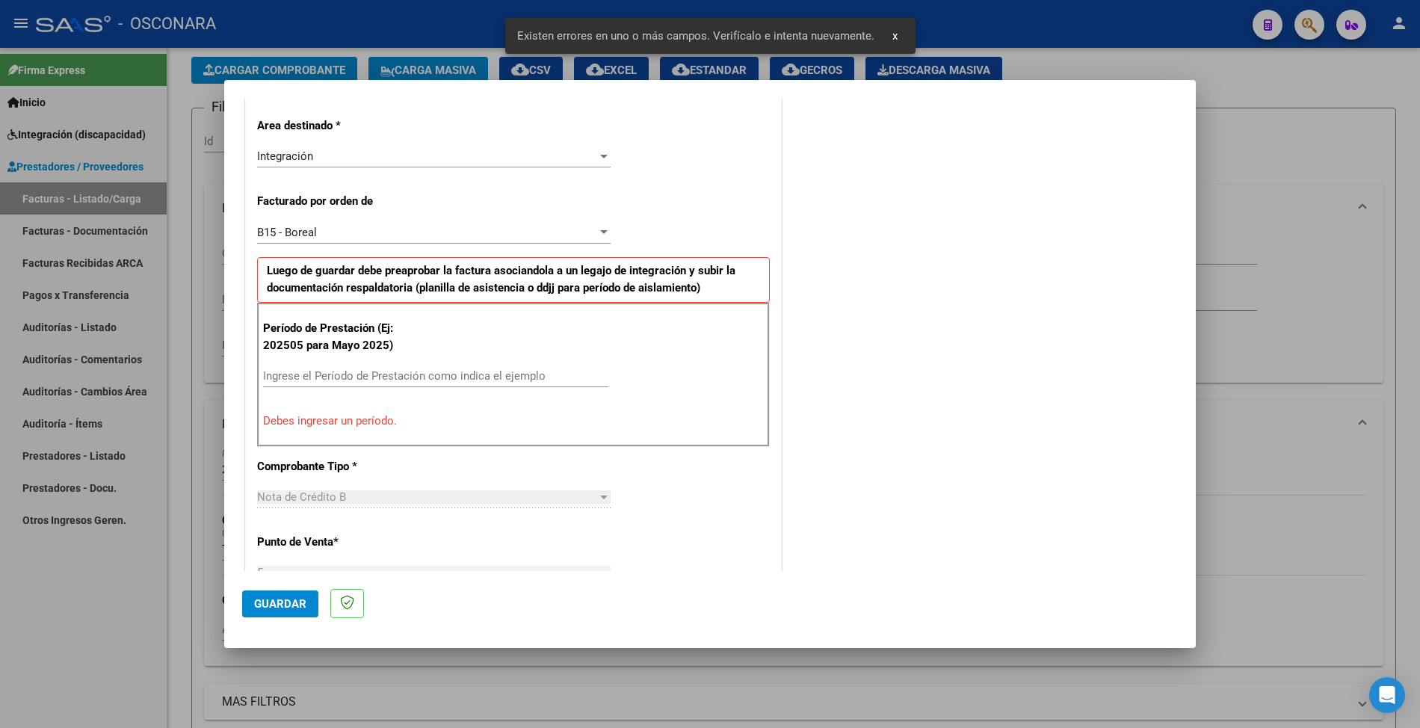
click at [371, 384] on div "Ingrese el Período de Prestación como indica el ejemplo" at bounding box center [435, 376] width 345 height 22
click at [374, 377] on input "Ingrese el Período de Prestación como indica el ejemplo" at bounding box center [435, 375] width 345 height 13
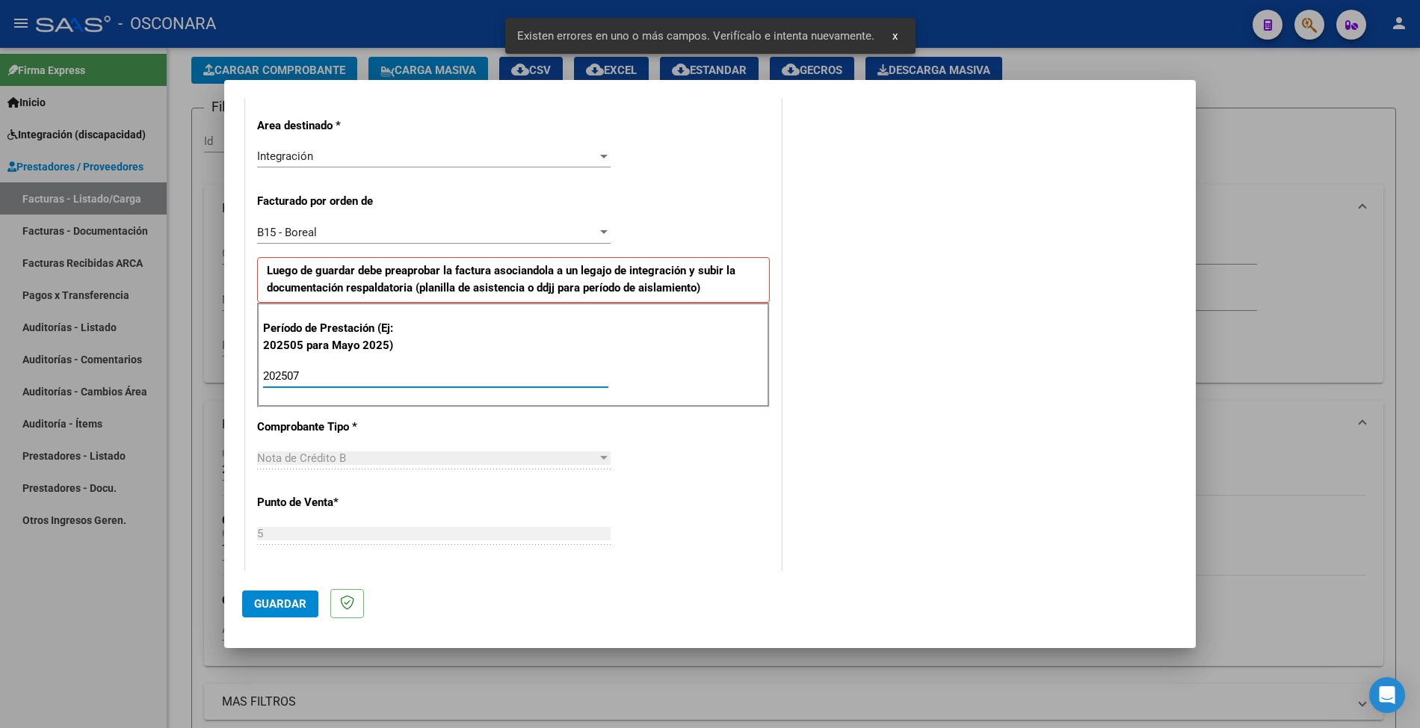
type input "202507"
click at [266, 597] on span "Guardar" at bounding box center [280, 603] width 52 height 13
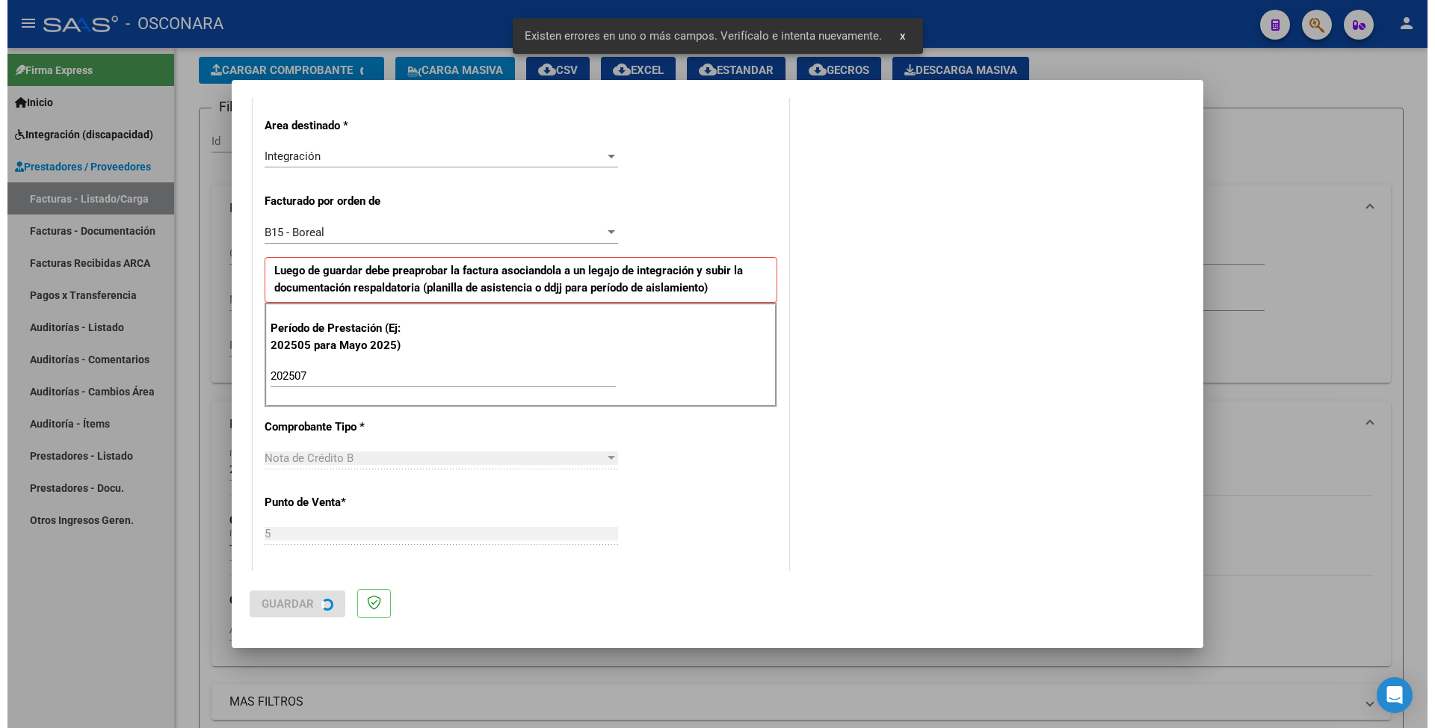
scroll to position [0, 0]
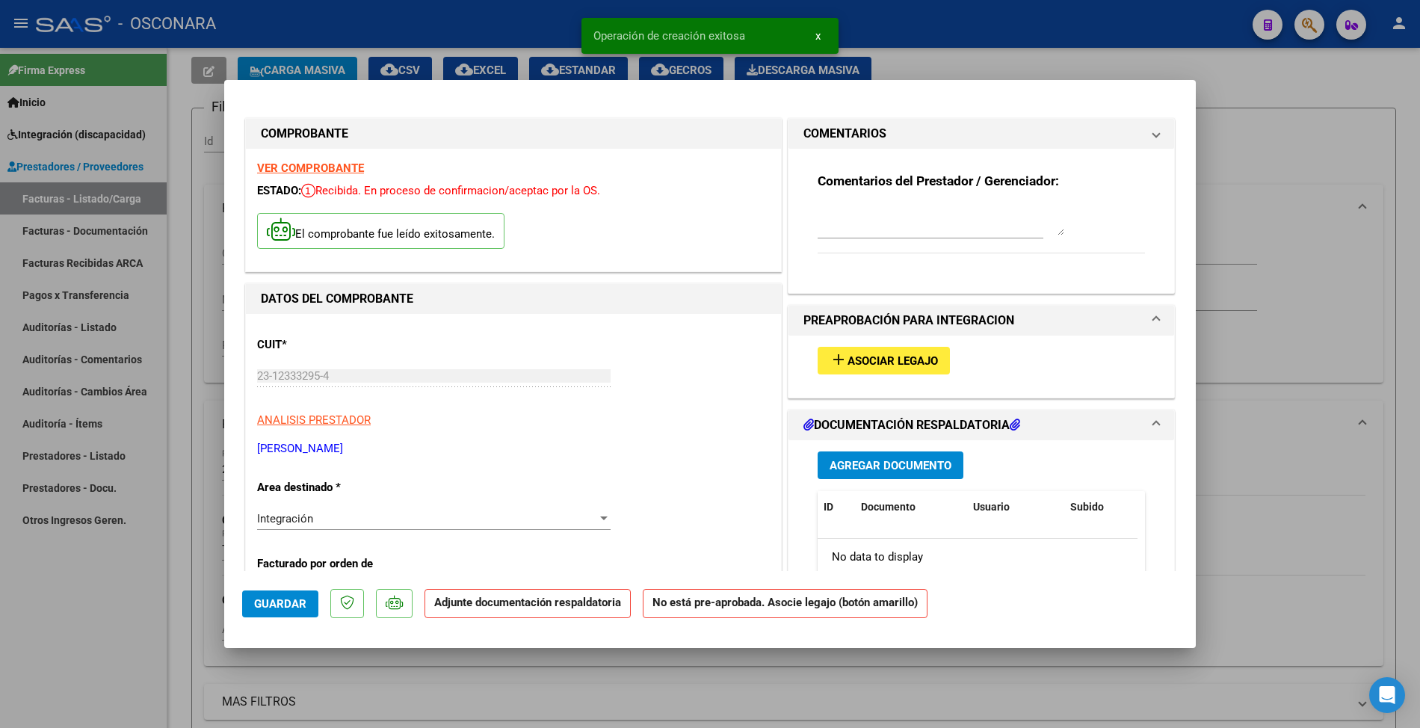
click at [848, 354] on span "Asociar Legajo" at bounding box center [893, 360] width 90 height 13
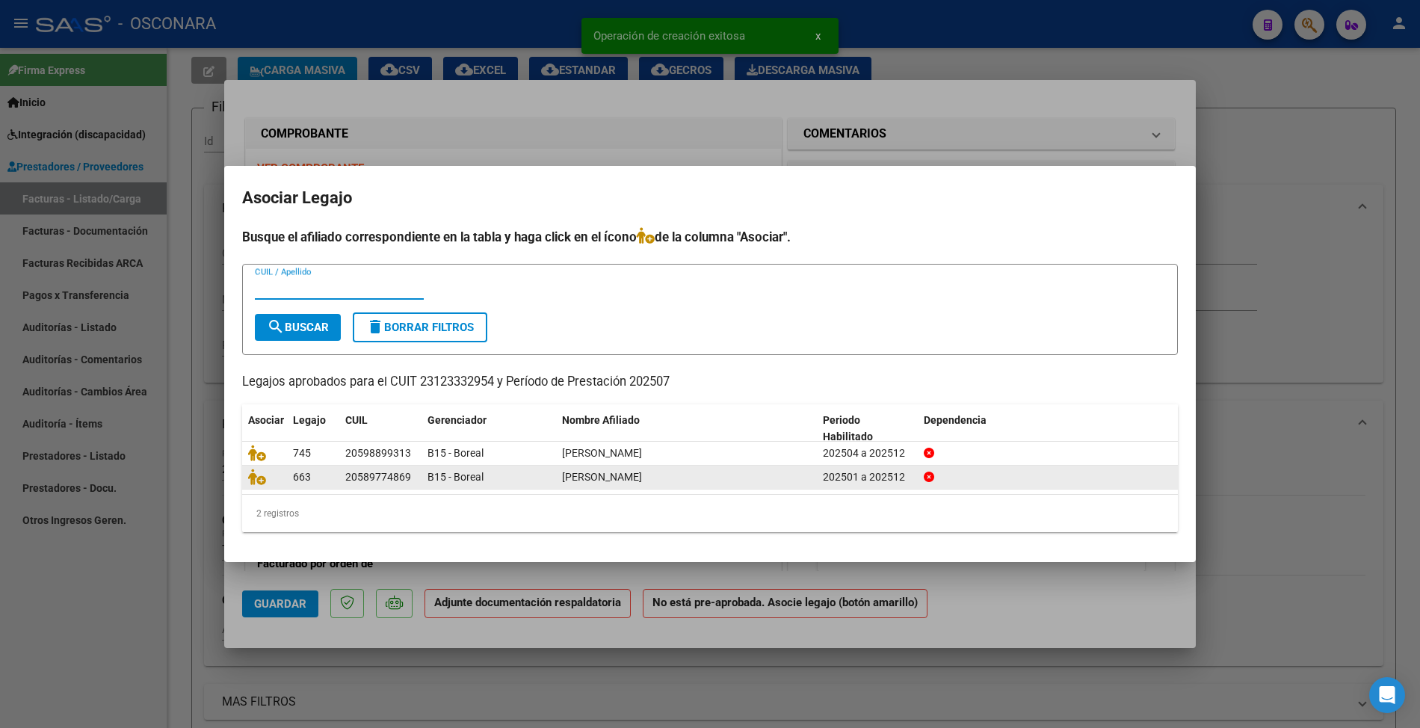
click at [247, 476] on datatable-body-cell at bounding box center [264, 477] width 45 height 23
click at [246, 476] on datatable-body-cell at bounding box center [264, 477] width 45 height 23
click at [254, 479] on icon at bounding box center [257, 477] width 18 height 16
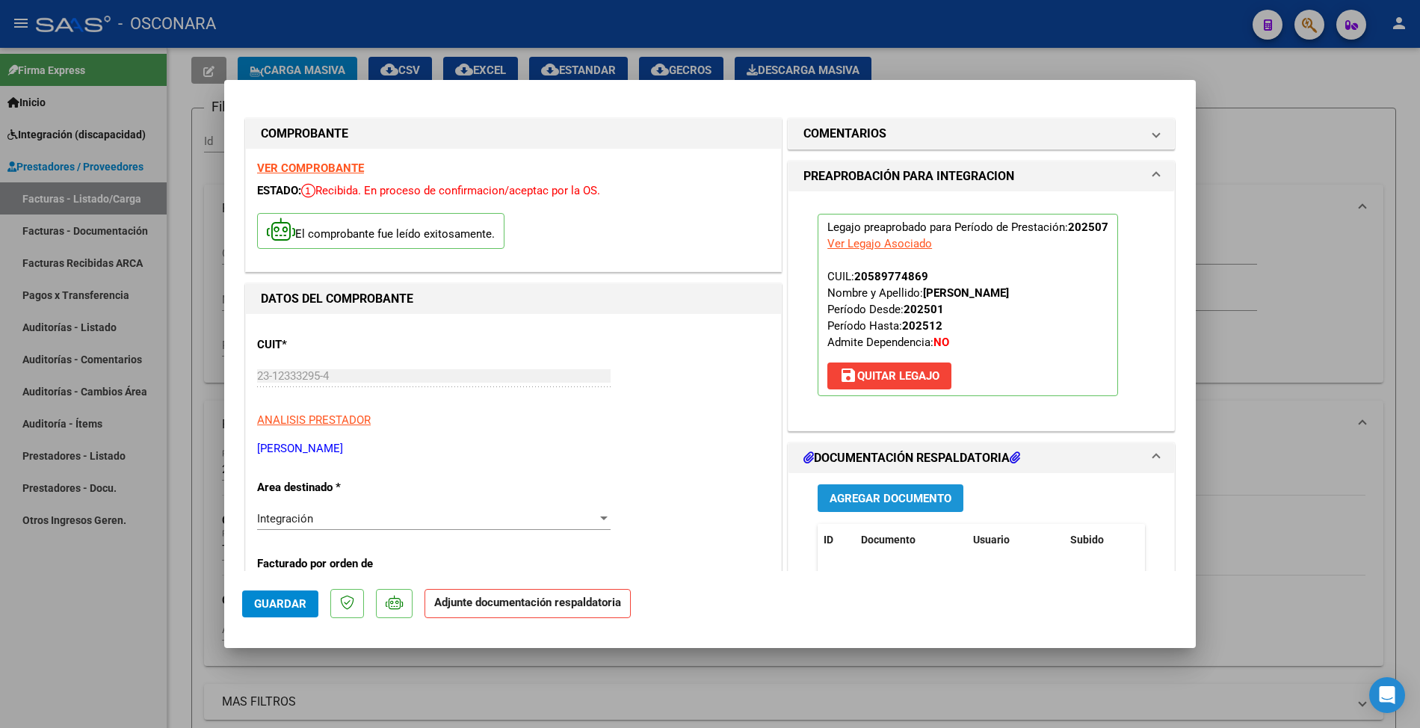
click at [886, 509] on button "Agregar Documento" at bounding box center [891, 498] width 146 height 28
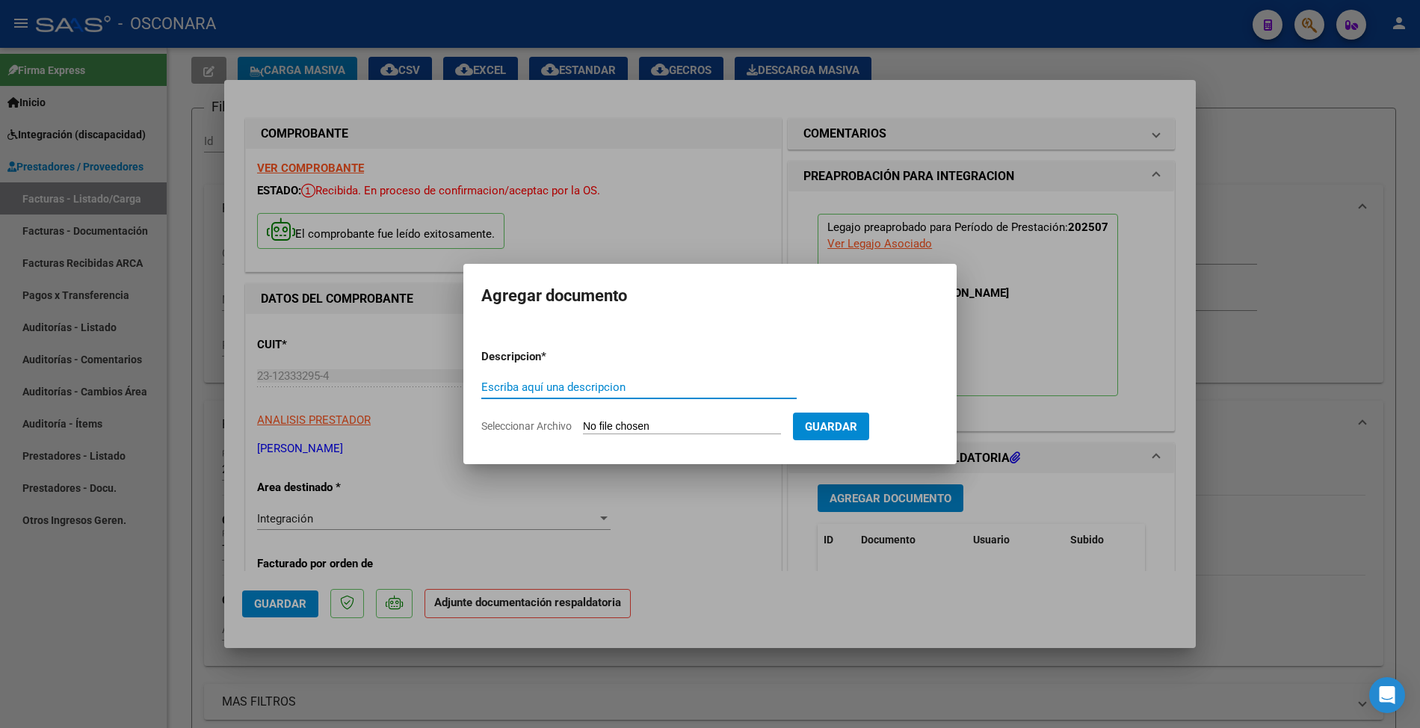
click at [850, 222] on div at bounding box center [710, 364] width 1420 height 728
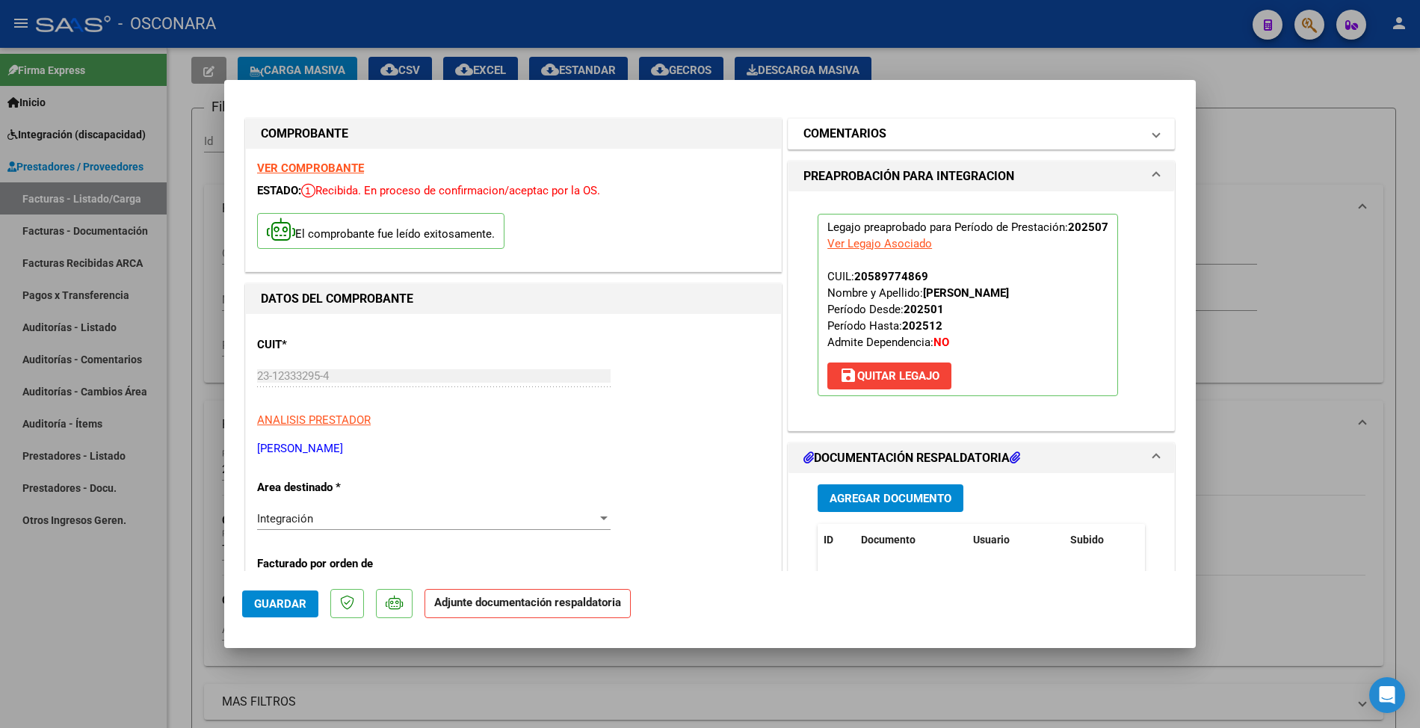
click at [844, 135] on h1 "COMENTARIOS" at bounding box center [844, 134] width 83 height 18
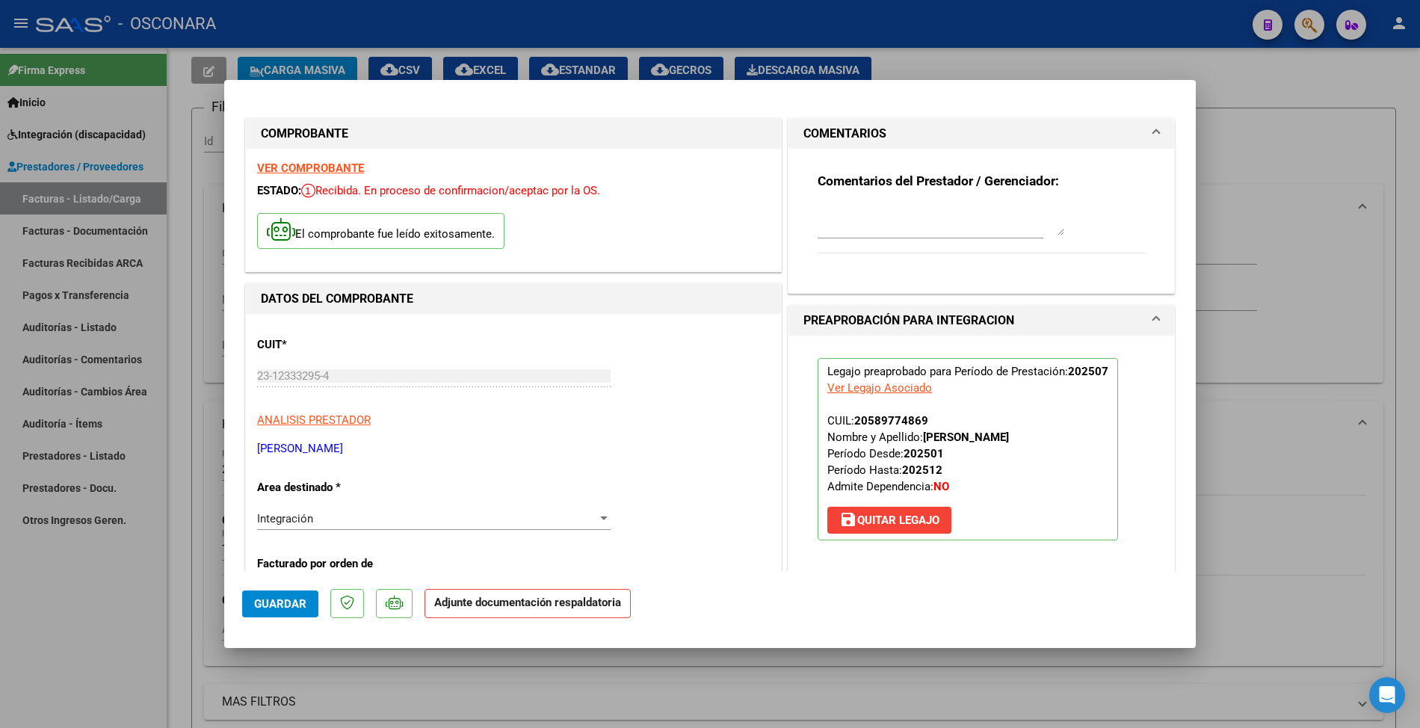
click at [872, 210] on textarea at bounding box center [941, 221] width 247 height 30
paste textarea "34384"
type textarea "ANULA FC 1538 ID 34384 (AFILIADO SIN SSS PERIODO JULIO)"
click at [277, 611] on button "Guardar" at bounding box center [280, 603] width 76 height 27
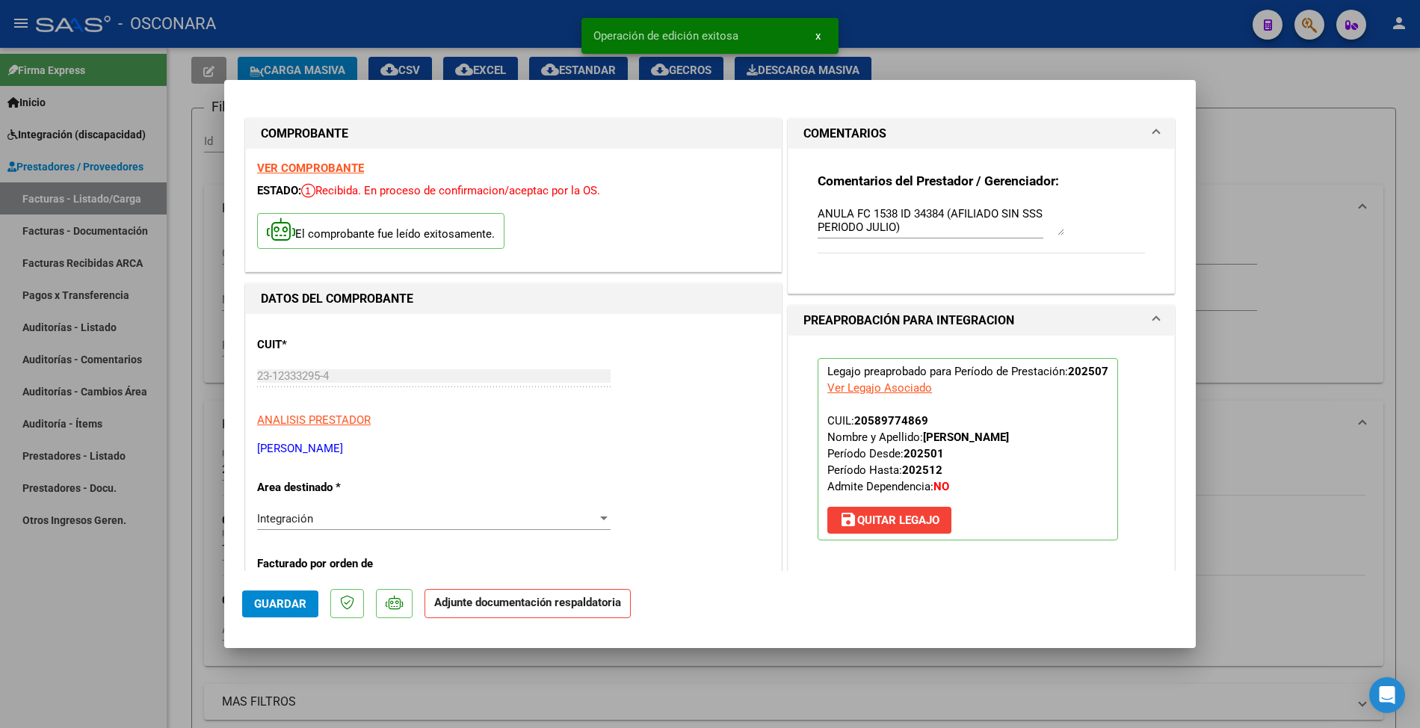
click at [180, 605] on div at bounding box center [710, 364] width 1420 height 728
type input "$ 0,00"
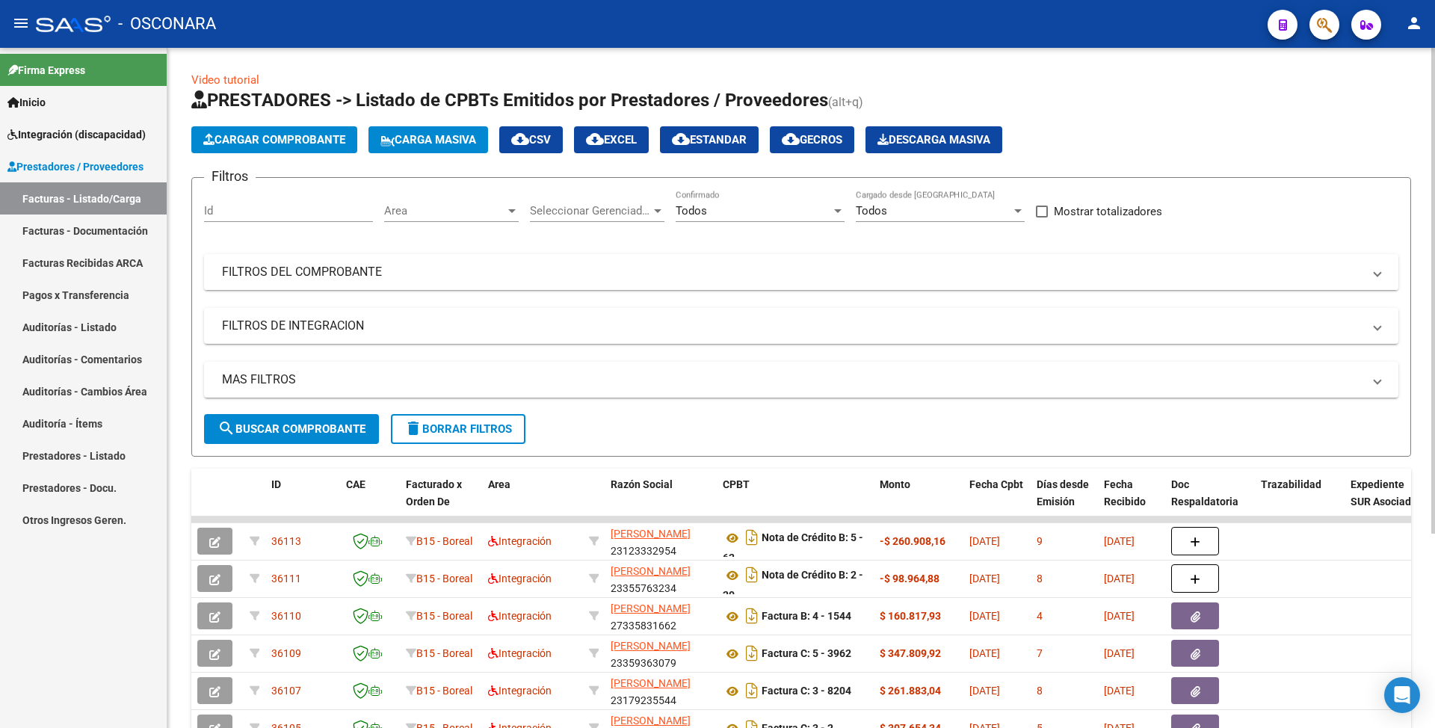
click at [317, 275] on mat-panel-title "FILTROS DEL COMPROBANTE" at bounding box center [792, 272] width 1141 height 16
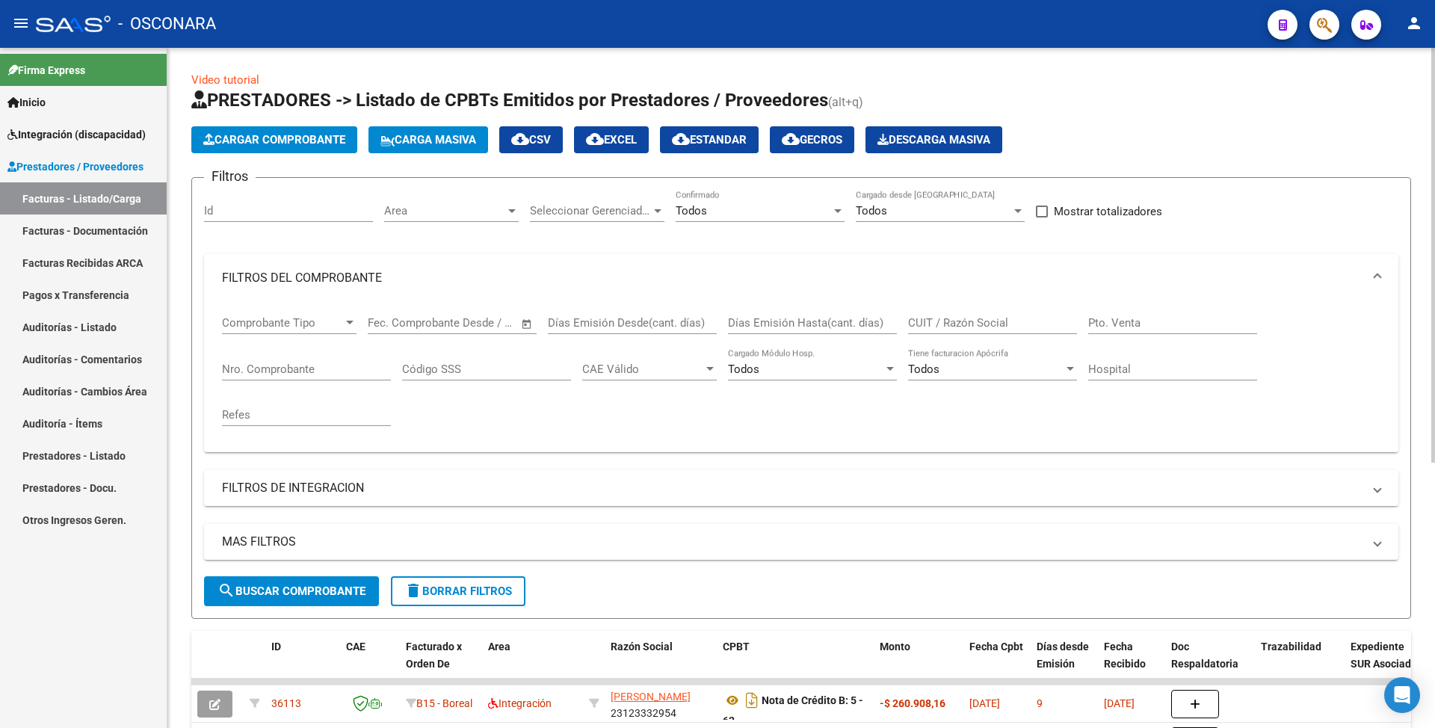
click at [934, 327] on input "CUIT / Razón Social" at bounding box center [992, 322] width 169 height 13
paste input "27218144352"
type input "27218144352"
click at [318, 583] on button "search Buscar Comprobante" at bounding box center [291, 591] width 175 height 30
click at [297, 475] on mat-expansion-panel-header "FILTROS DE INTEGRACION" at bounding box center [801, 488] width 1194 height 36
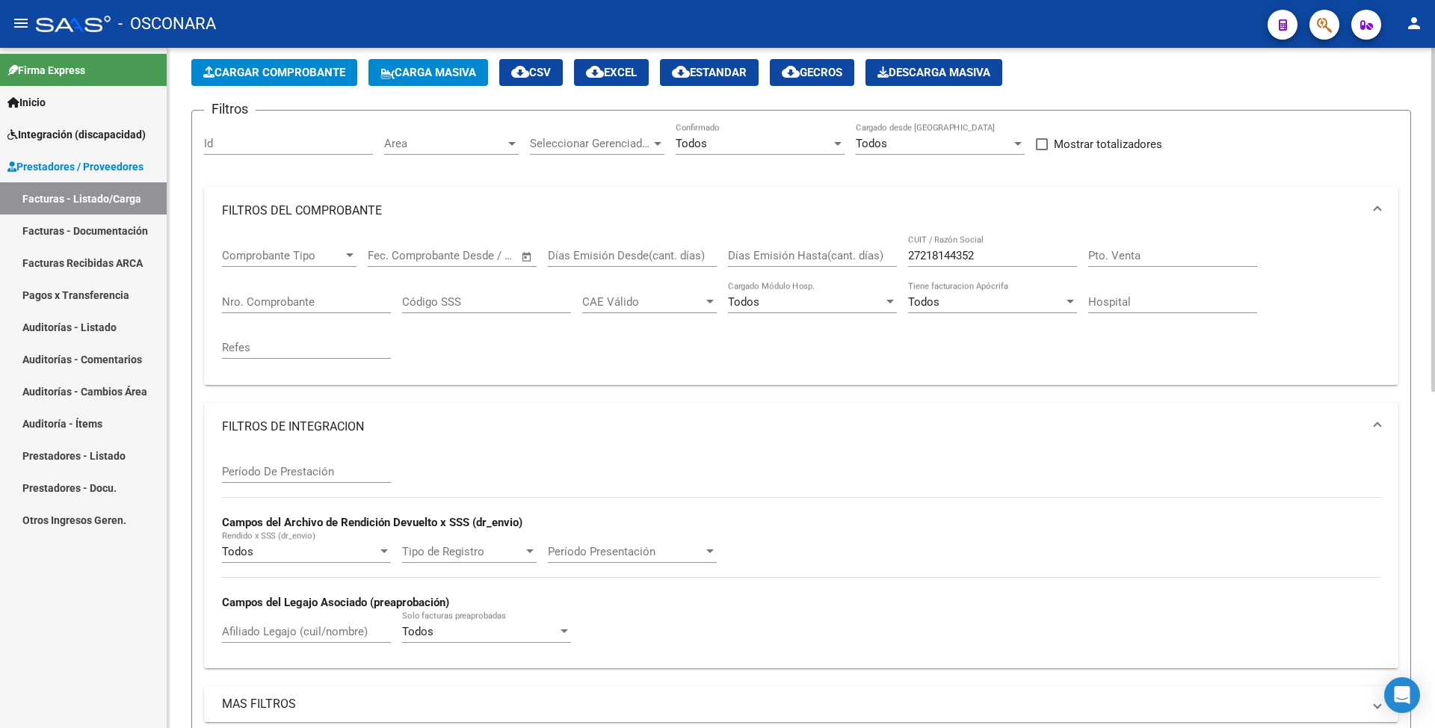
scroll to position [99, 0]
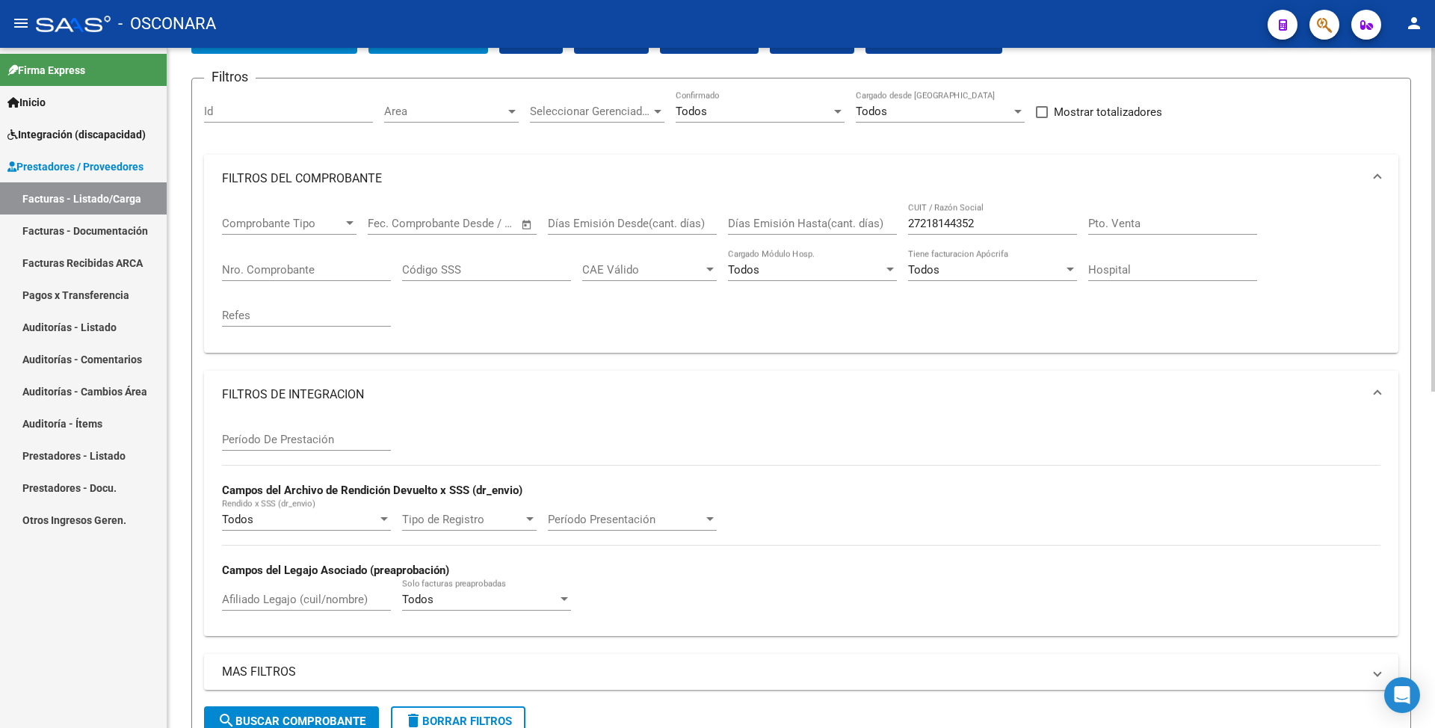
click at [284, 444] on input "Período De Prestación" at bounding box center [306, 439] width 169 height 13
click at [284, 445] on input "2025074" at bounding box center [306, 439] width 169 height 13
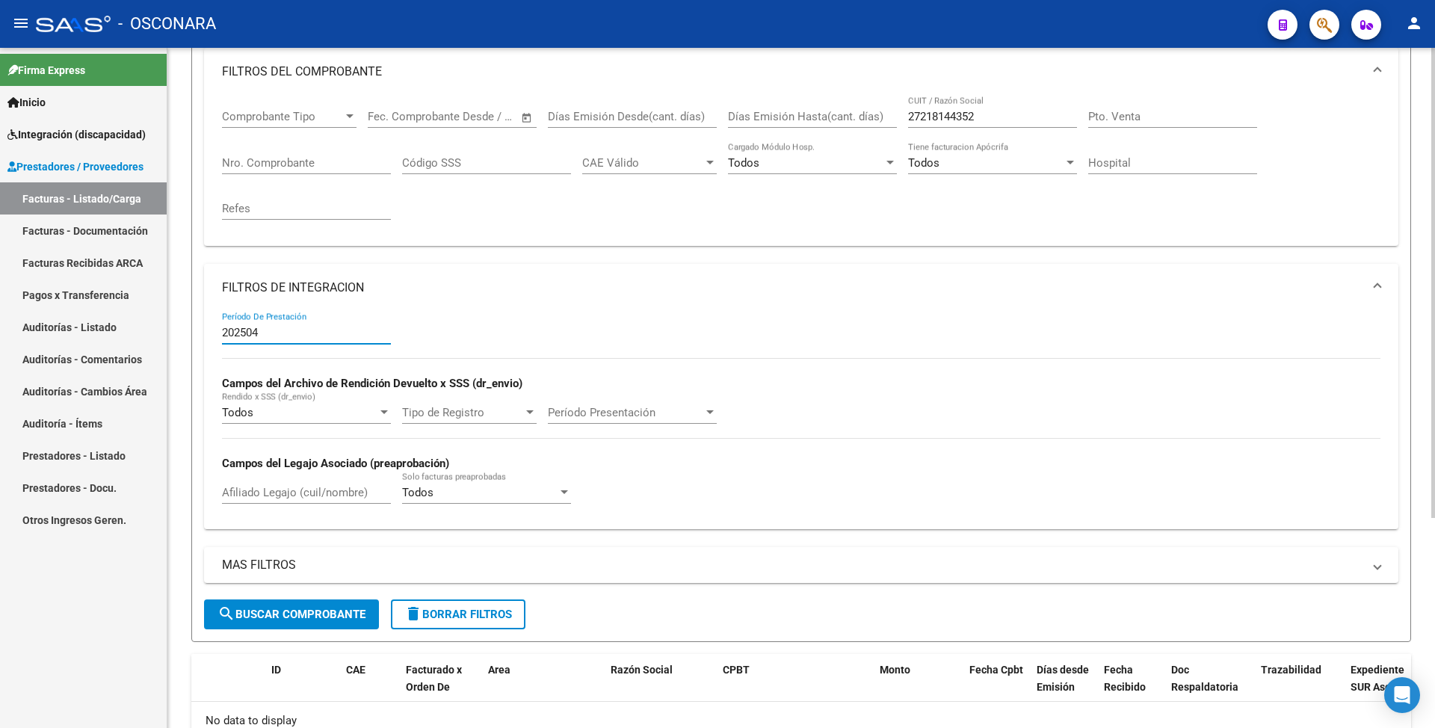
scroll to position [305, 0]
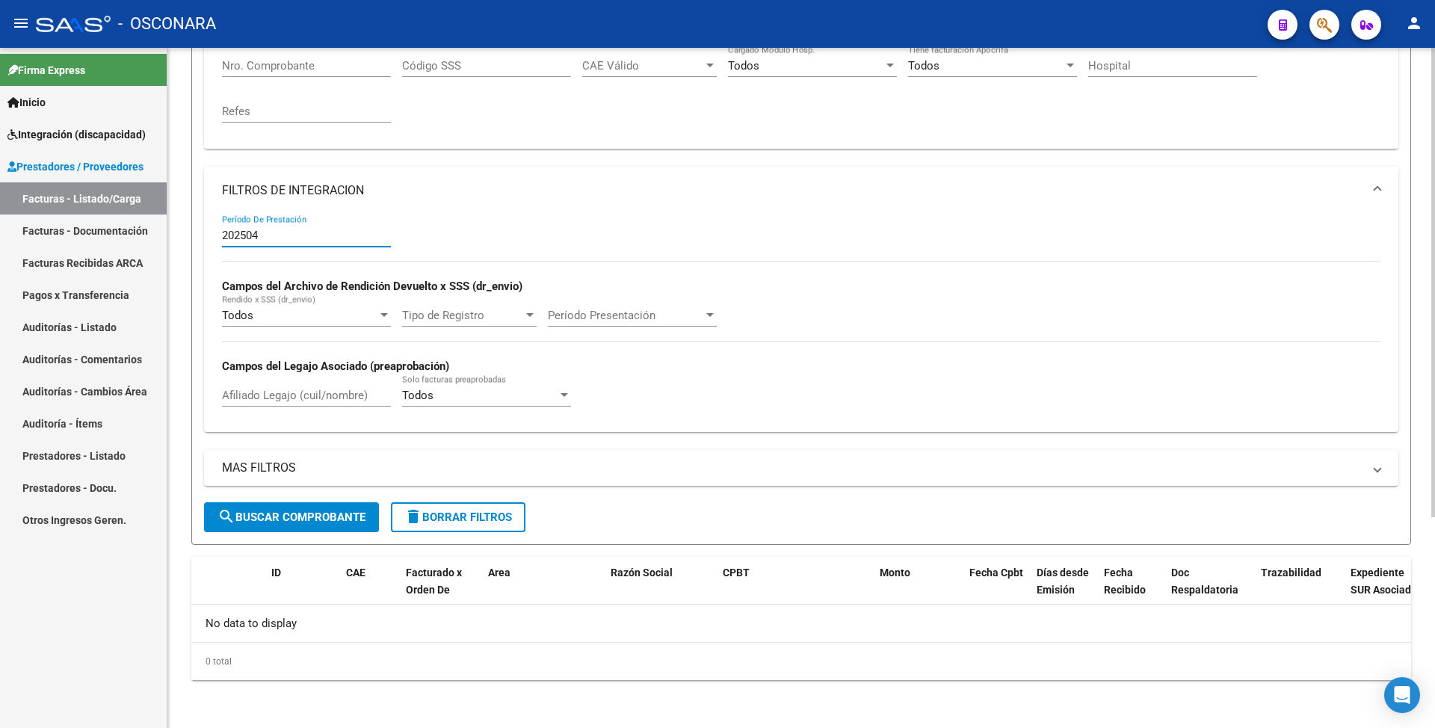
type input "202504"
click at [294, 510] on span "search Buscar Comprobante" at bounding box center [292, 516] width 148 height 13
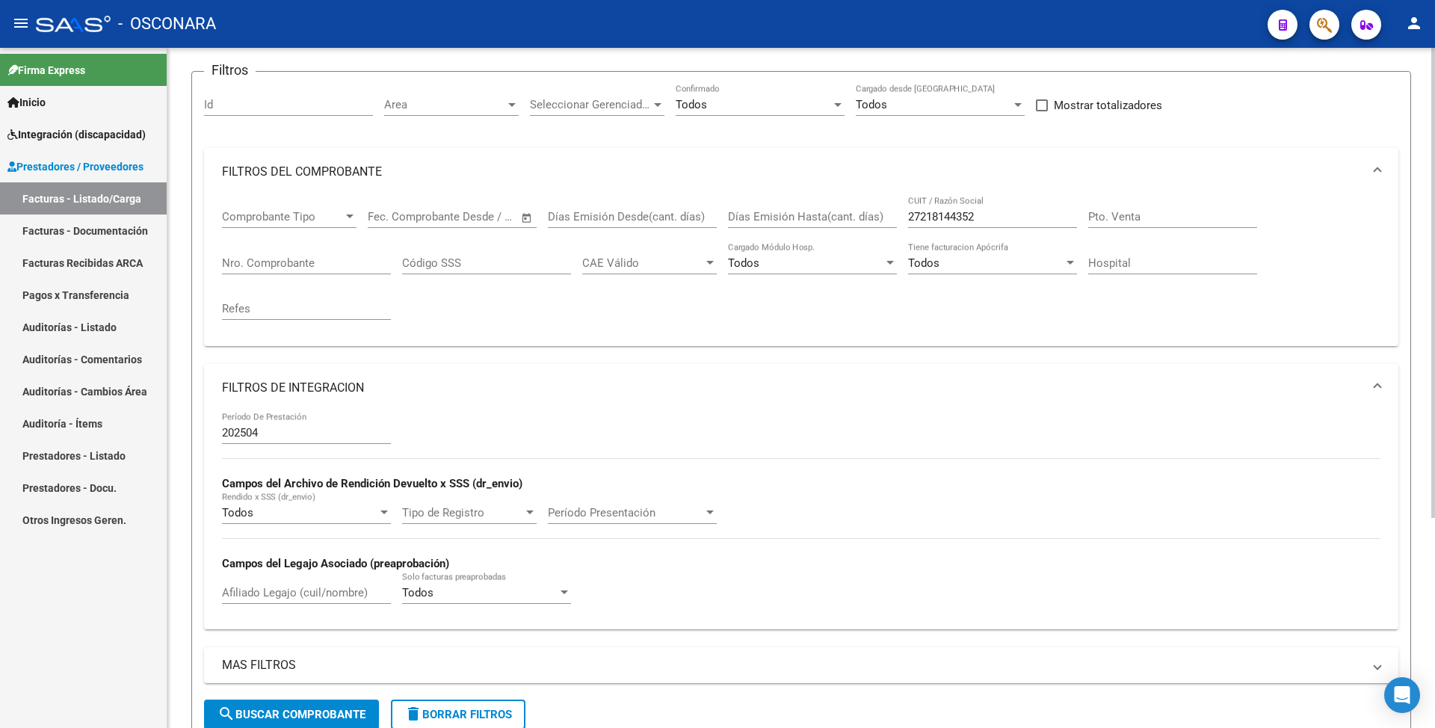
scroll to position [105, 0]
click at [928, 215] on input "27218144352" at bounding box center [992, 217] width 169 height 13
paste input "99671289"
type input "27299671289"
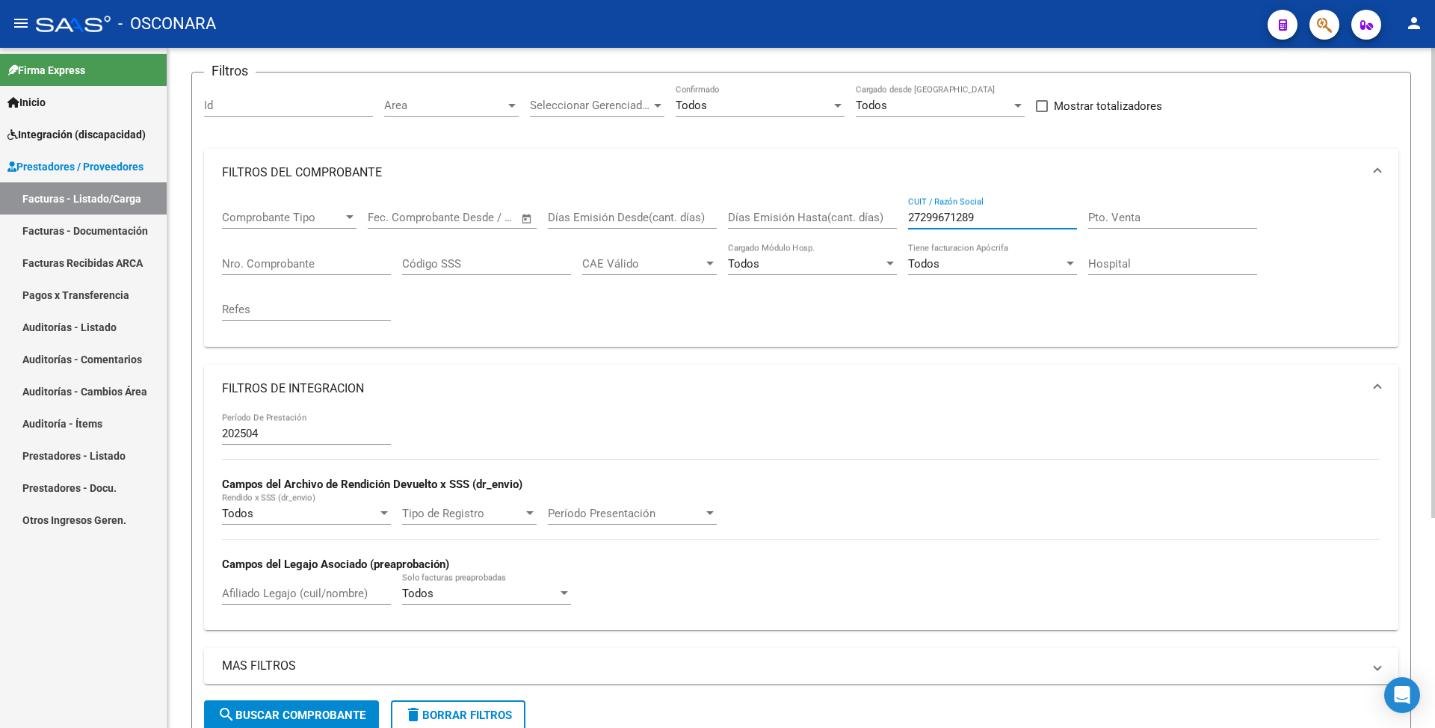
click at [291, 431] on input "202504" at bounding box center [306, 433] width 169 height 13
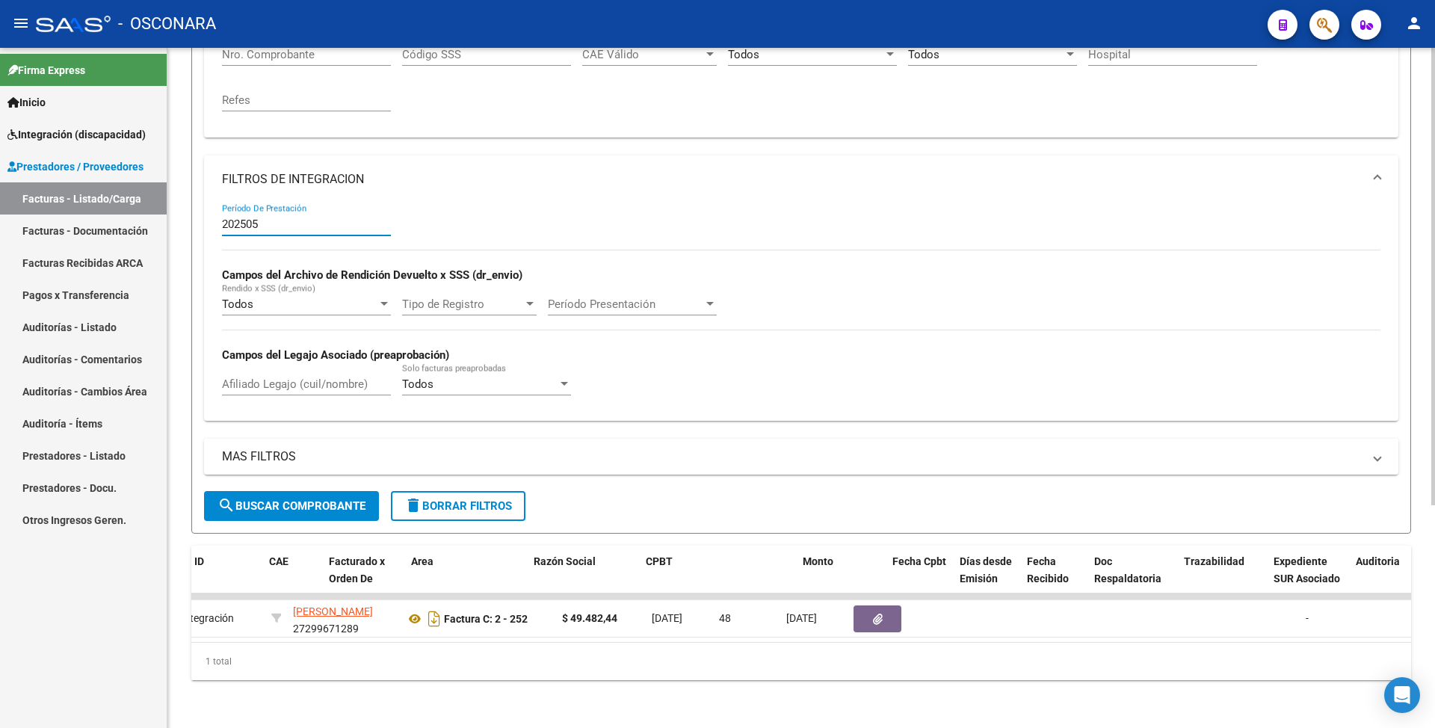
scroll to position [0, 0]
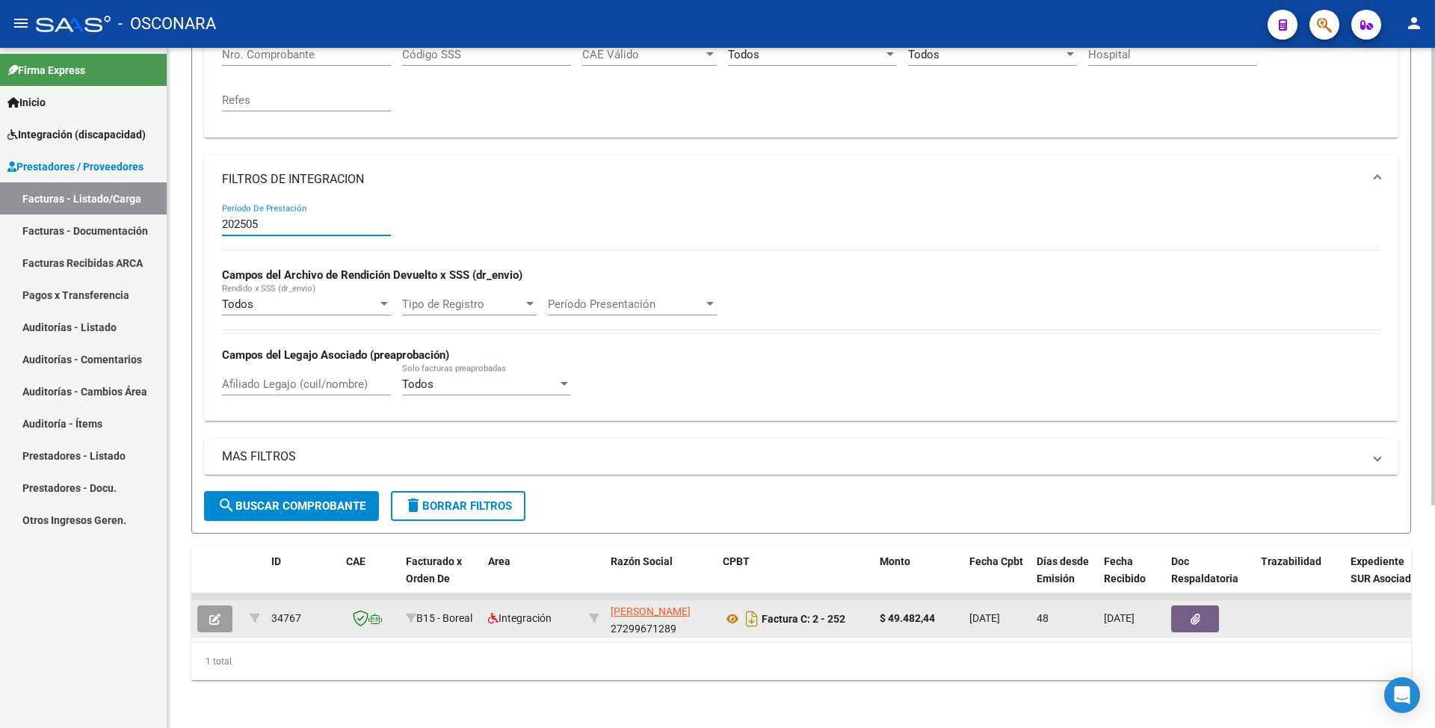
type input "202505"
click at [206, 605] on button "button" at bounding box center [214, 618] width 35 height 27
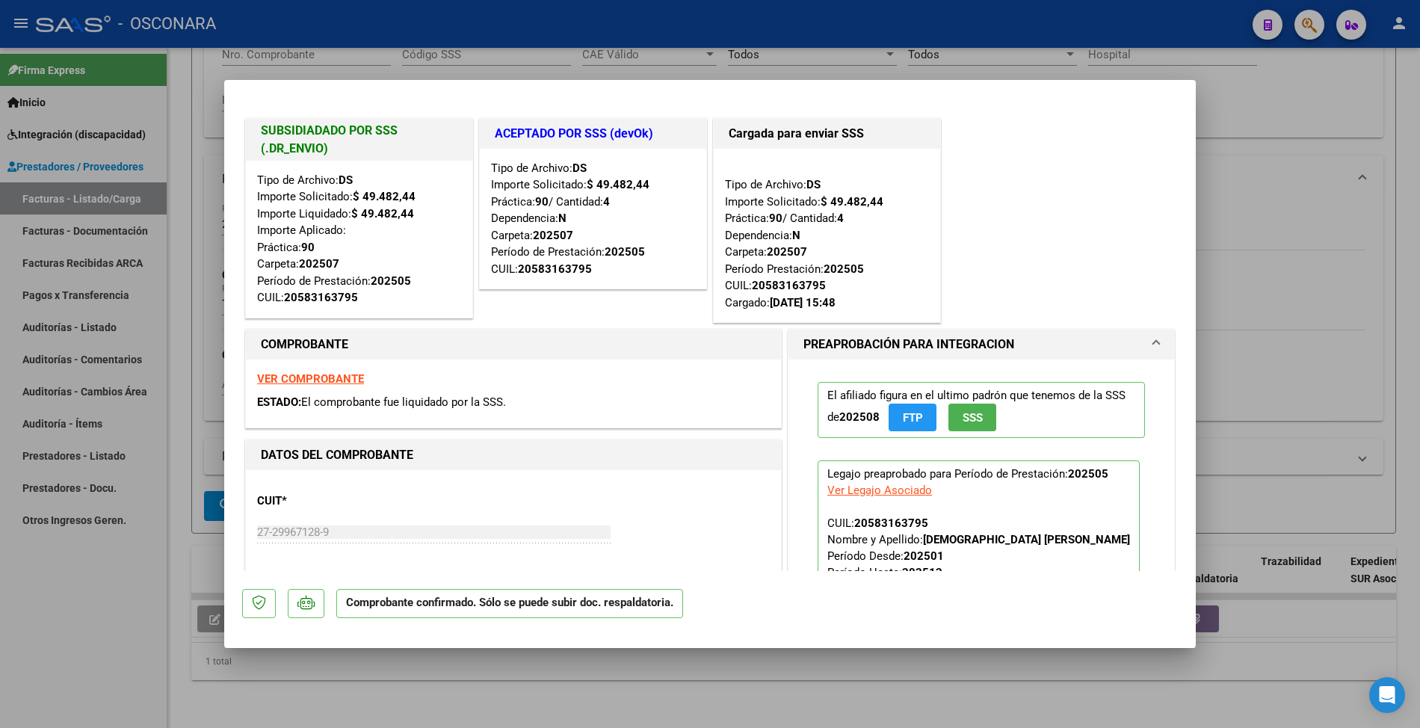
click at [348, 377] on strong "VER COMPROBANTE" at bounding box center [310, 378] width 107 height 13
click at [1265, 207] on div at bounding box center [710, 364] width 1420 height 728
type input "$ 0,00"
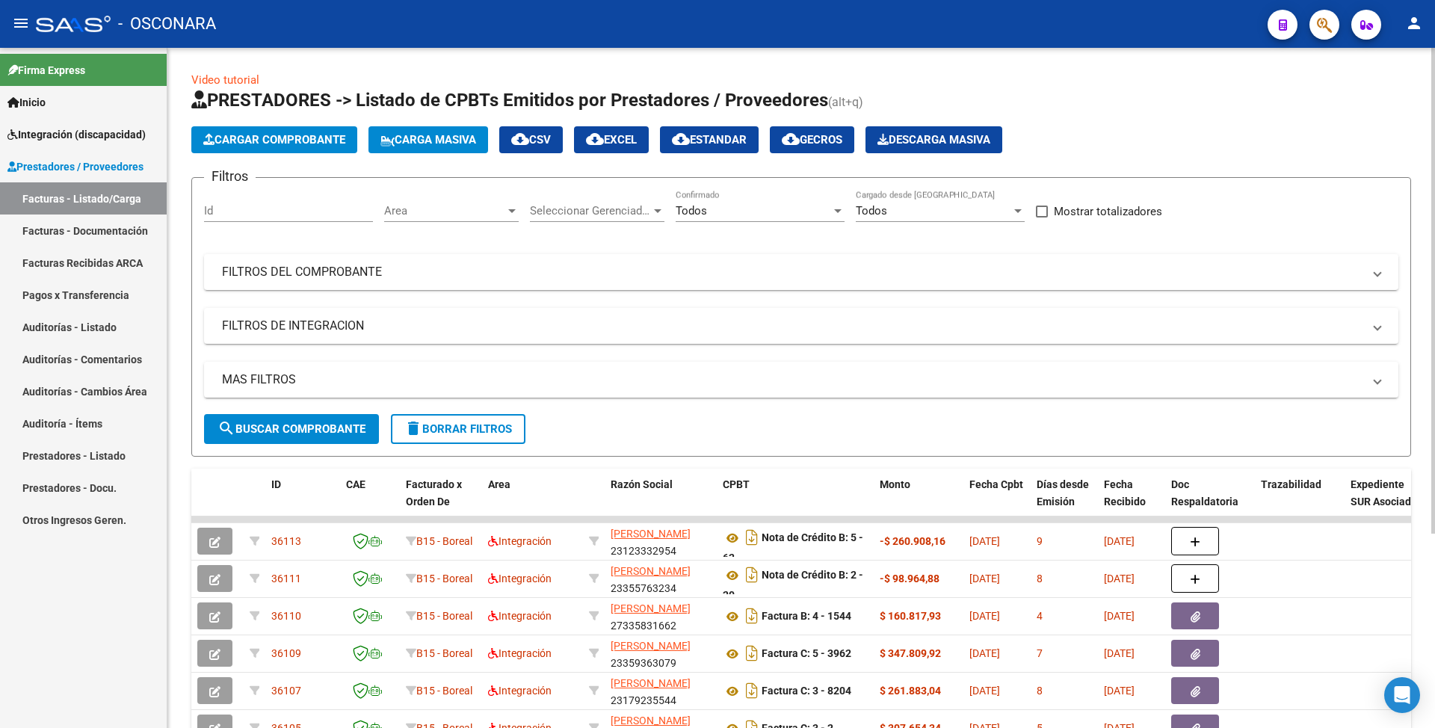
click at [345, 253] on div "Filtros Id Area Area Seleccionar Gerenciador Seleccionar Gerenciador Todos Conf…" at bounding box center [801, 302] width 1194 height 224
click at [348, 258] on mat-expansion-panel-header "FILTROS DEL COMPROBANTE" at bounding box center [801, 272] width 1194 height 36
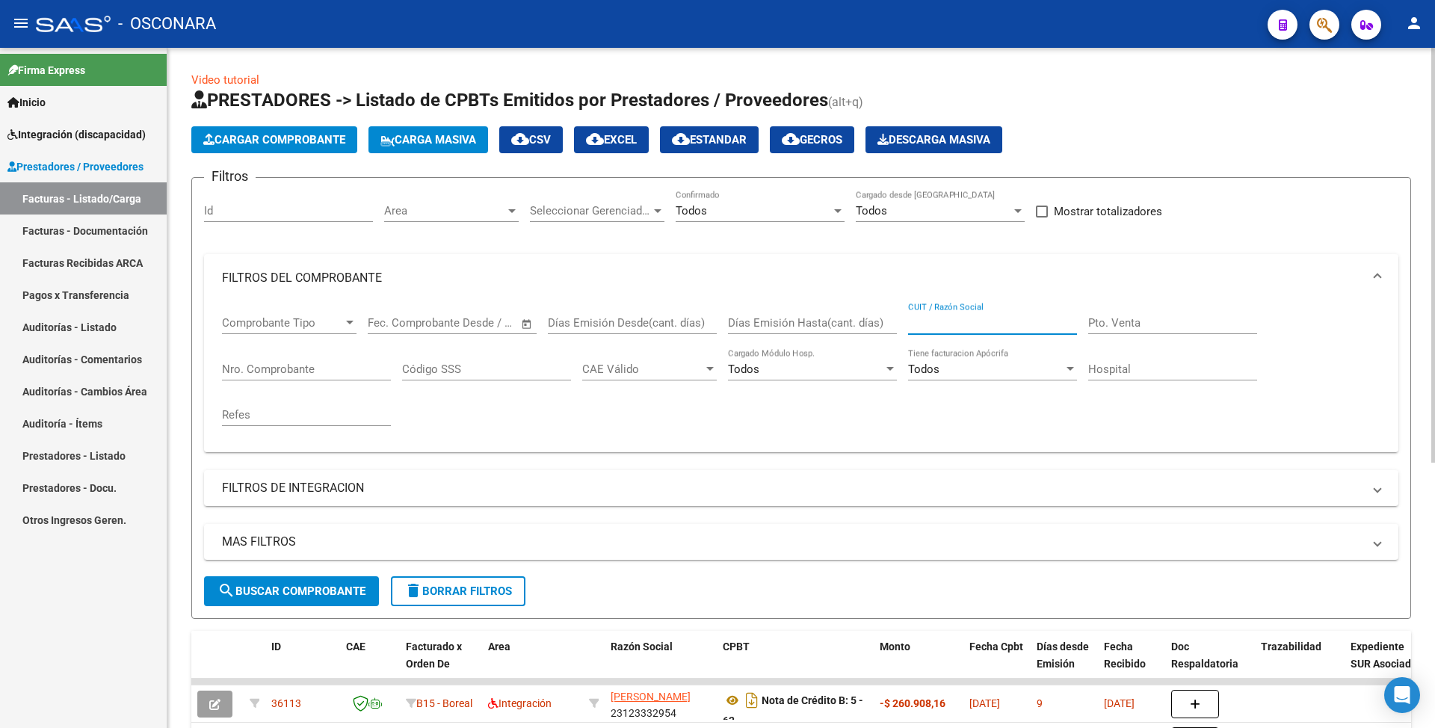
click at [925, 321] on input "CUIT / Razón Social" at bounding box center [992, 322] width 169 height 13
paste input "27371272947"
type input "27371272947"
click at [264, 590] on span "search Buscar Comprobante" at bounding box center [292, 590] width 148 height 13
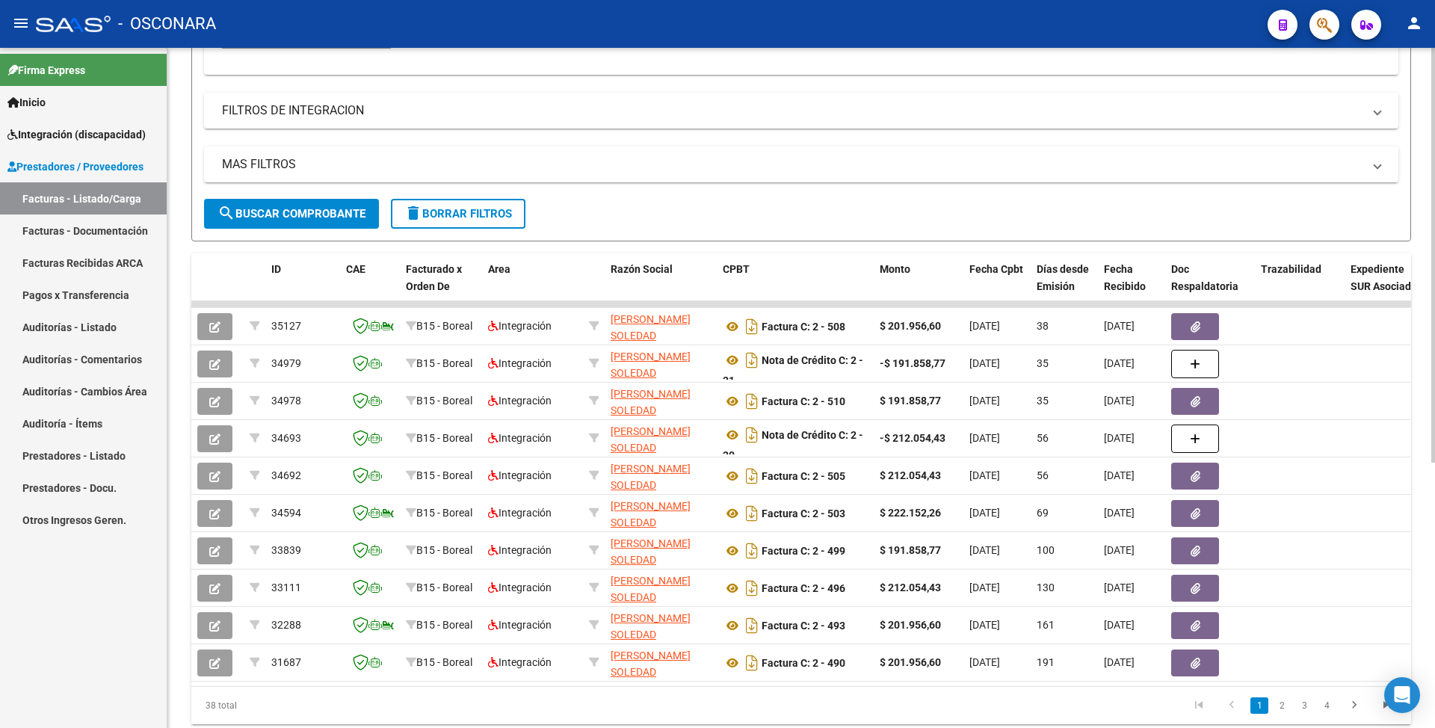
scroll to position [398, 0]
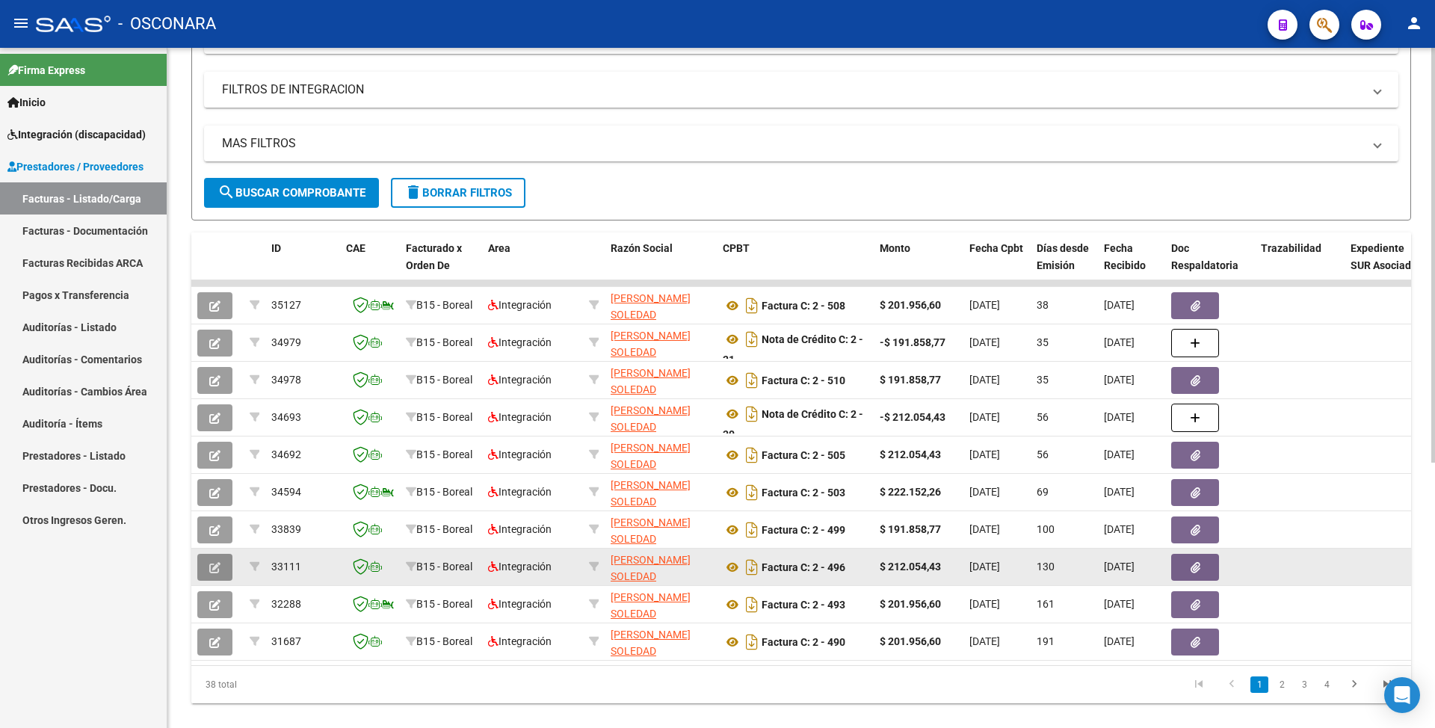
click at [216, 563] on icon "button" at bounding box center [214, 567] width 11 height 11
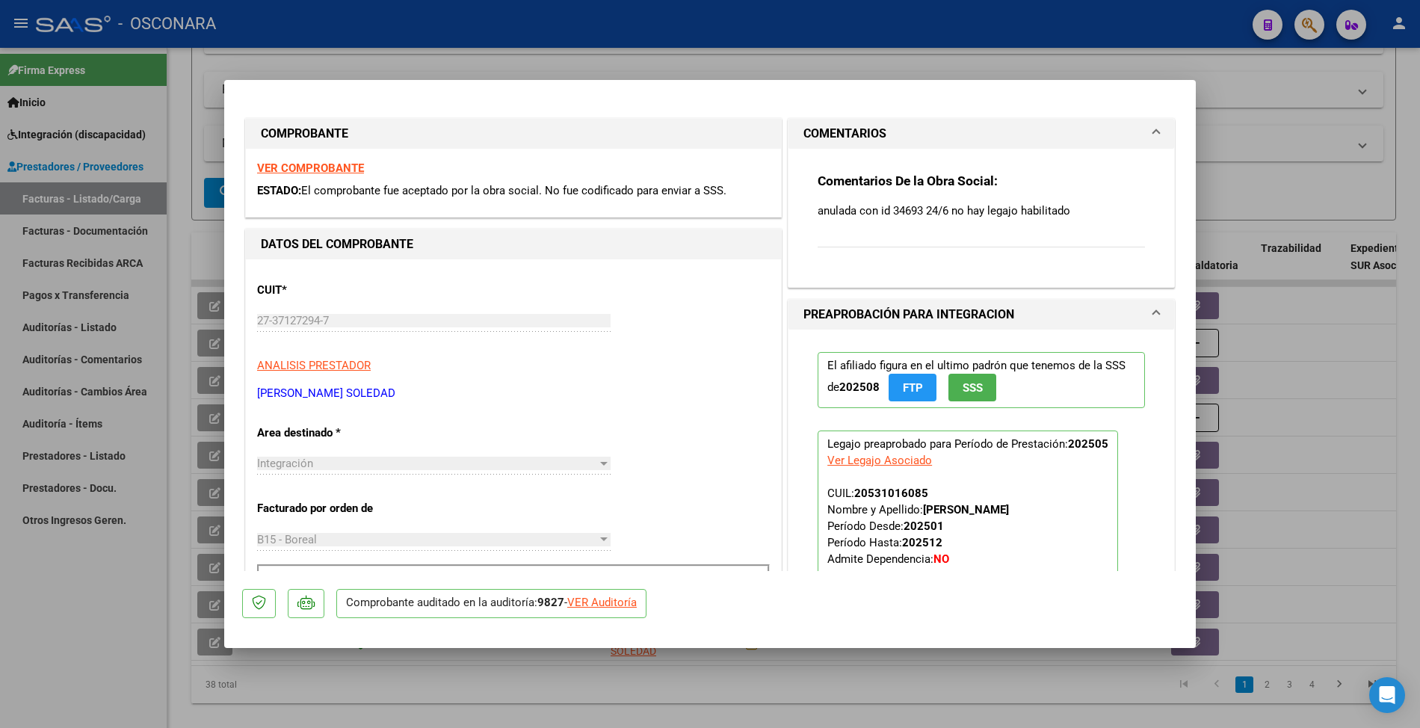
click at [194, 285] on div at bounding box center [710, 364] width 1420 height 728
type input "$ 0,00"
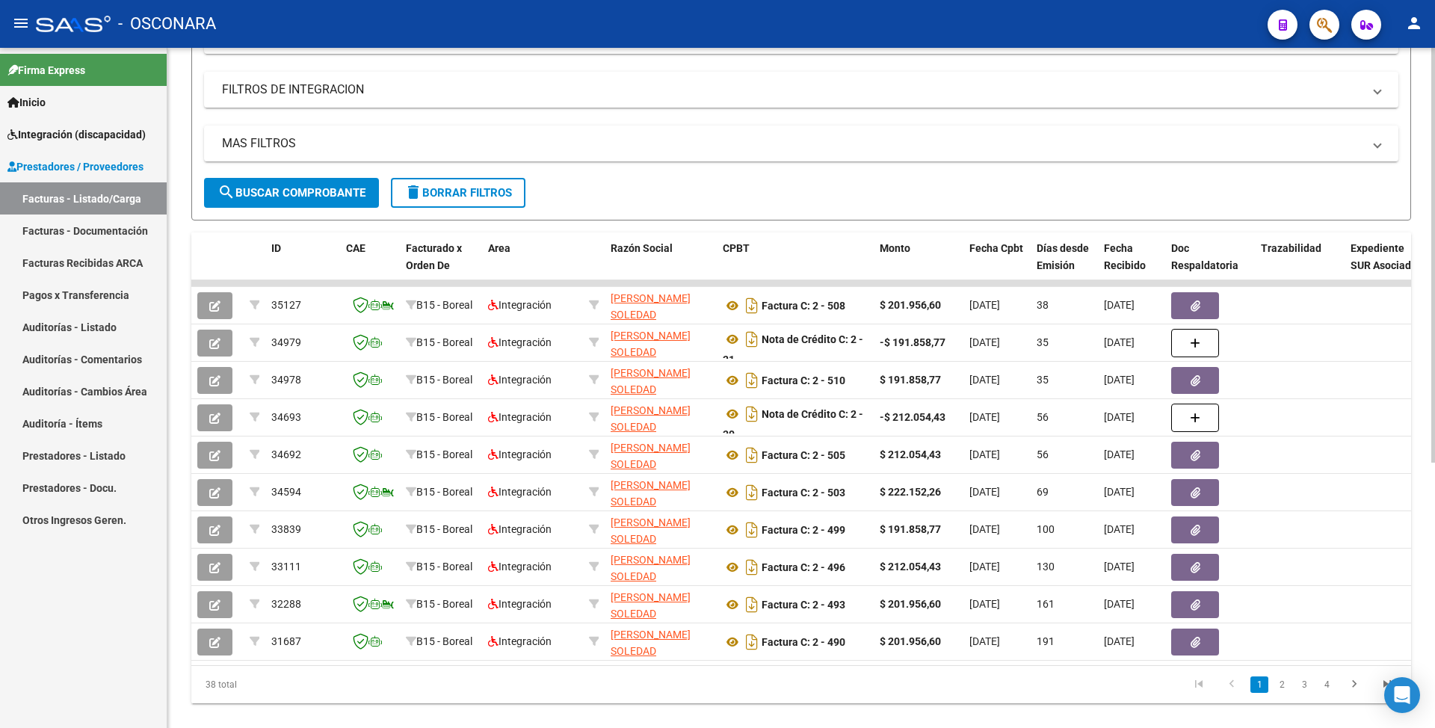
scroll to position [99, 0]
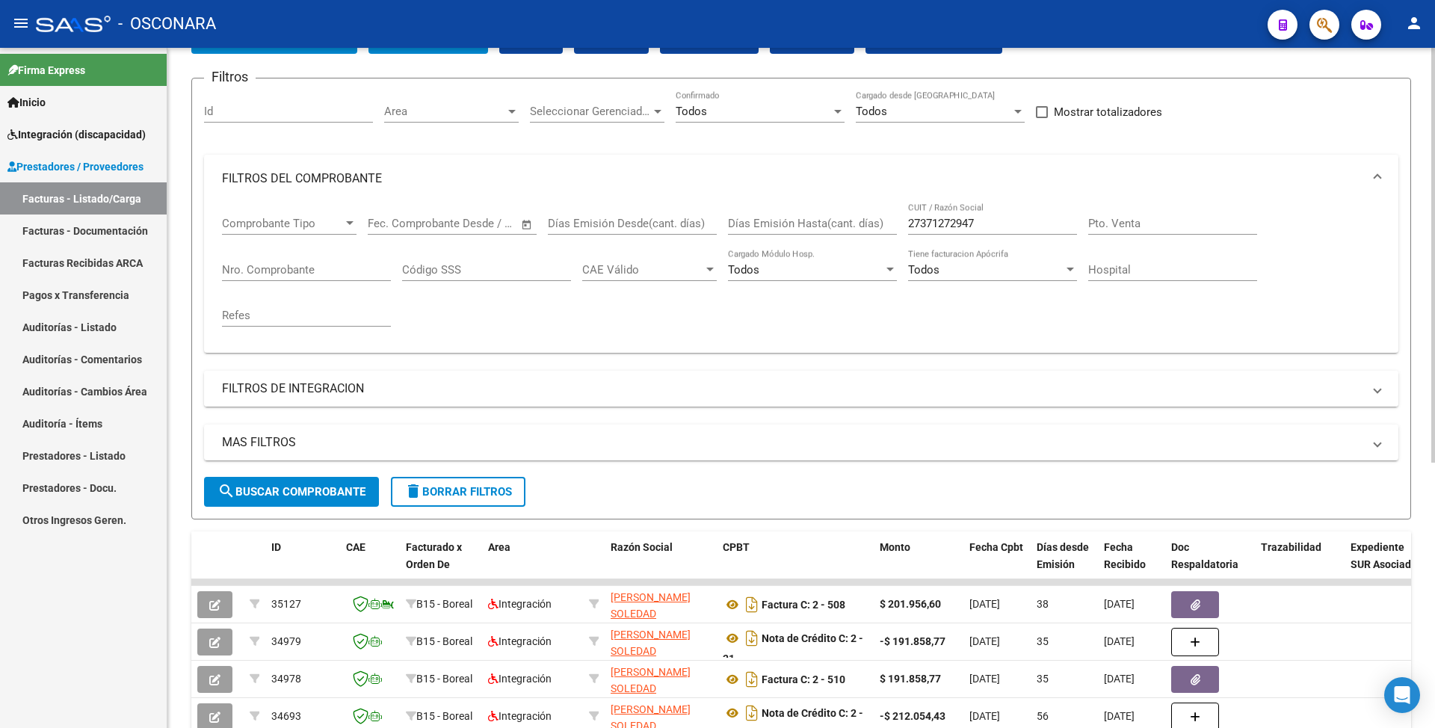
click at [281, 392] on mat-panel-title "FILTROS DE INTEGRACION" at bounding box center [792, 388] width 1141 height 16
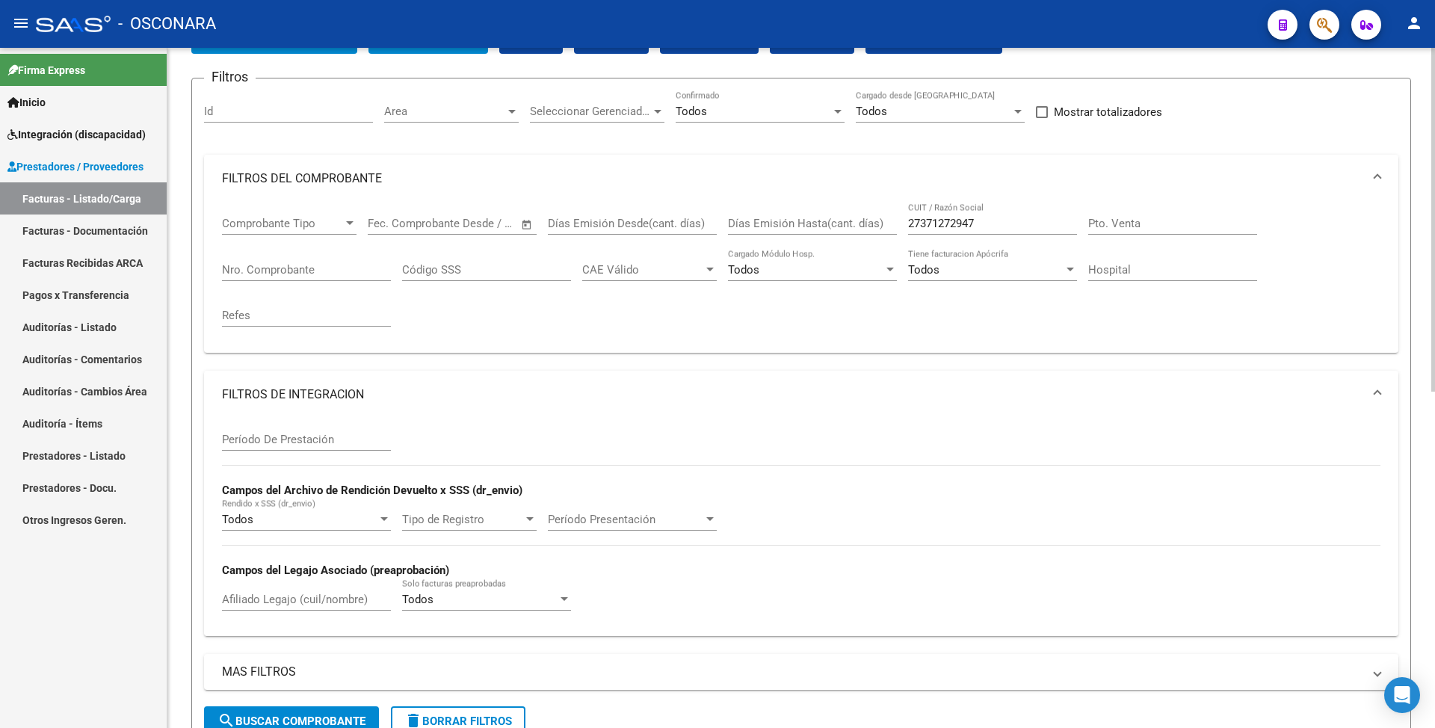
click at [265, 445] on input "Período De Prestación" at bounding box center [306, 439] width 169 height 13
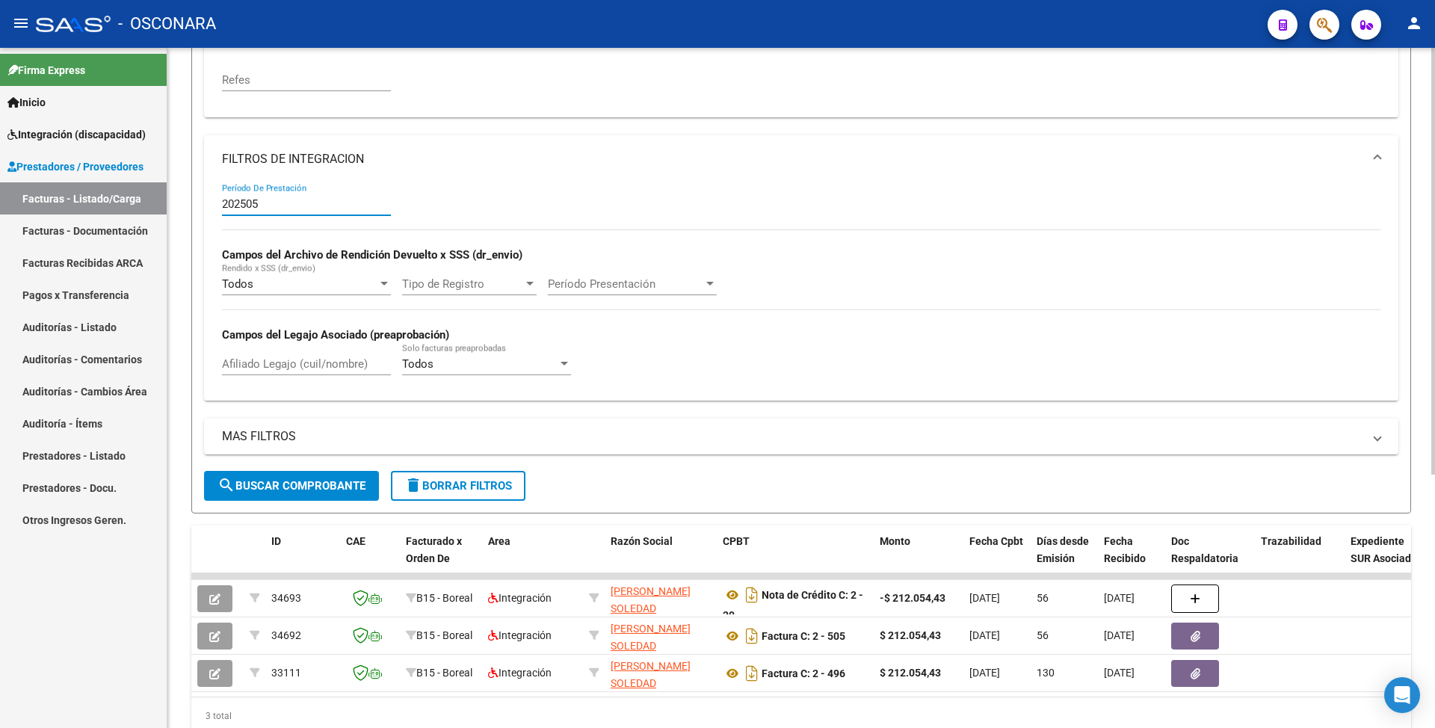
scroll to position [405, 0]
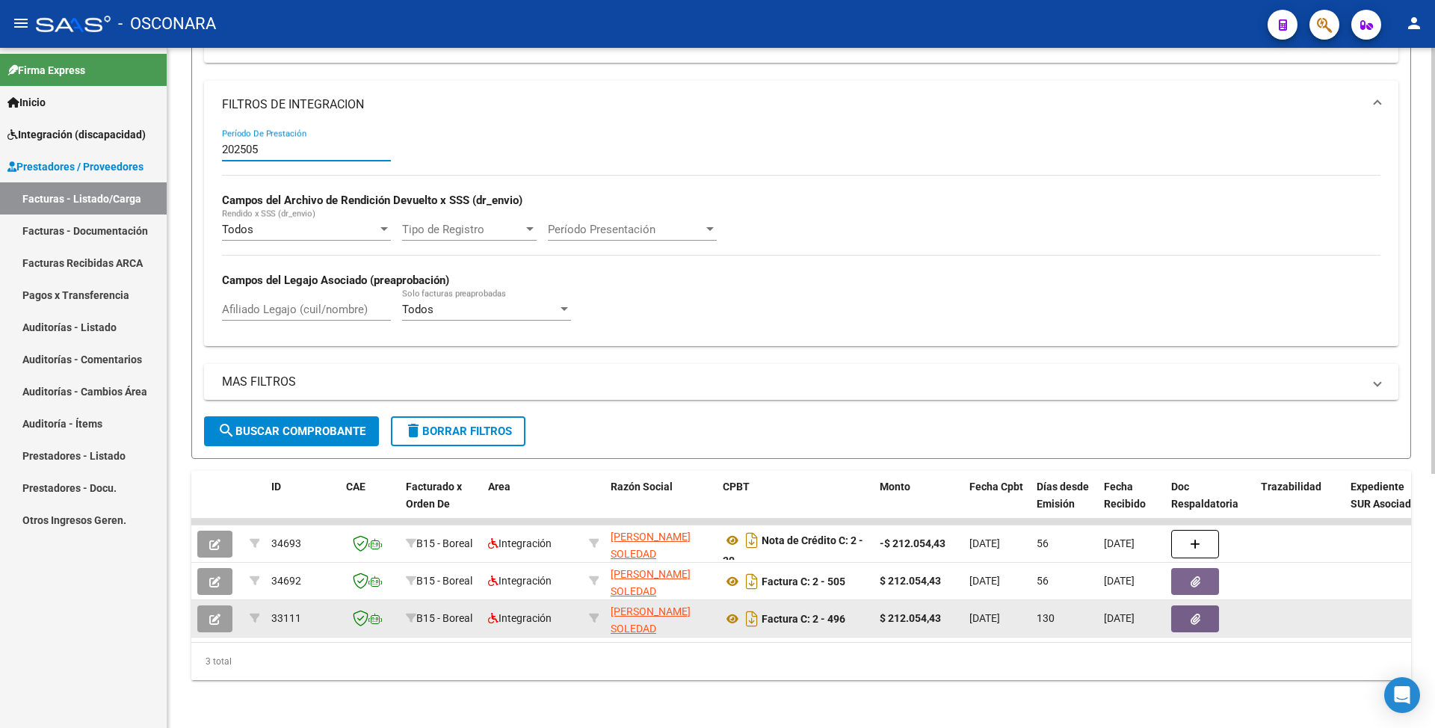
type input "202505"
click at [283, 612] on span "33111" at bounding box center [286, 618] width 30 height 12
copy span "33111"
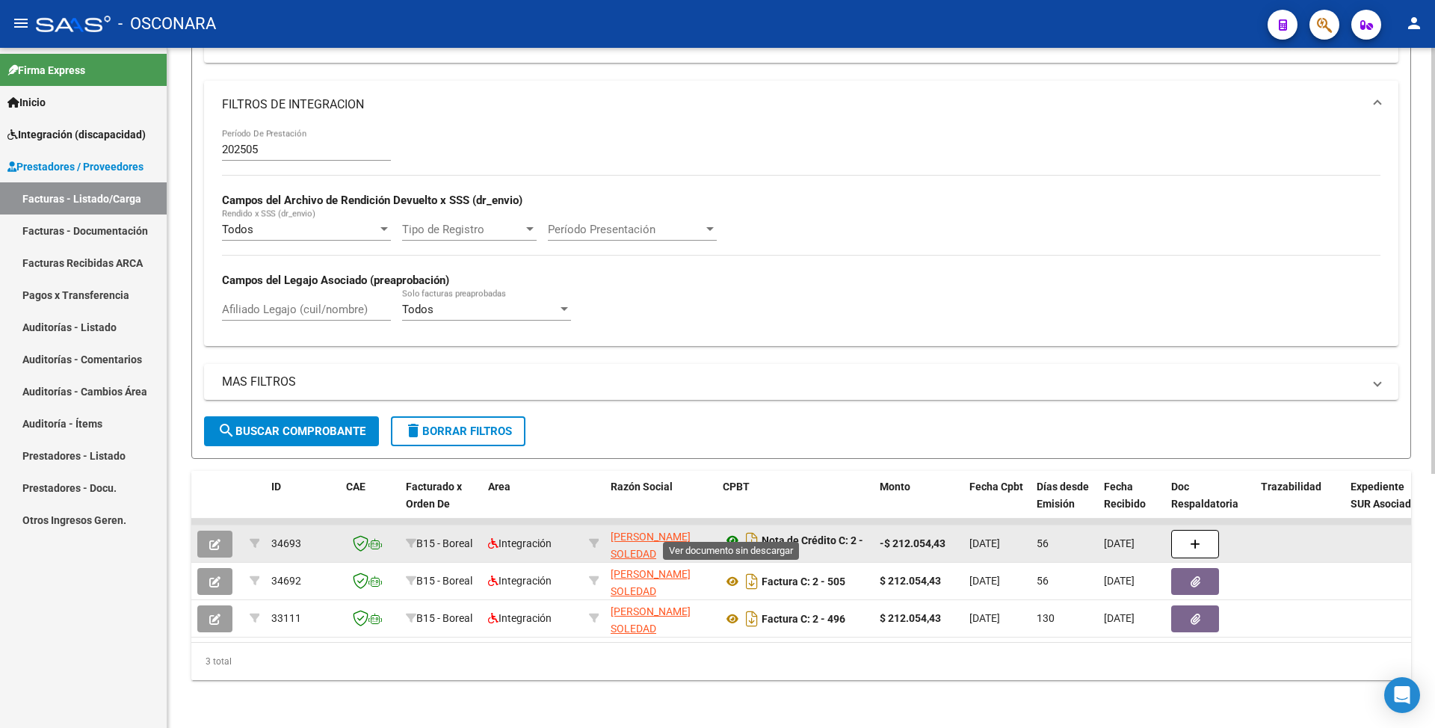
click at [731, 531] on icon at bounding box center [732, 540] width 19 height 18
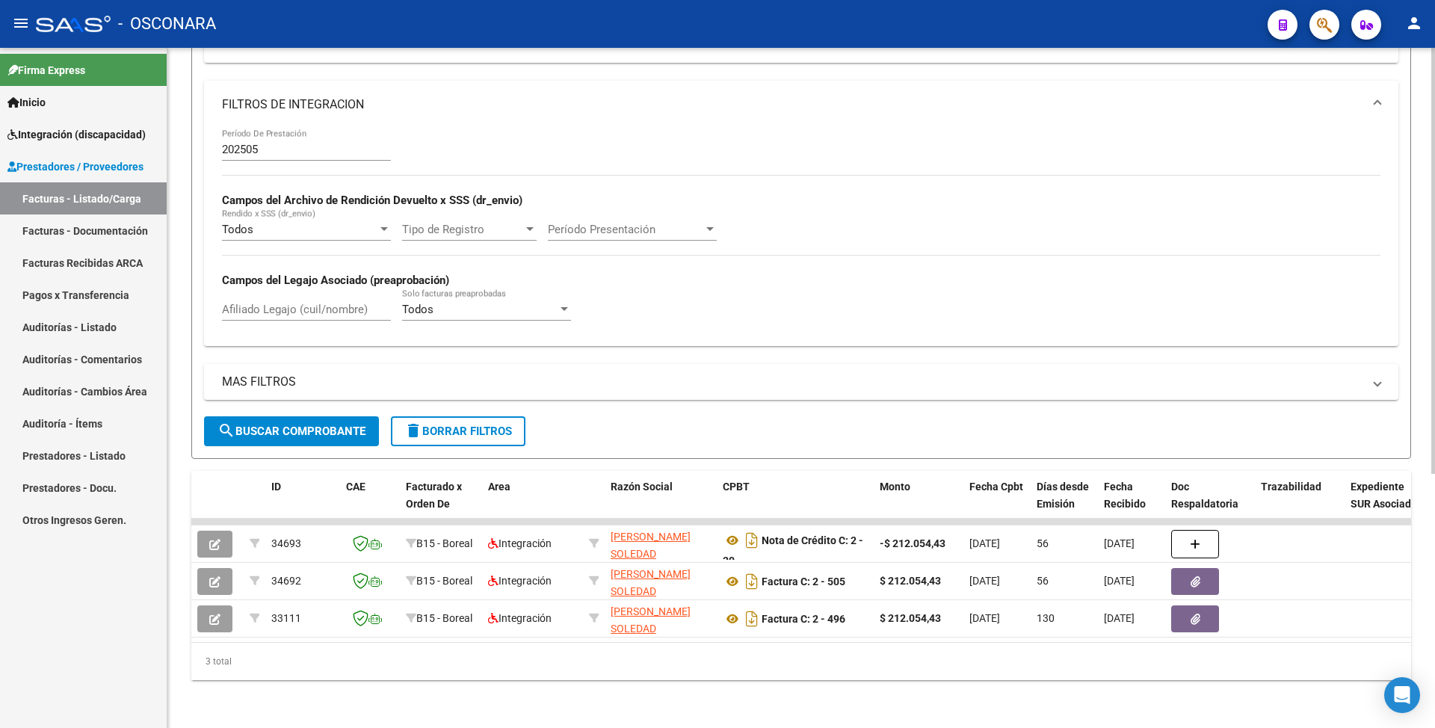
scroll to position [7, 0]
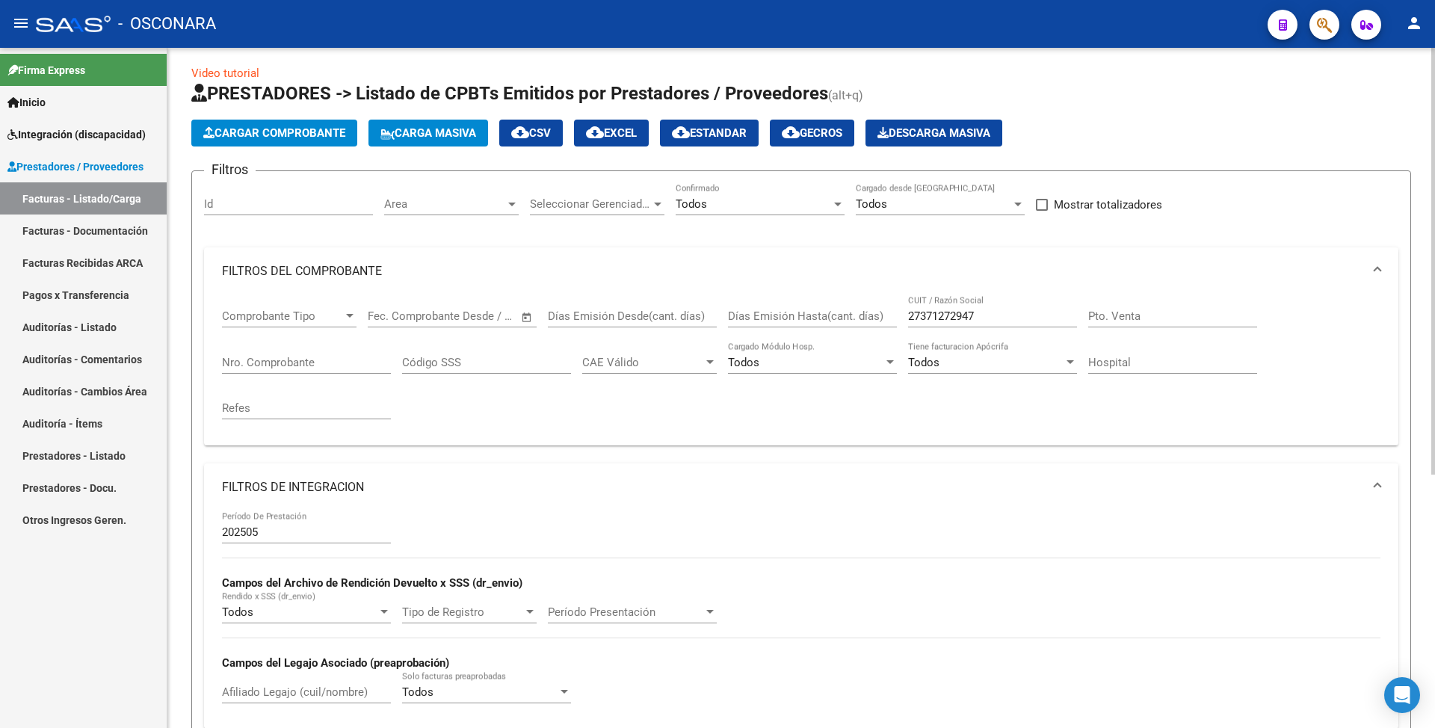
click at [939, 312] on input "27371272947" at bounding box center [992, 315] width 169 height 13
paste input "277792392"
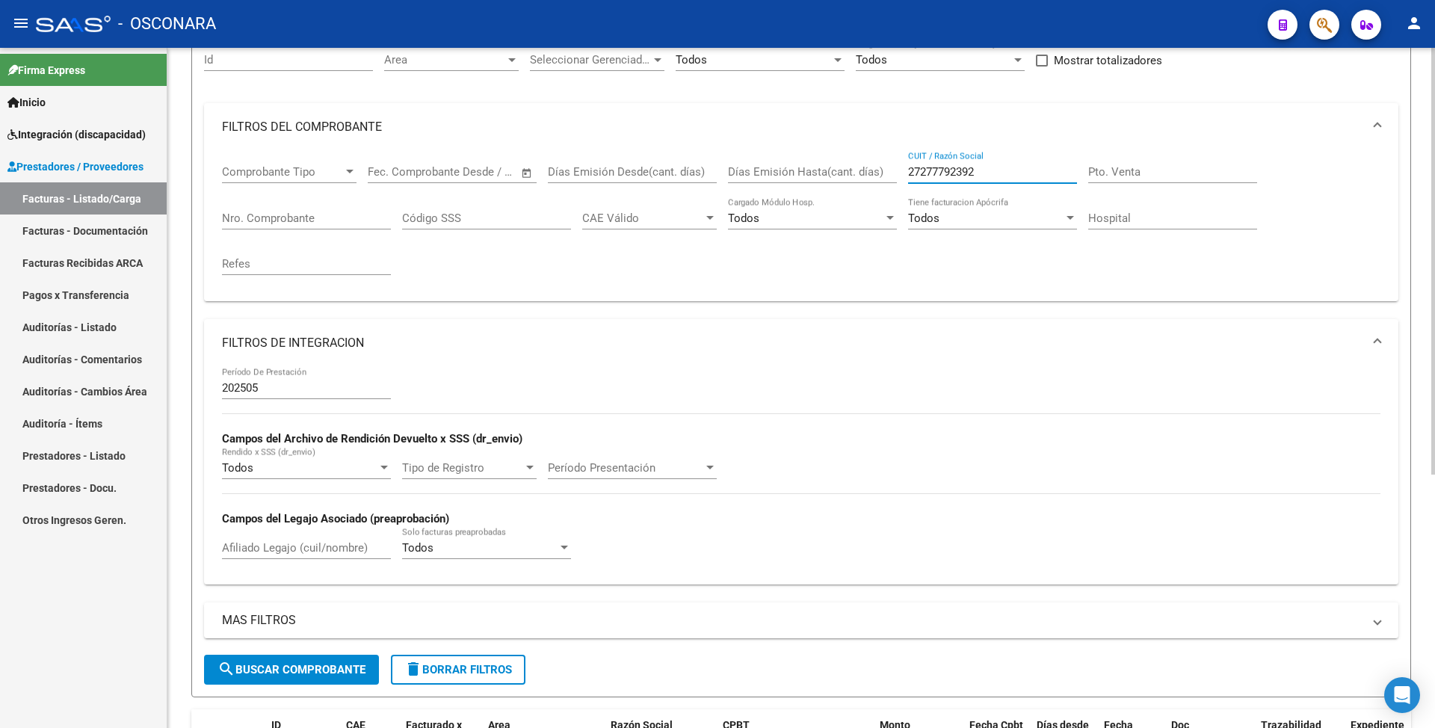
scroll to position [306, 0]
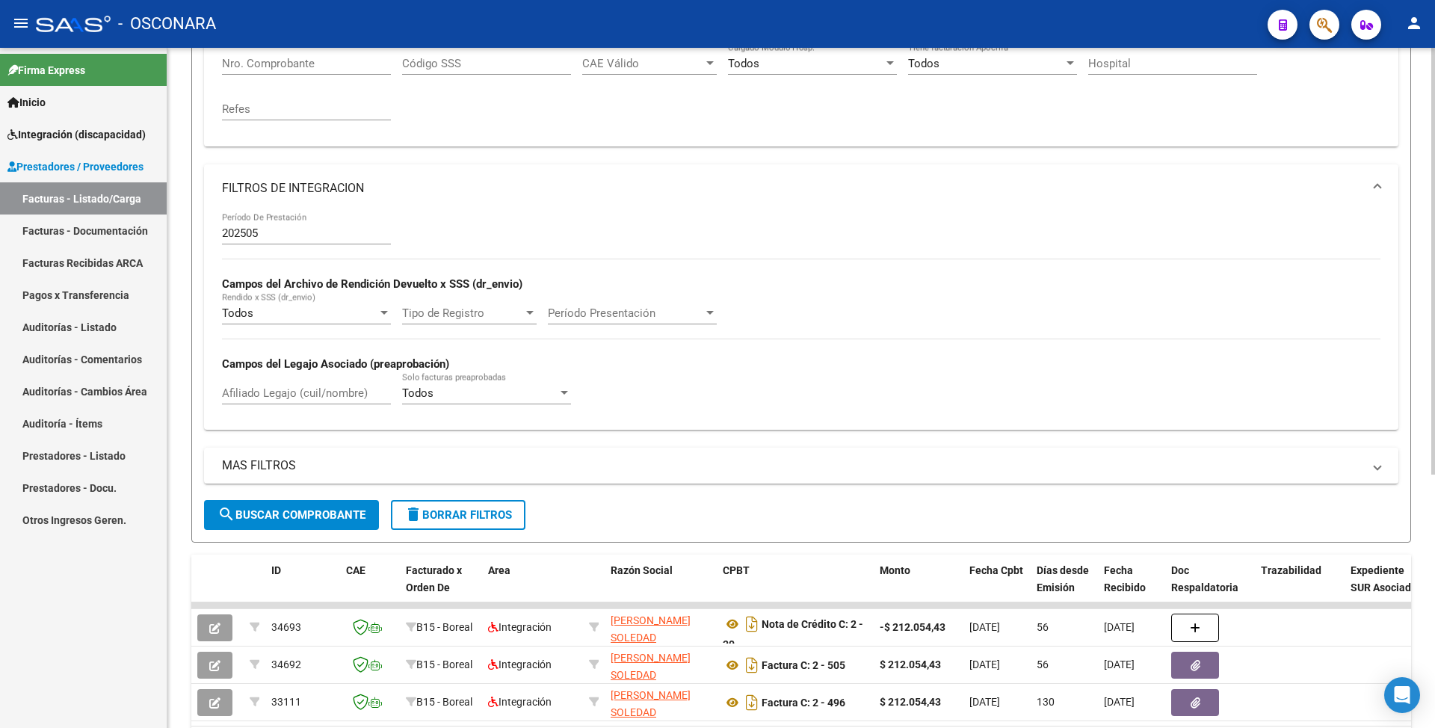
type input "27277792392"
click at [270, 221] on div "202505 Período De Prestación" at bounding box center [306, 228] width 169 height 32
click at [273, 230] on input "202505" at bounding box center [306, 232] width 169 height 13
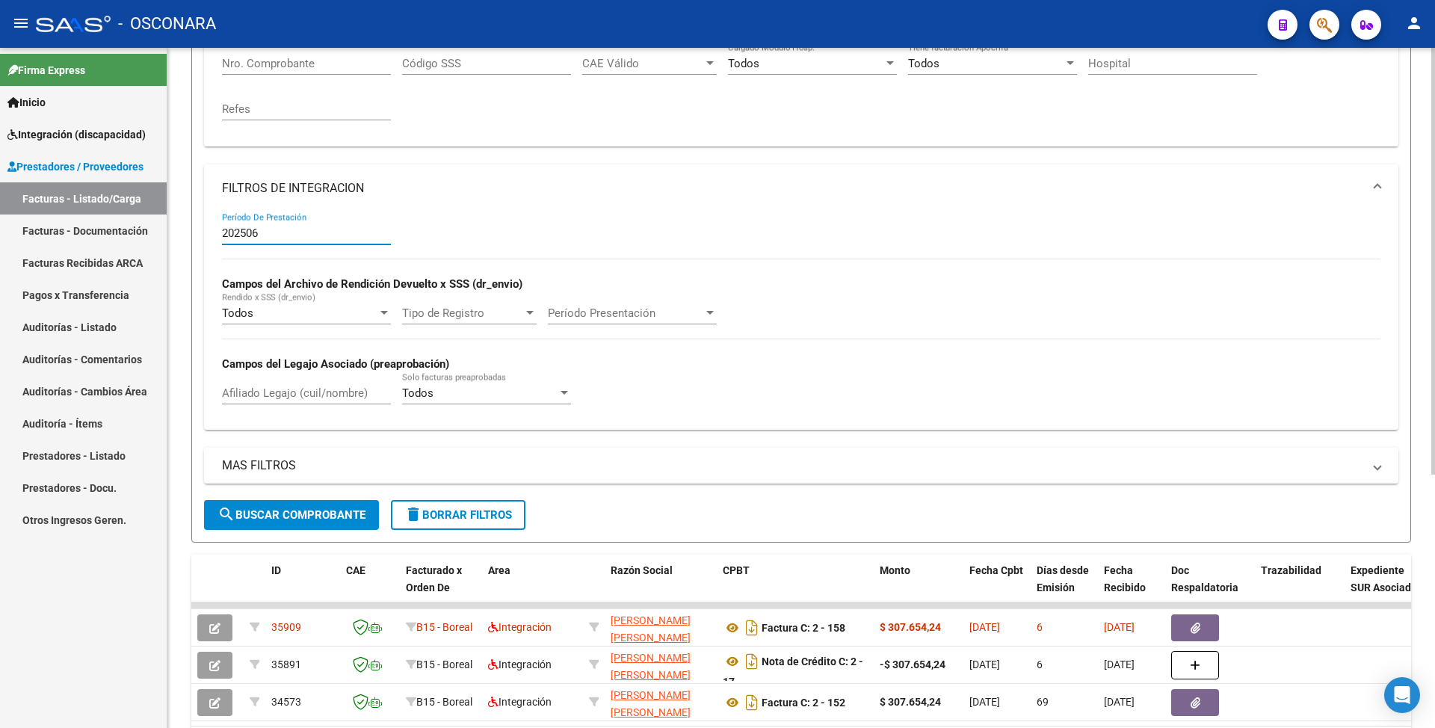
type input "202505"
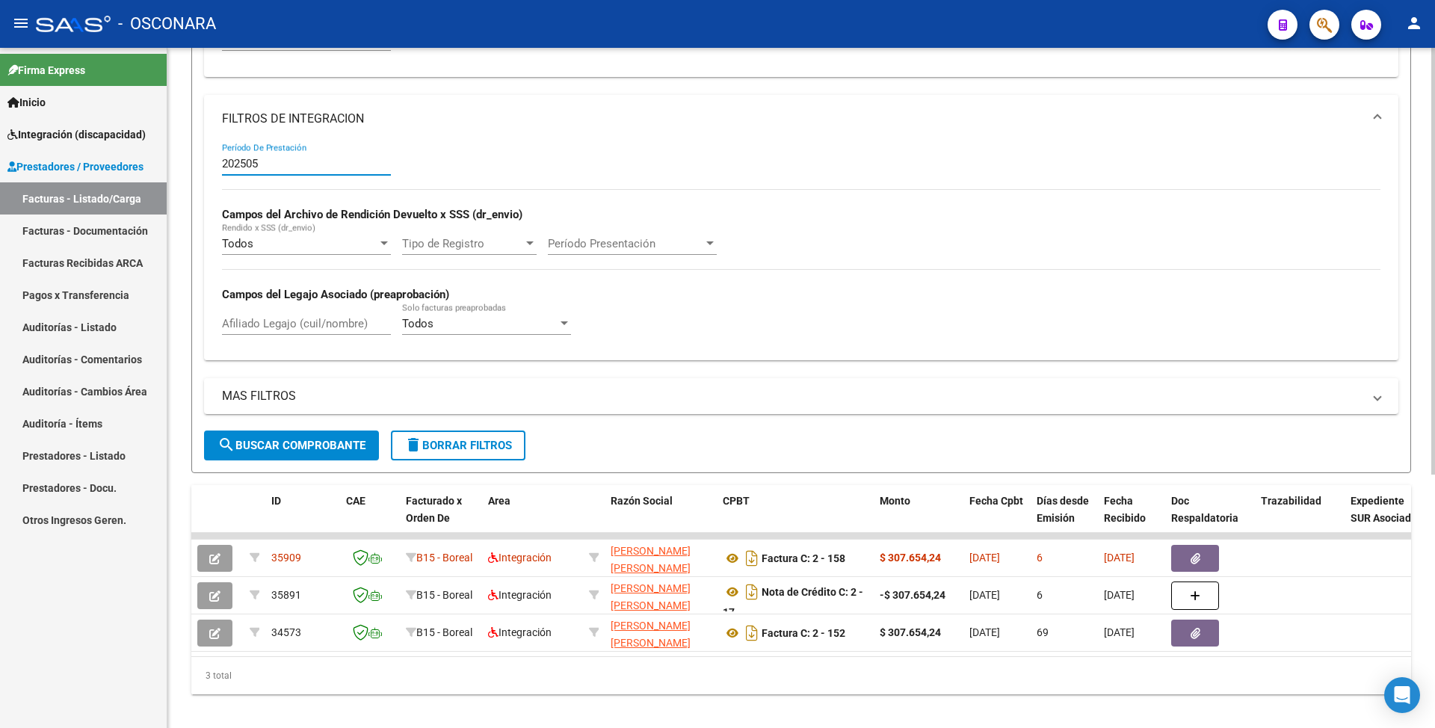
scroll to position [405, 0]
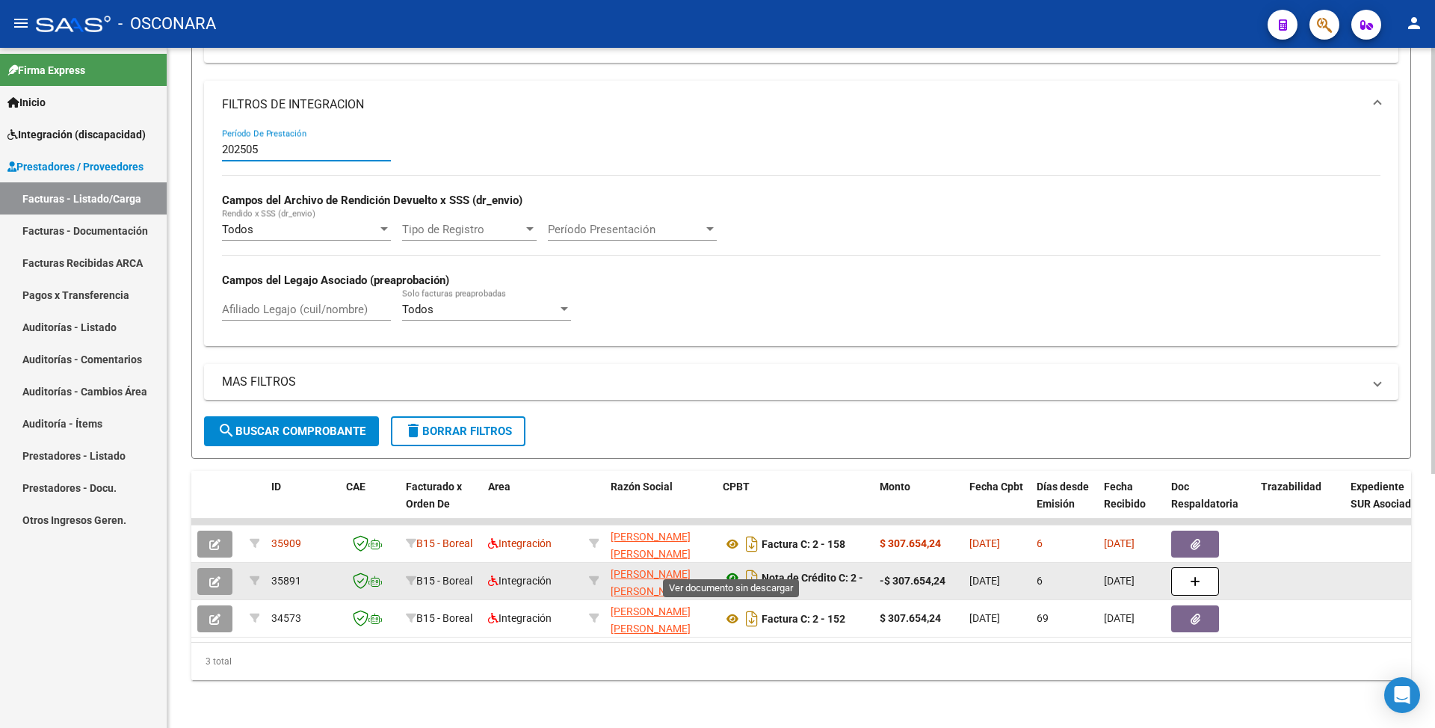
click at [727, 569] on icon at bounding box center [732, 578] width 19 height 18
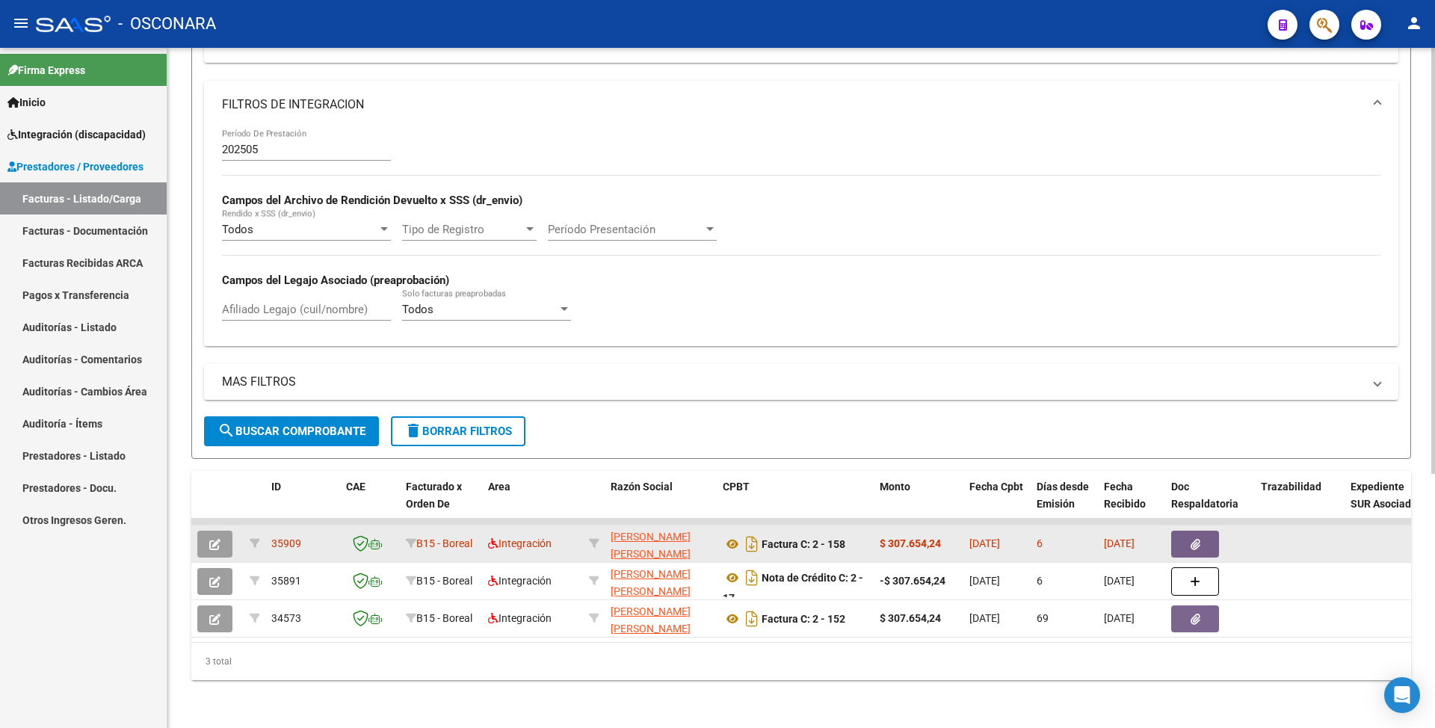
click at [291, 537] on span "35909" at bounding box center [286, 543] width 30 height 12
copy span "35909"
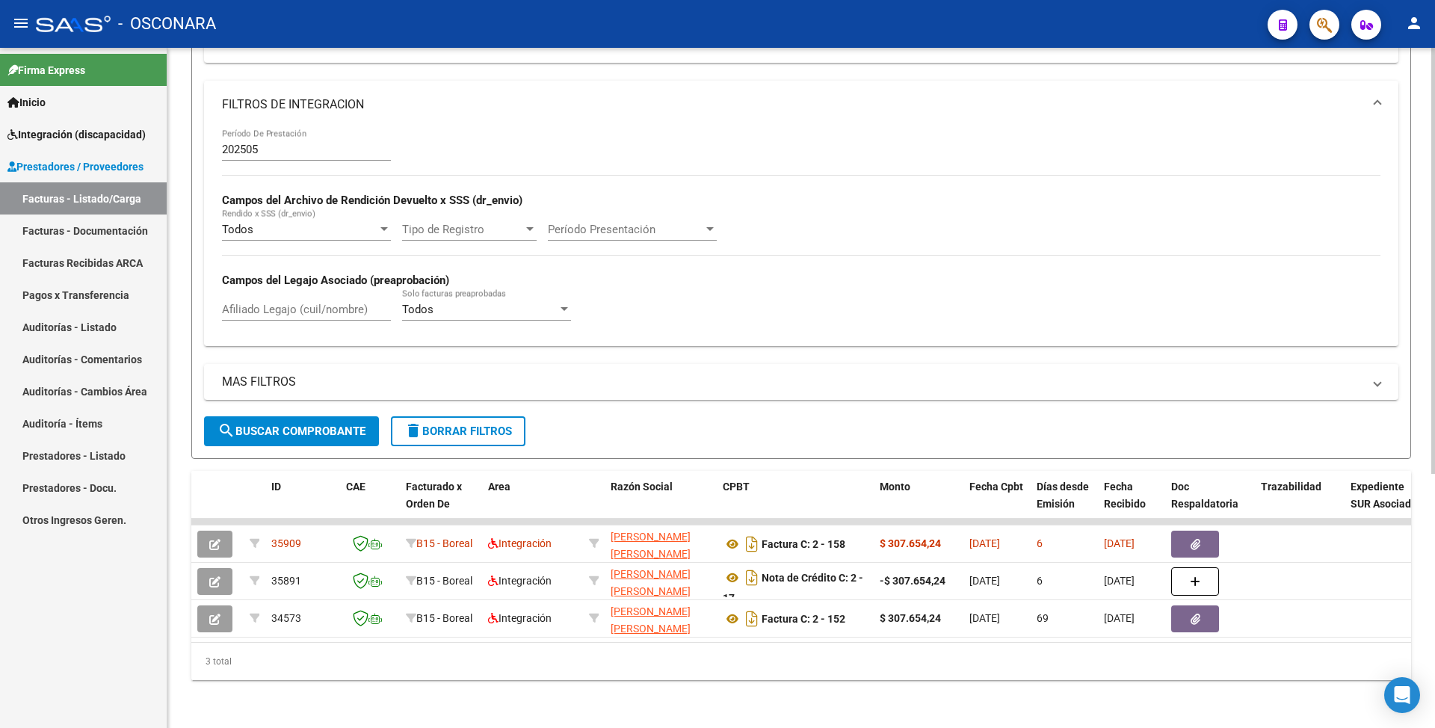
click at [590, 419] on form "Filtros Id Area Area Seleccionar Gerenciador Seleccionar Gerenciador Todos Conf…" at bounding box center [801, 123] width 1220 height 671
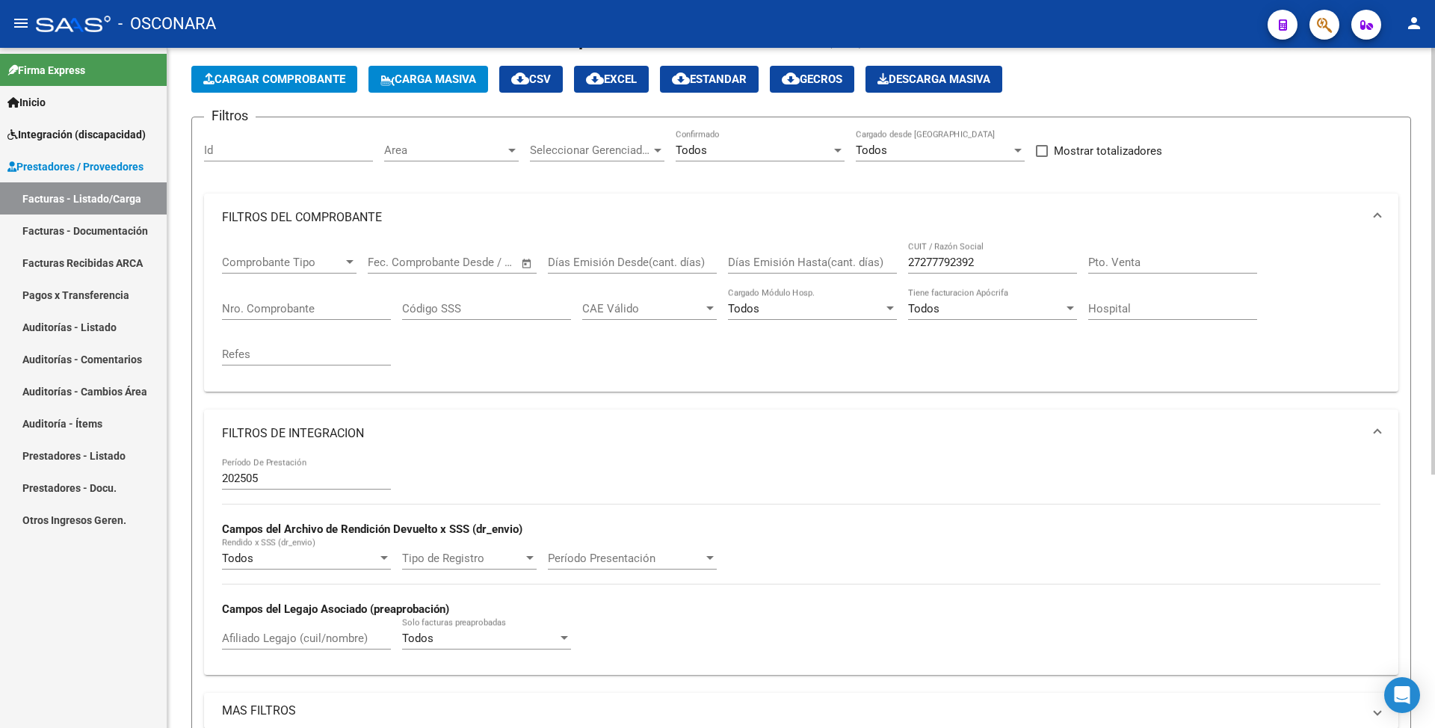
scroll to position [7, 0]
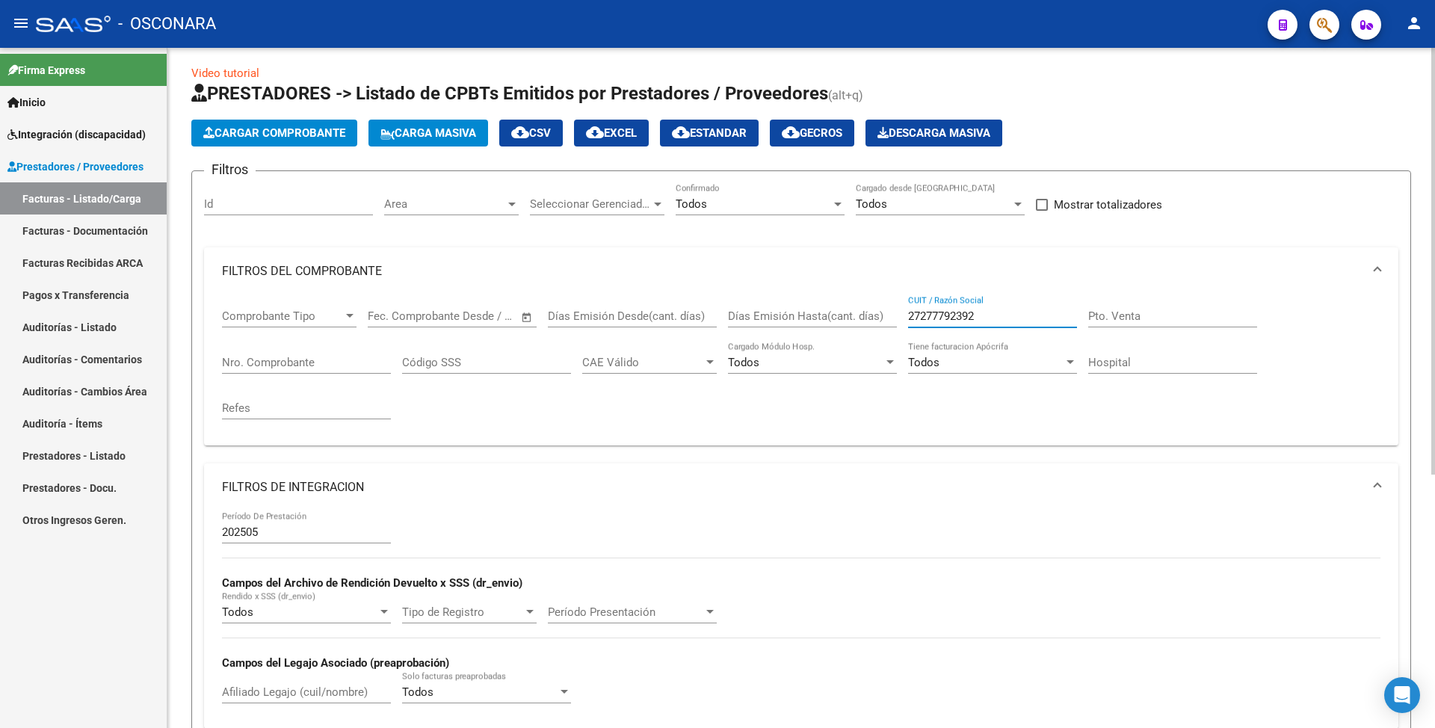
click at [924, 312] on input "27277792392" at bounding box center [992, 315] width 169 height 13
paste input "315579789"
type input "27315579789"
click at [274, 532] on input "202505" at bounding box center [306, 531] width 169 height 13
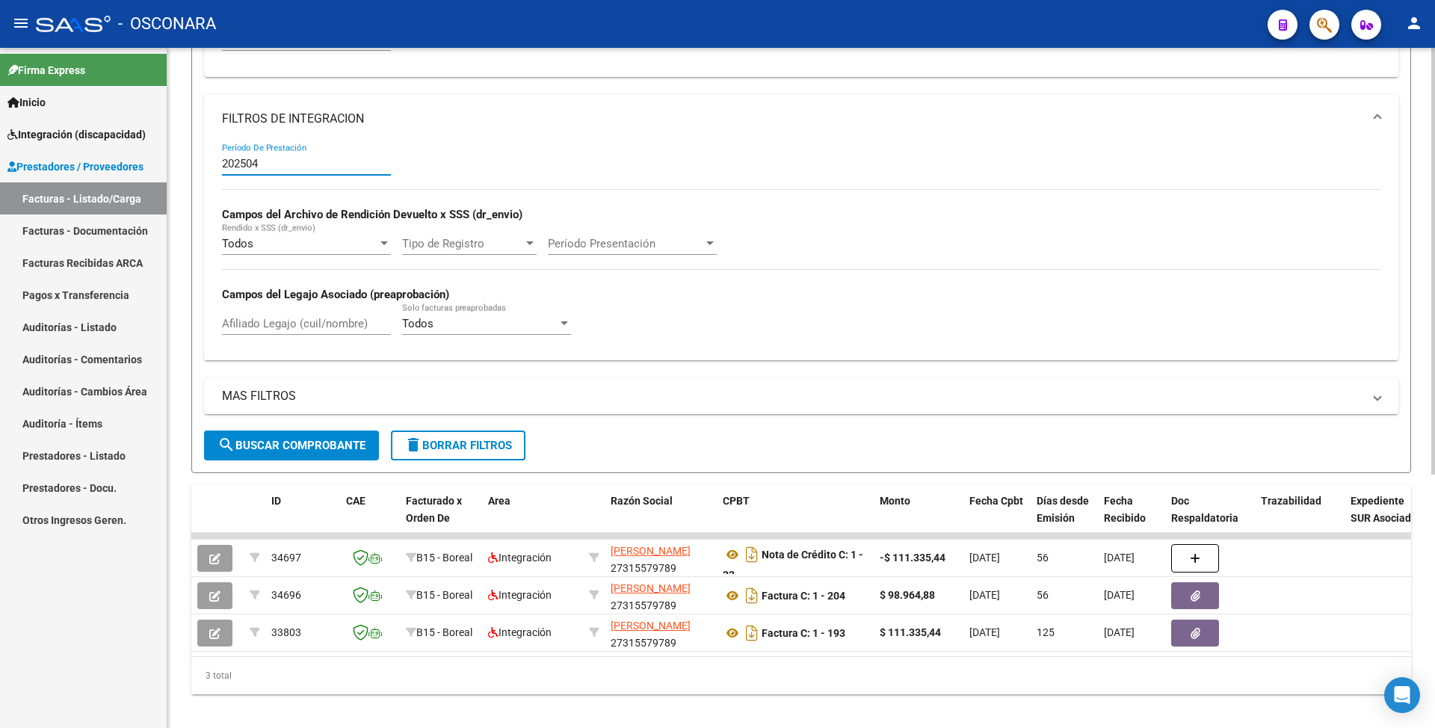
scroll to position [405, 0]
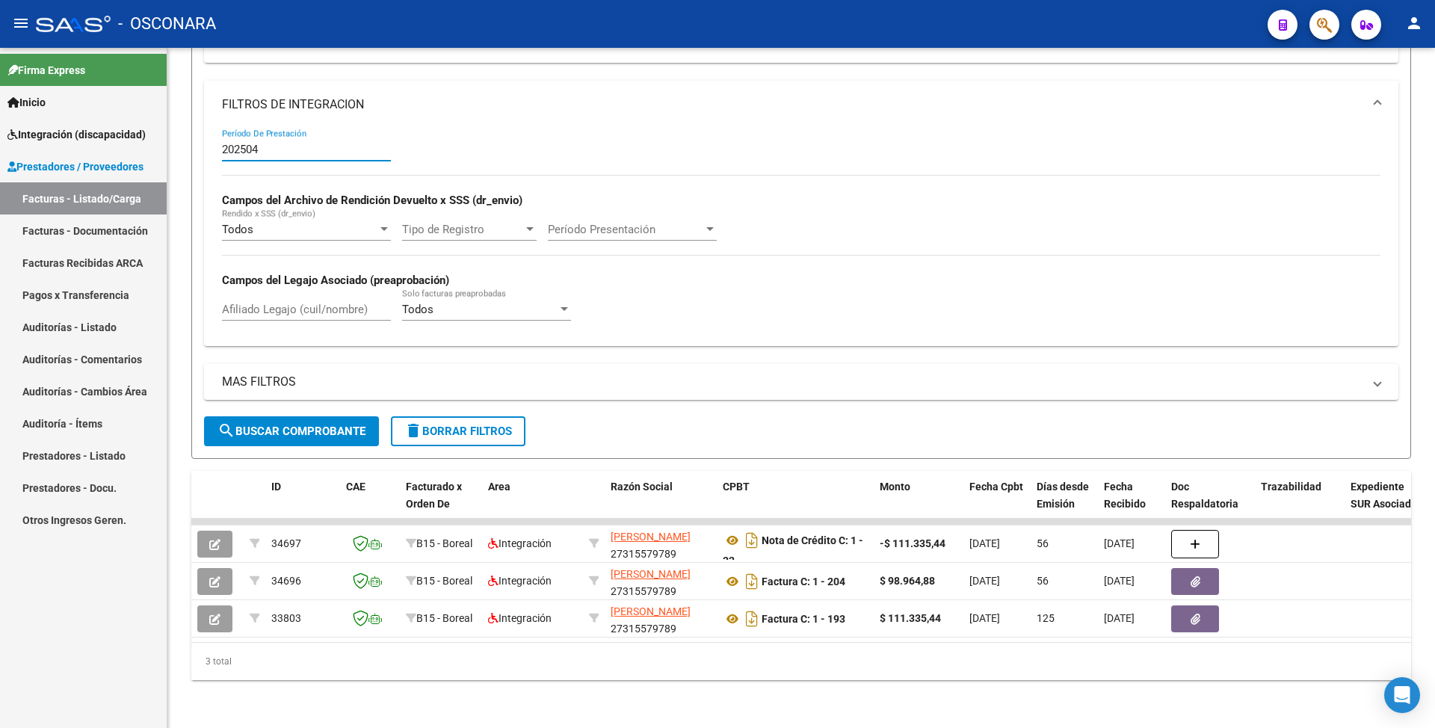
type input "202504"
